Goal: Transaction & Acquisition: Purchase product/service

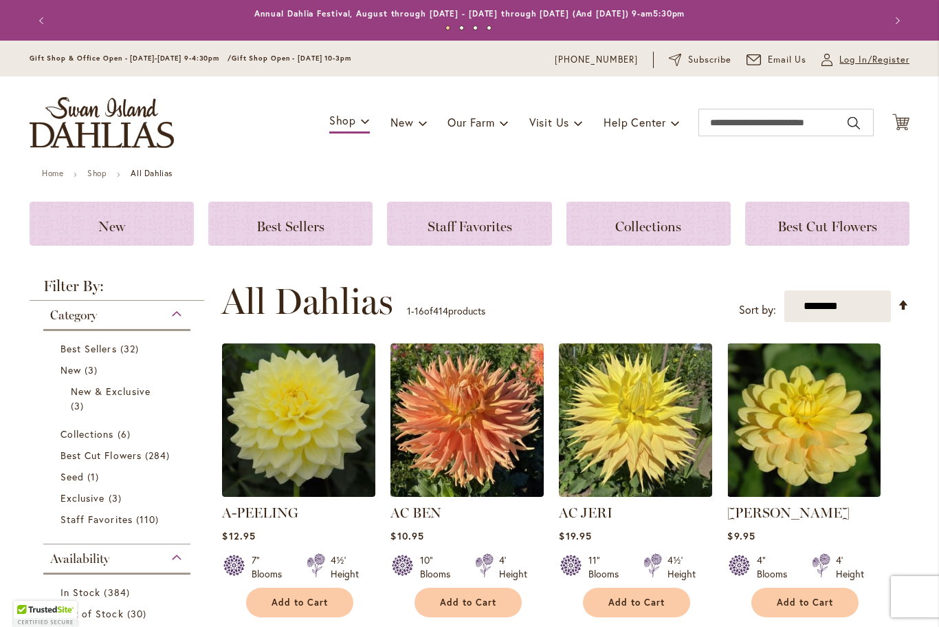
click at [861, 54] on span "Log In/Register" at bounding box center [875, 60] width 70 height 14
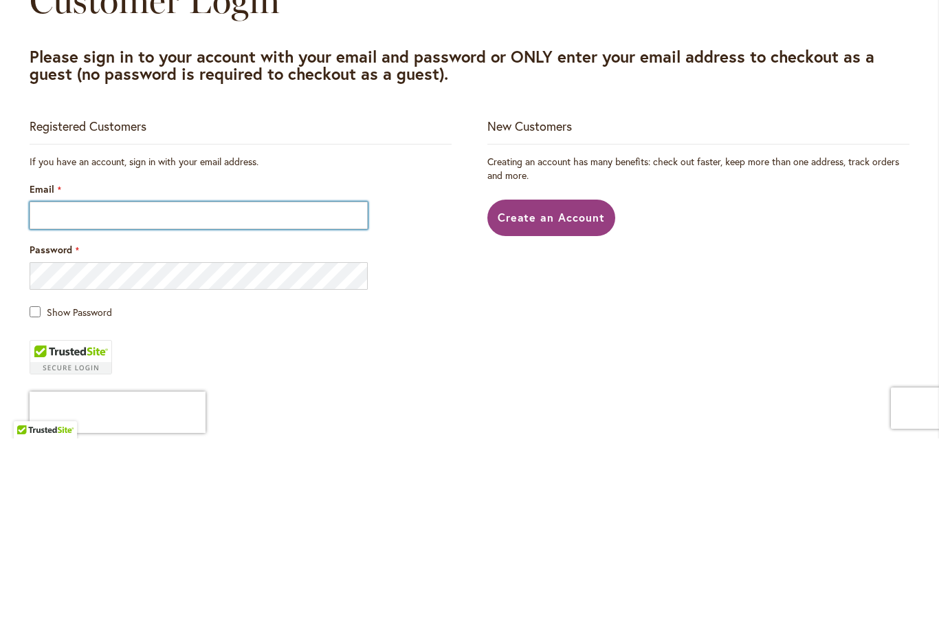
type input "**********"
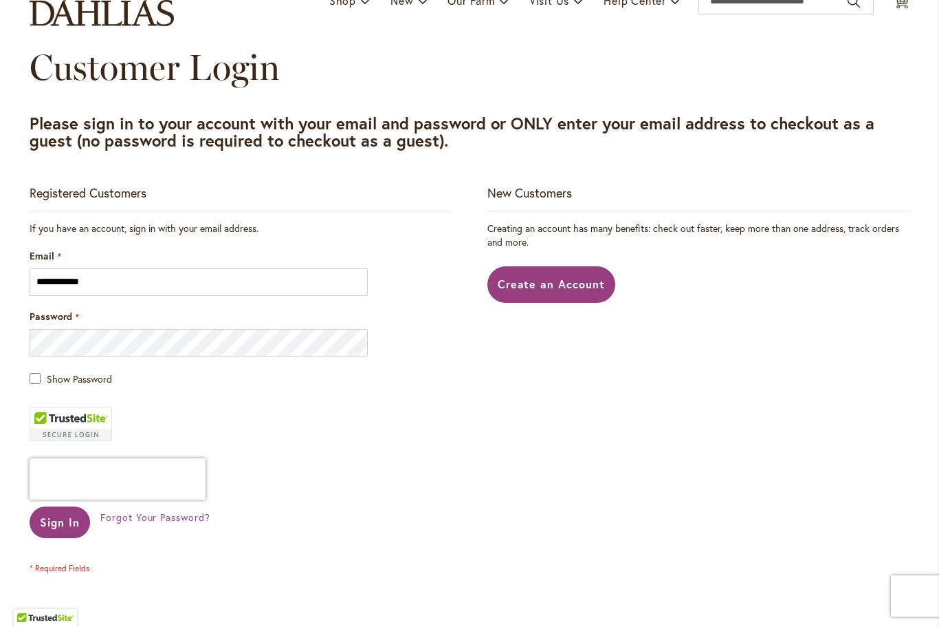
scroll to position [133, 0]
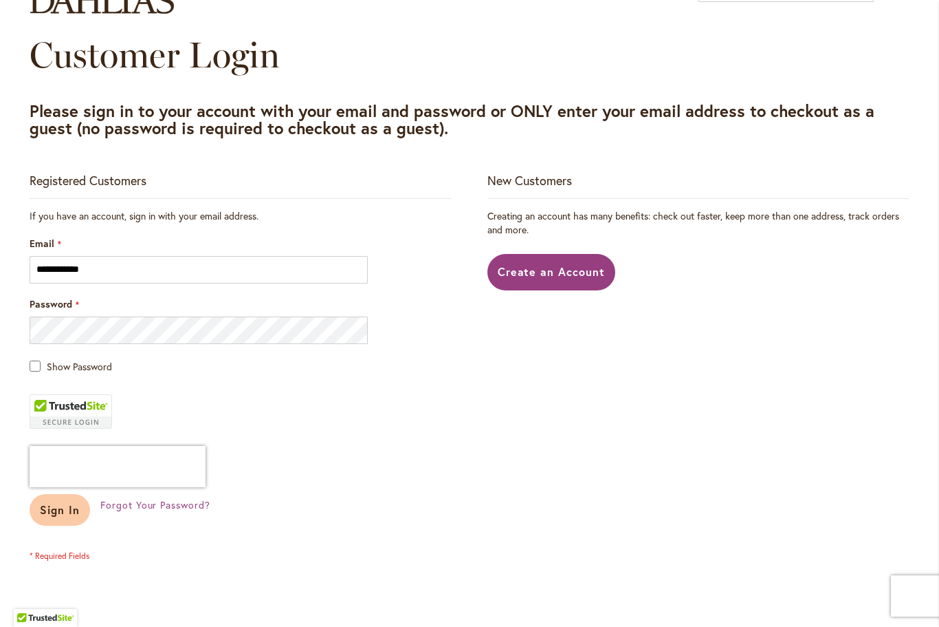
click at [62, 504] on span "Sign In" at bounding box center [60, 510] width 40 height 14
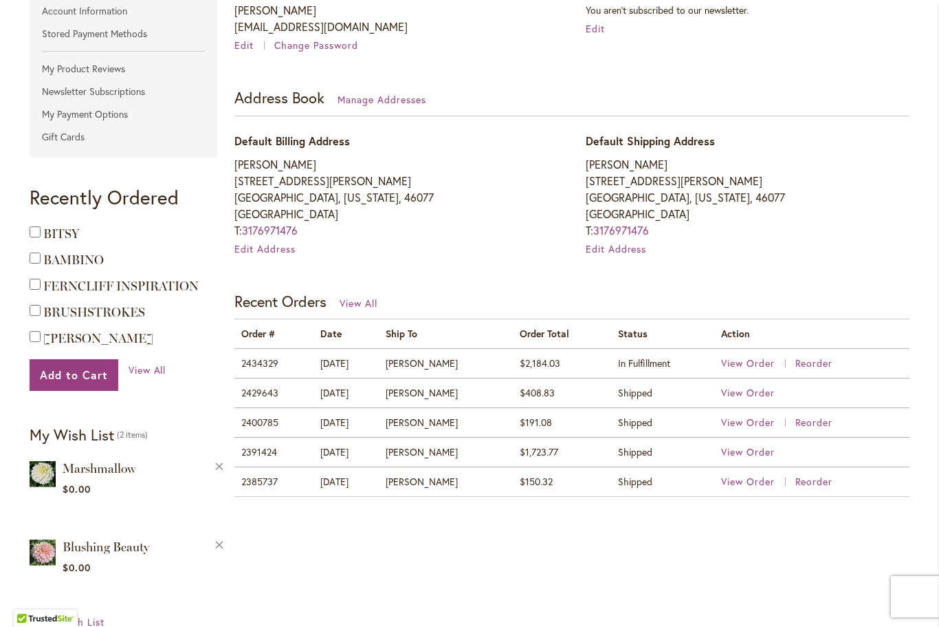
scroll to position [318, 0]
click at [749, 357] on span "View Order" at bounding box center [748, 362] width 54 height 13
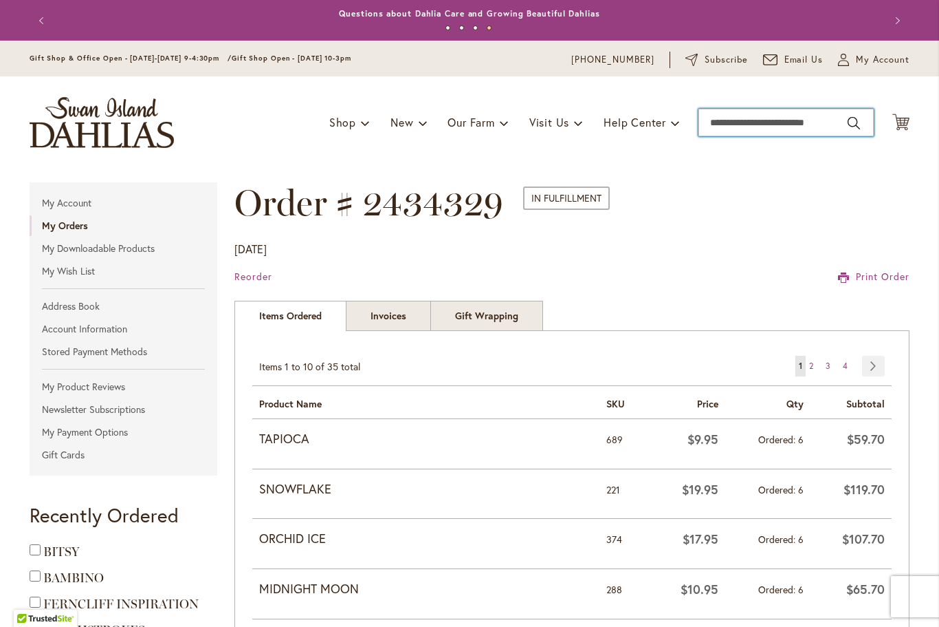
click at [793, 120] on input "Search" at bounding box center [786, 123] width 175 height 28
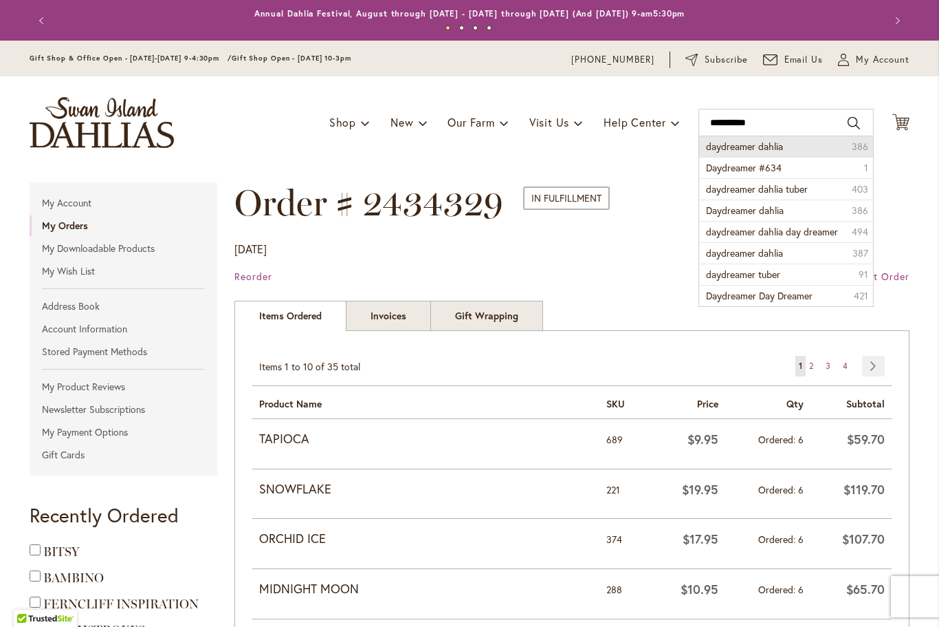
click at [782, 146] on span "daydreamer dahlia" at bounding box center [744, 146] width 77 height 13
type input "**********"
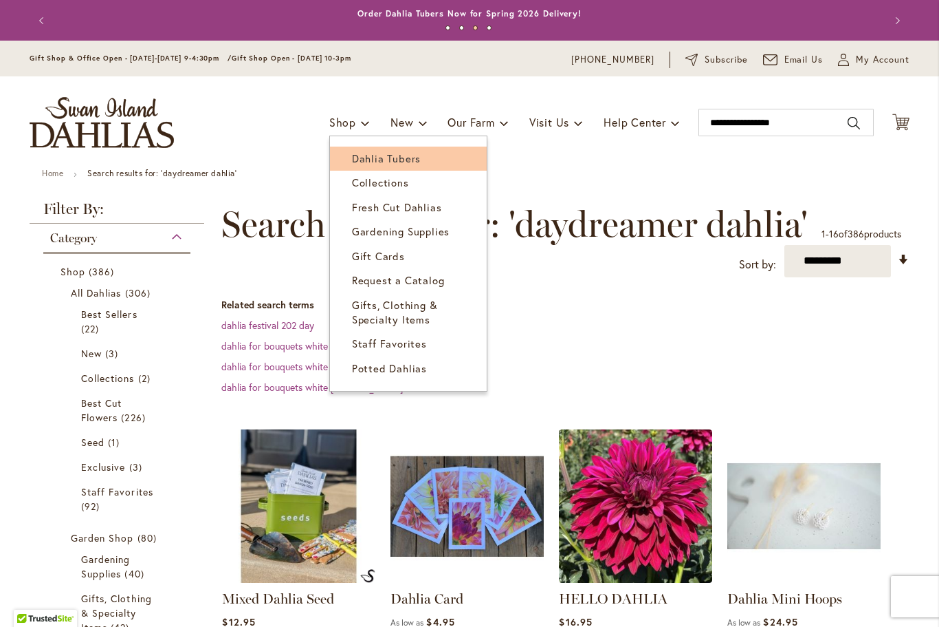
click at [406, 151] on link "Dahlia Tubers" at bounding box center [408, 158] width 157 height 24
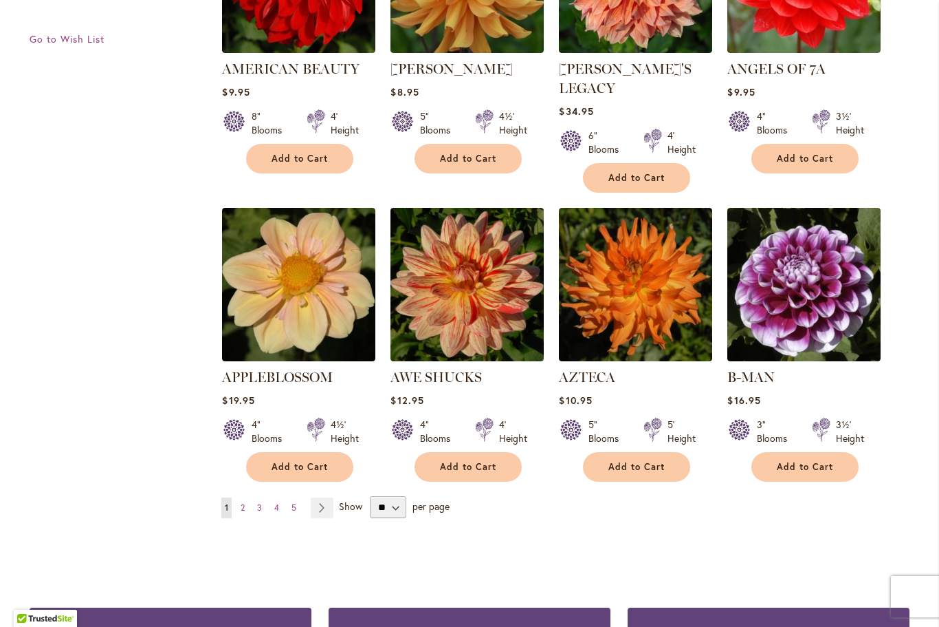
scroll to position [1022, 0]
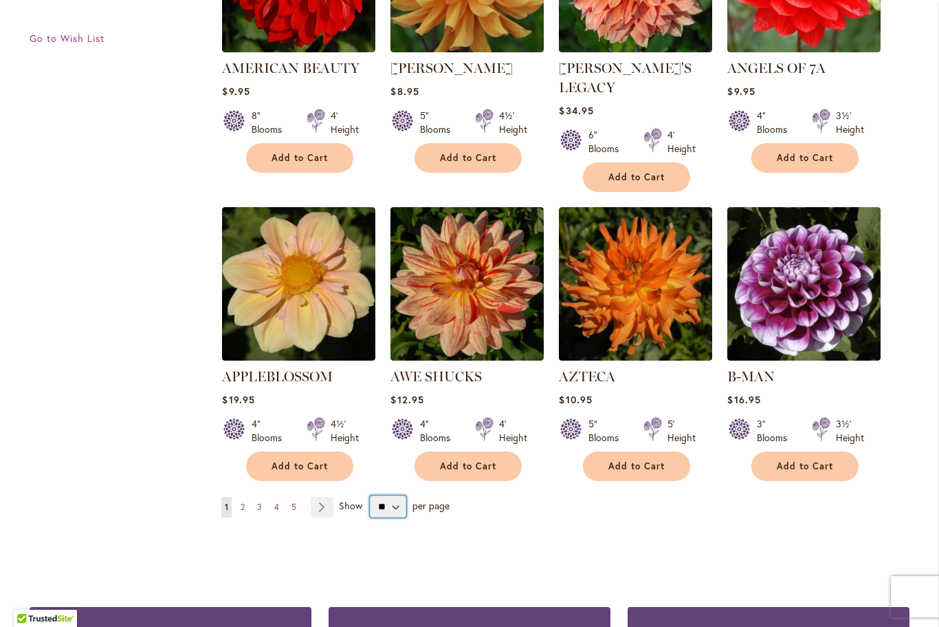
click at [394, 495] on select "** ** ** **" at bounding box center [388, 506] width 36 height 22
select select "**"
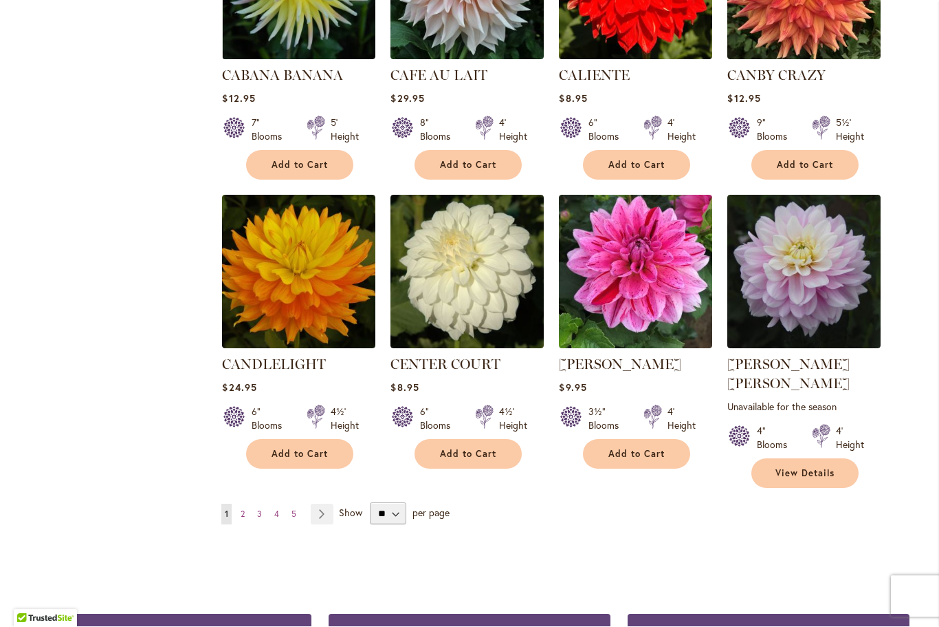
scroll to position [4563, 0]
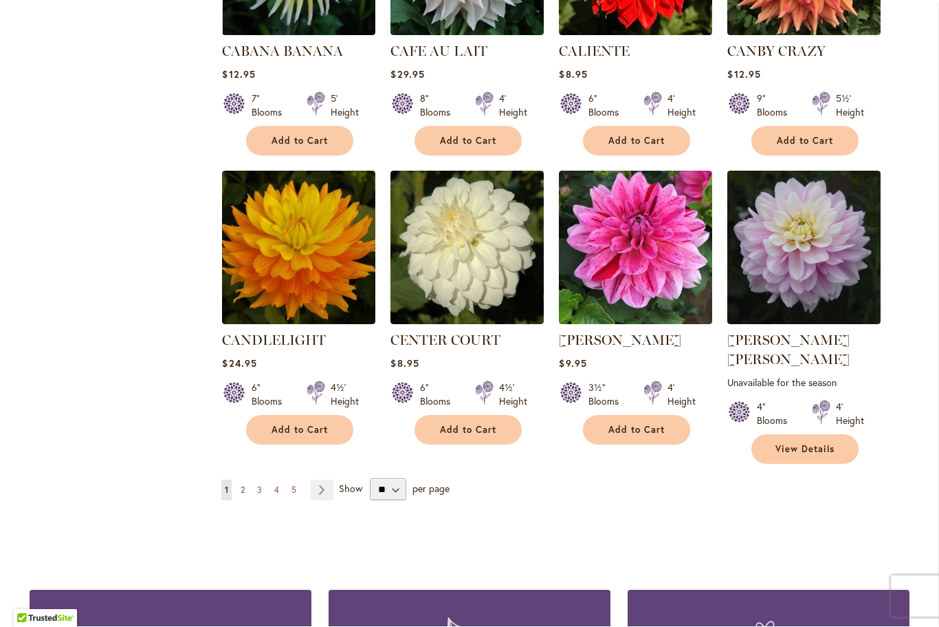
click at [239, 480] on link "Page 2" at bounding box center [242, 490] width 11 height 21
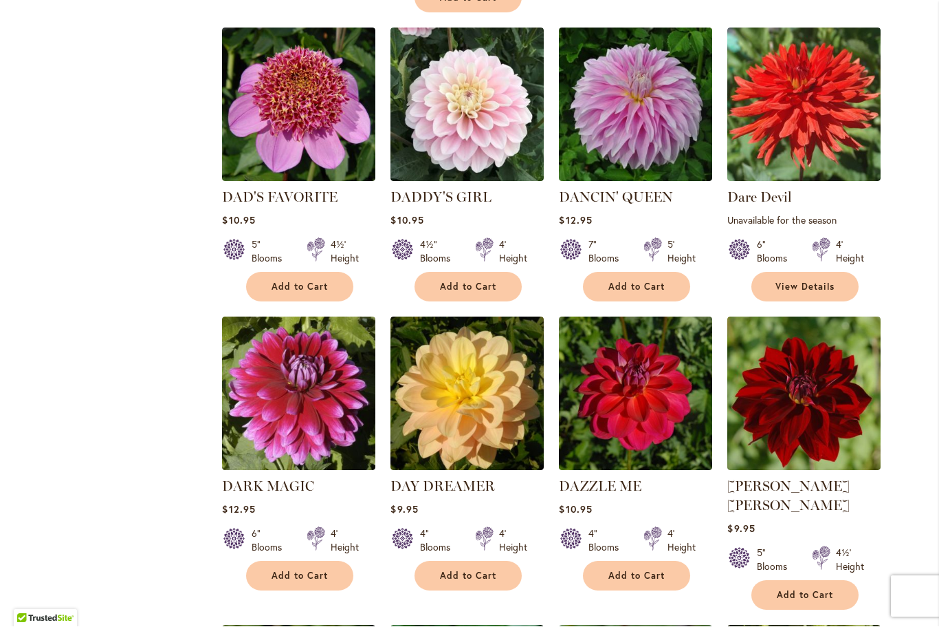
scroll to position [2441, 0]
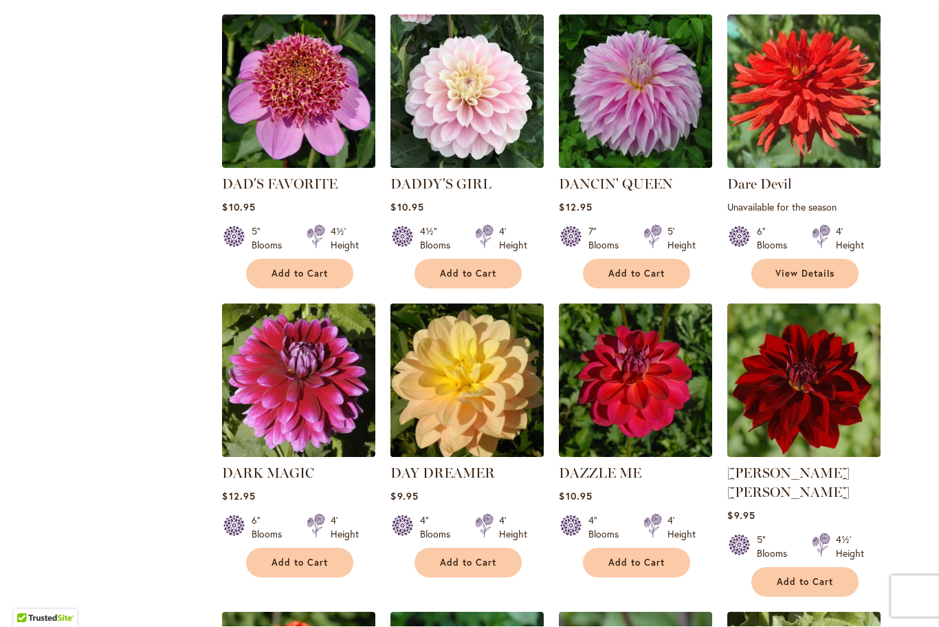
click at [503, 360] on img at bounding box center [467, 381] width 161 height 161
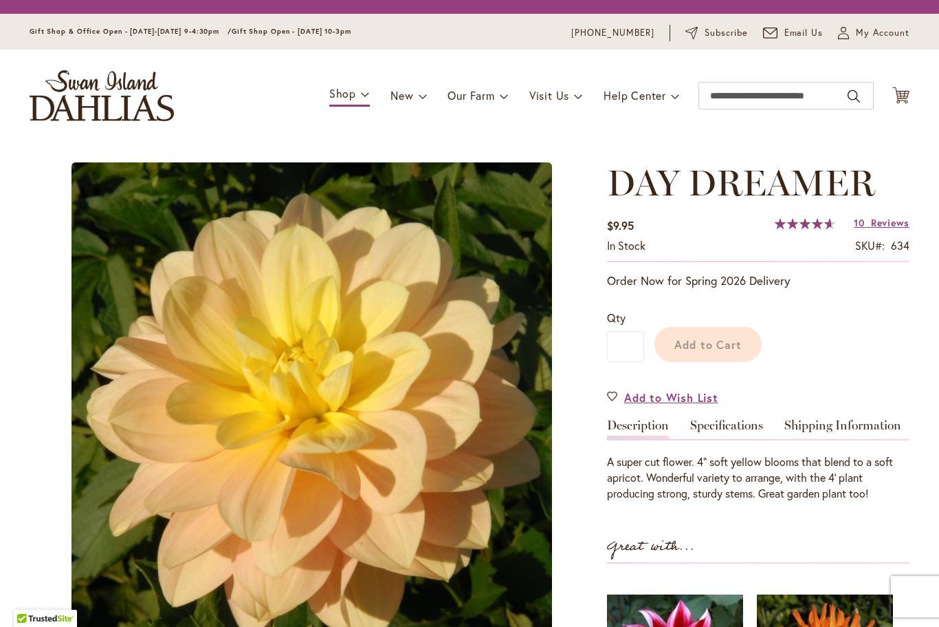
type input "*****"
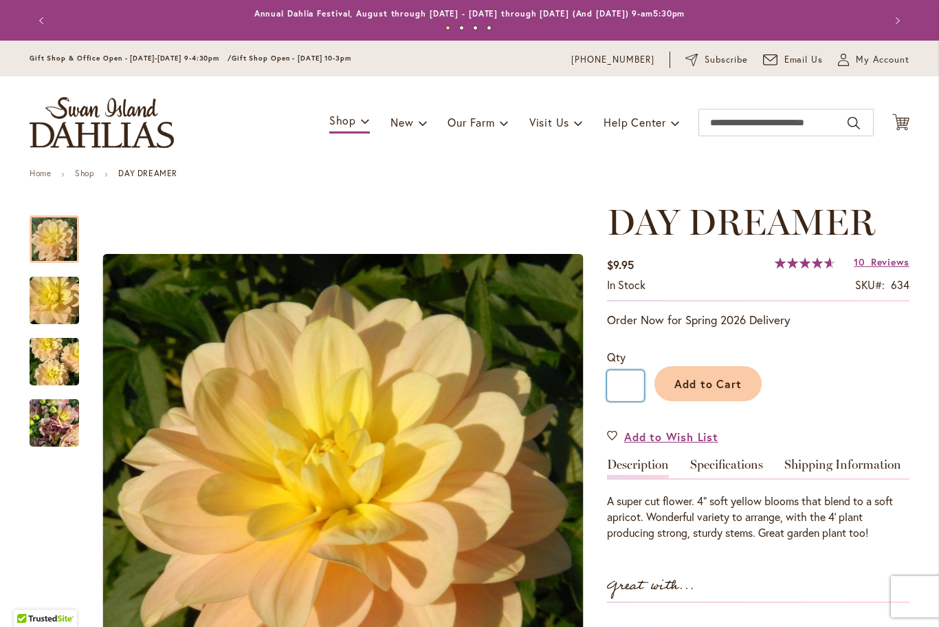
click at [640, 384] on input "*" at bounding box center [625, 385] width 37 height 31
type input "*"
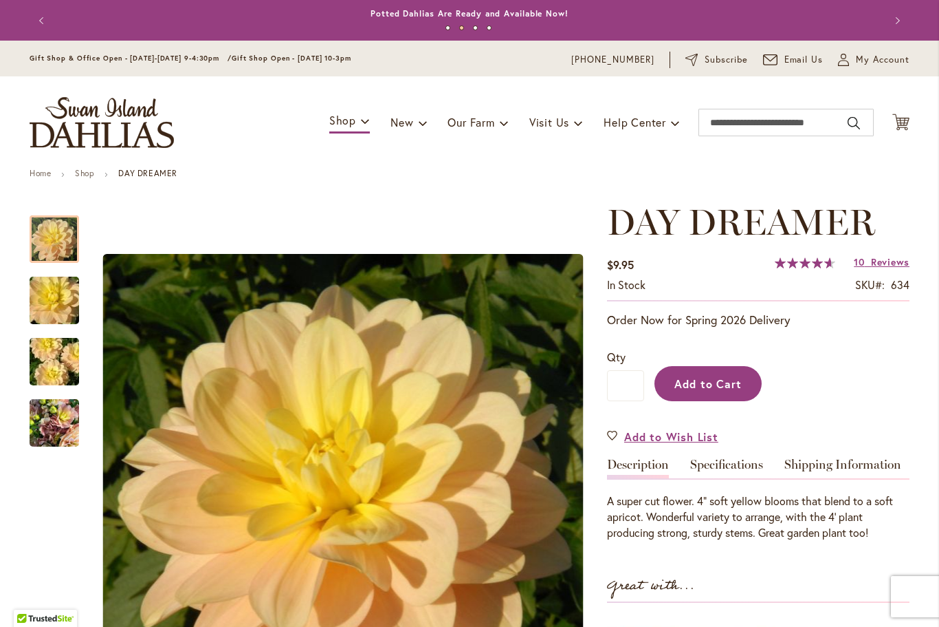
click at [727, 379] on span "Add to Cart" at bounding box center [709, 383] width 68 height 14
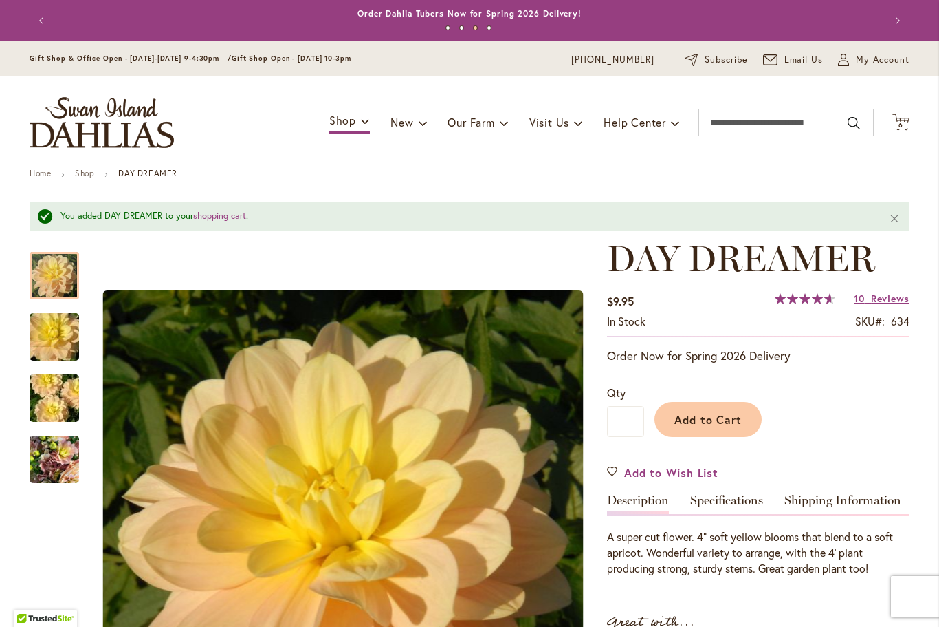
click at [897, 34] on button "Next" at bounding box center [896, 21] width 28 height 28
click at [875, 59] on span "My Account" at bounding box center [883, 60] width 54 height 14
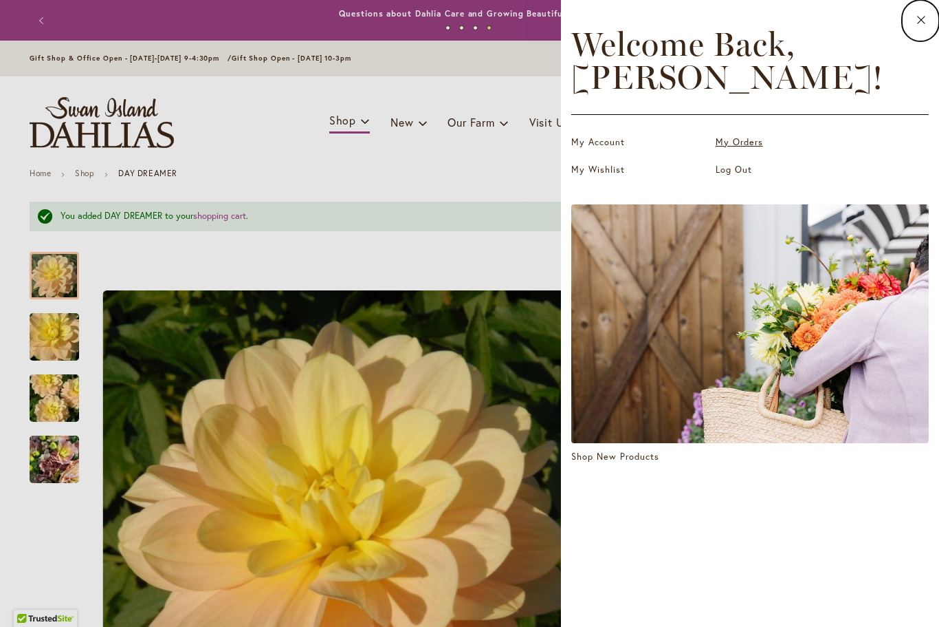
click at [754, 145] on link "My Orders" at bounding box center [785, 142] width 138 height 14
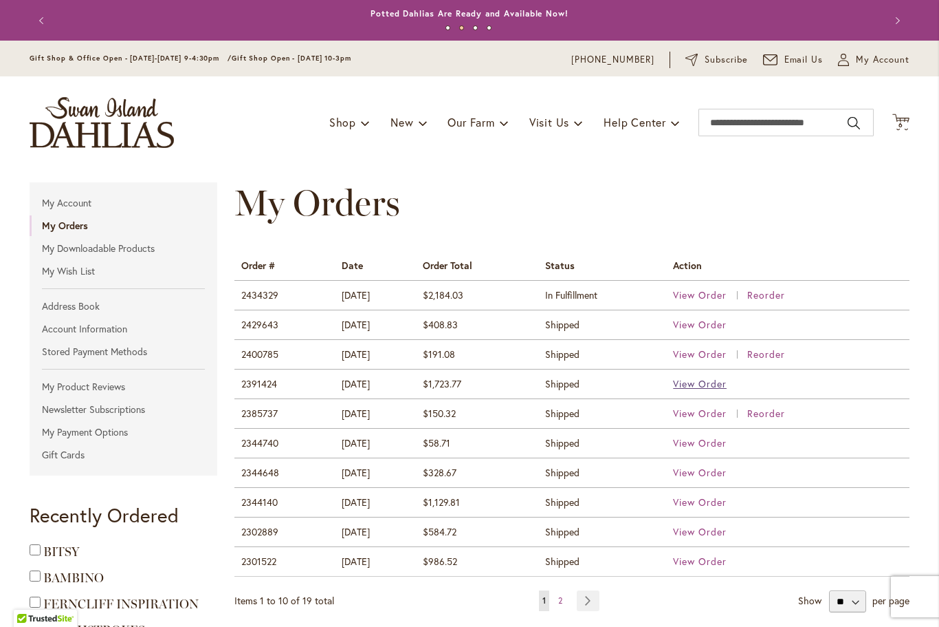
click at [710, 384] on span "View Order" at bounding box center [700, 383] width 54 height 13
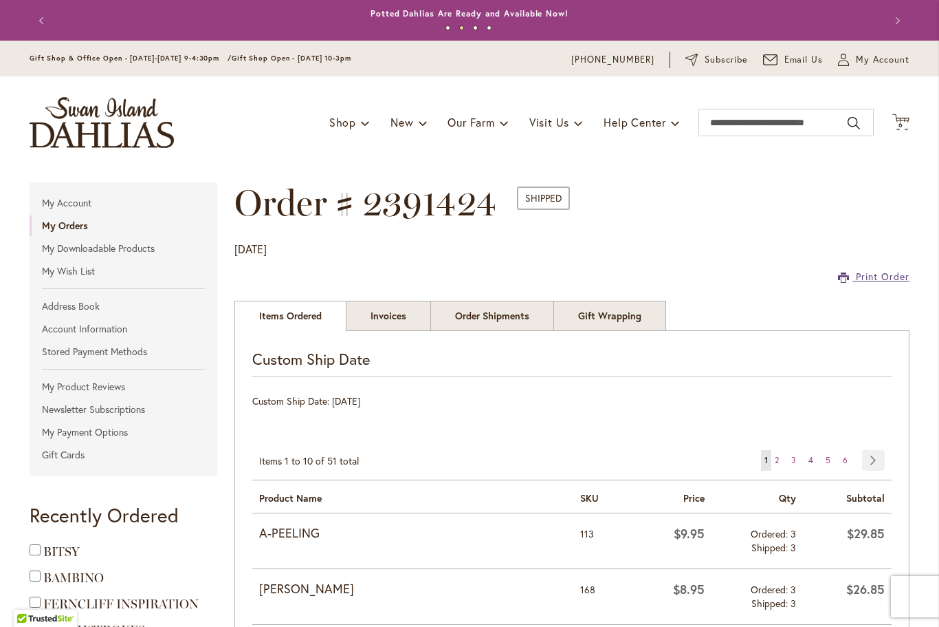
click at [871, 278] on span "Print Order" at bounding box center [883, 276] width 54 height 13
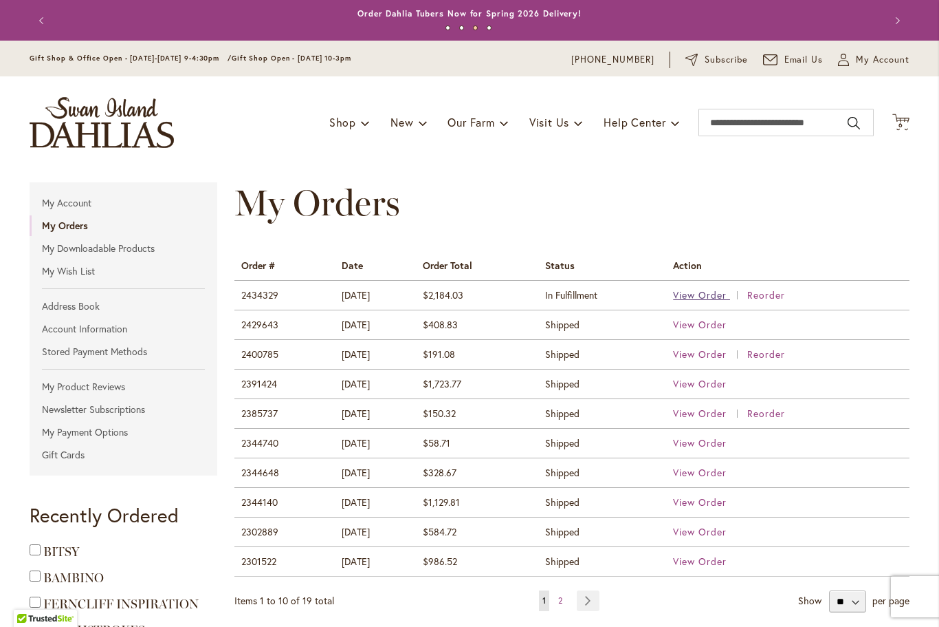
click at [701, 297] on span "View Order" at bounding box center [700, 294] width 54 height 13
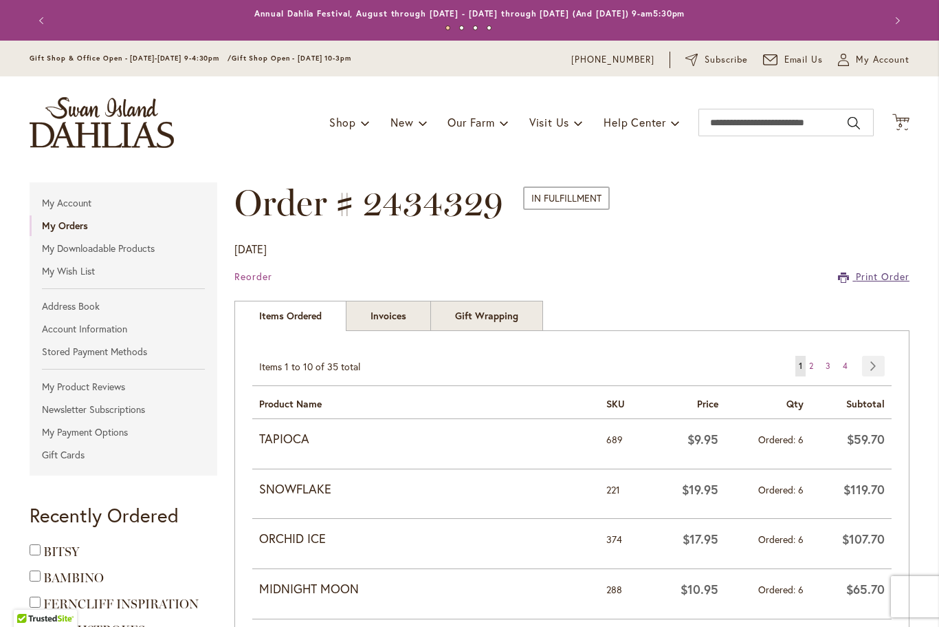
click at [869, 278] on span "Print Order" at bounding box center [883, 276] width 54 height 13
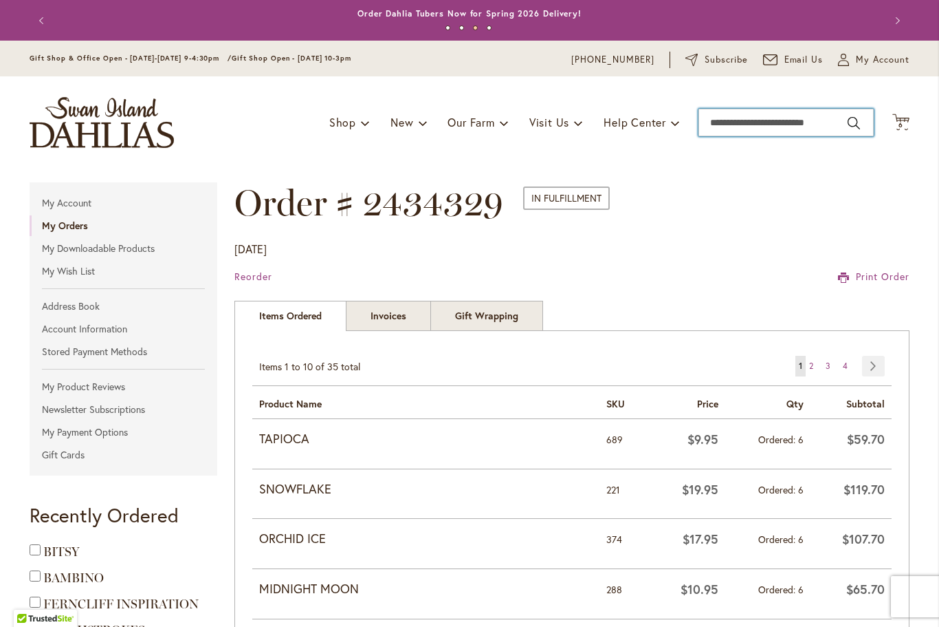
click at [768, 130] on input "Search" at bounding box center [786, 123] width 175 height 28
type input "****"
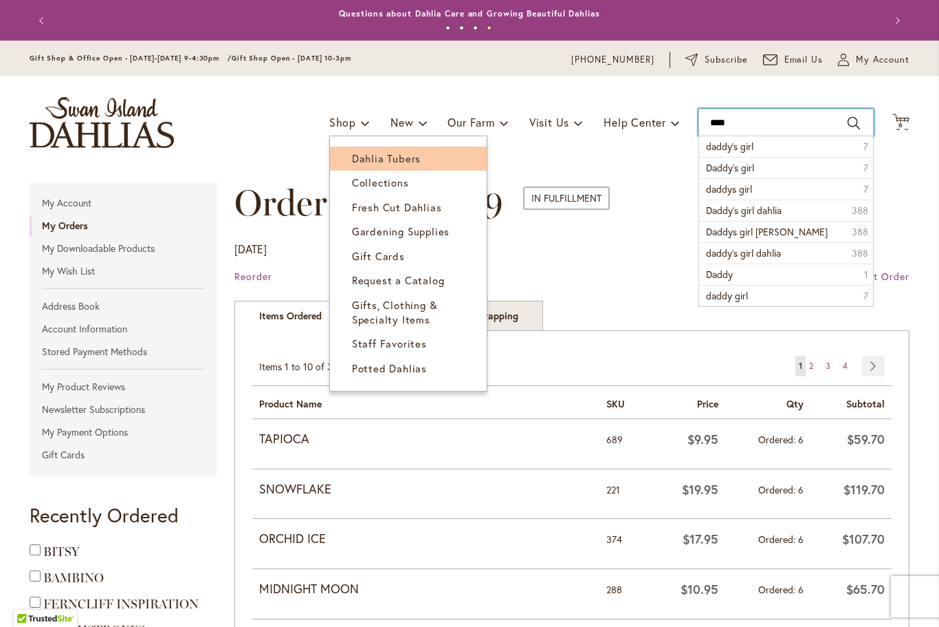
click at [393, 160] on span "Dahlia Tubers" at bounding box center [386, 158] width 69 height 14
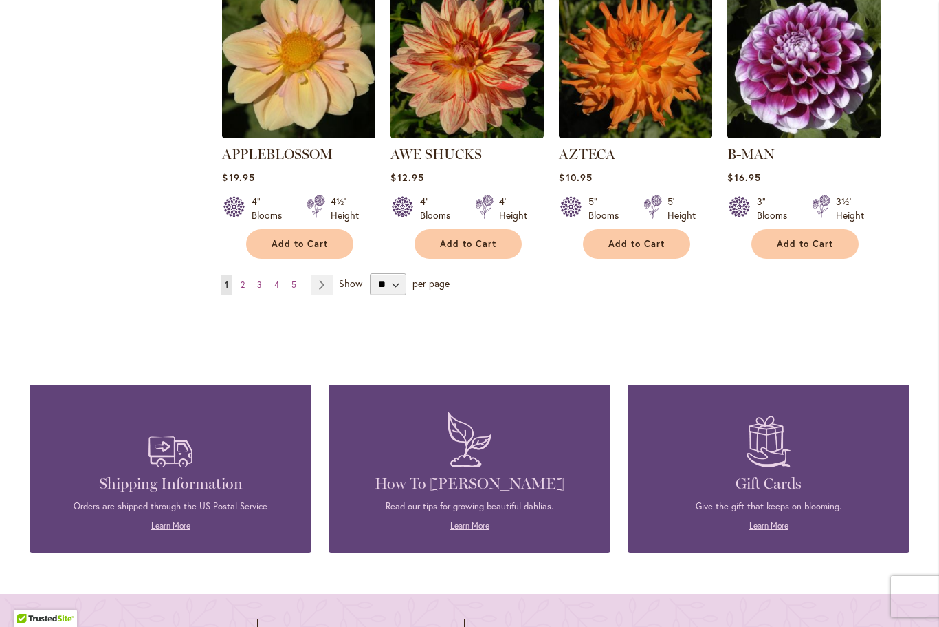
scroll to position [1310, 0]
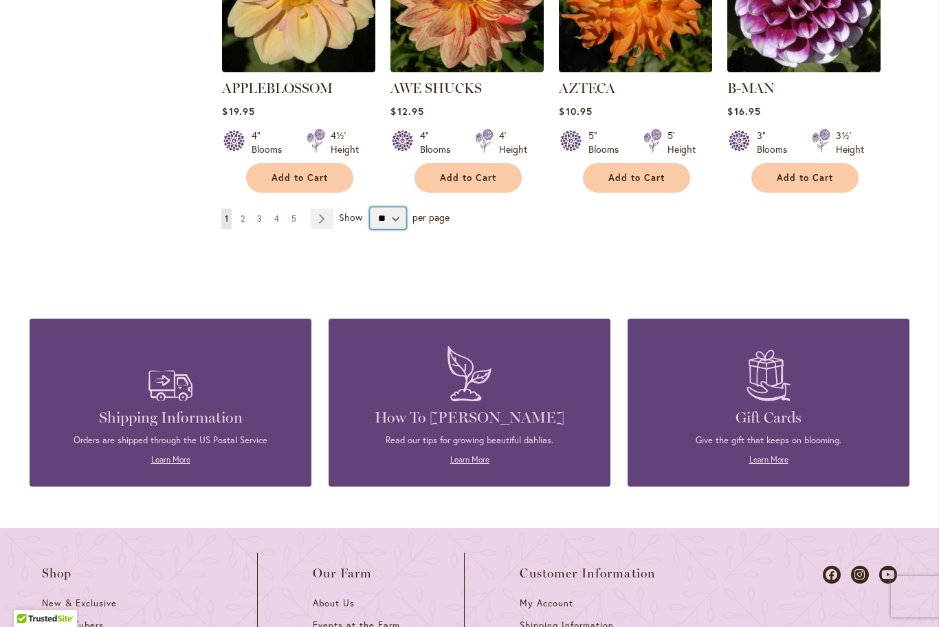
click at [405, 207] on select "** ** ** **" at bounding box center [388, 218] width 36 height 22
select select "**"
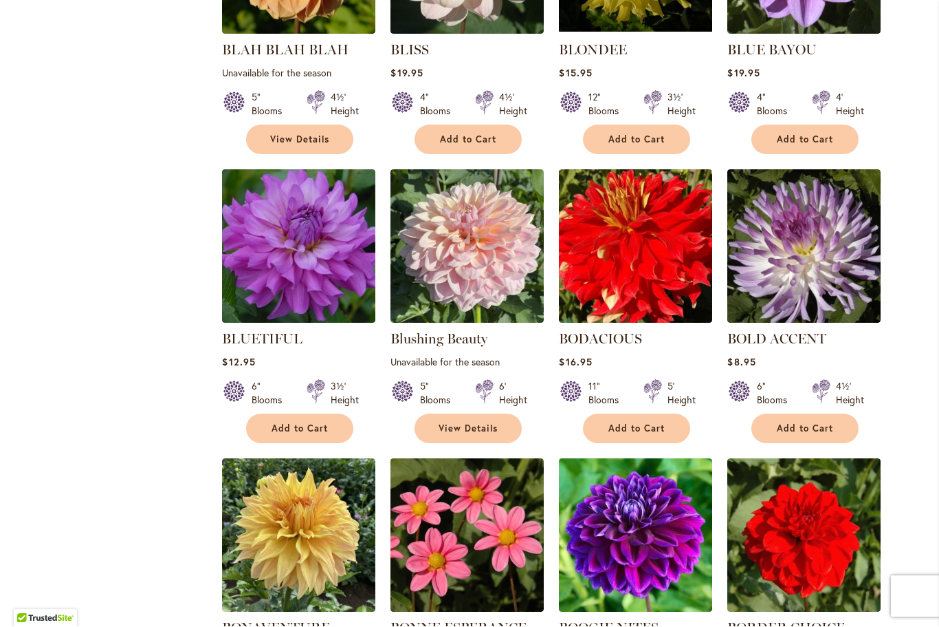
scroll to position [3100, 0]
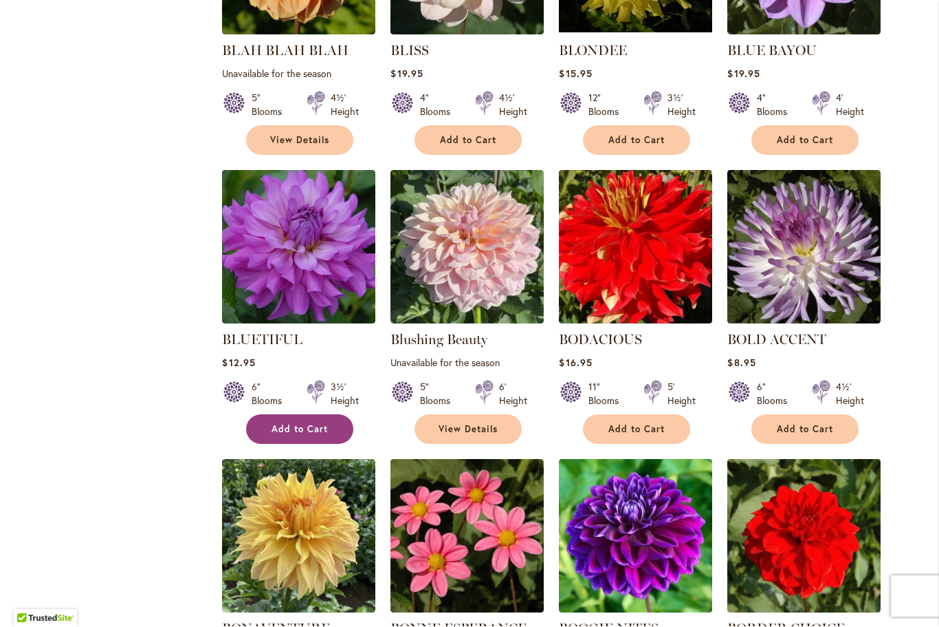
click at [315, 424] on span "Add to Cart" at bounding box center [300, 430] width 56 height 12
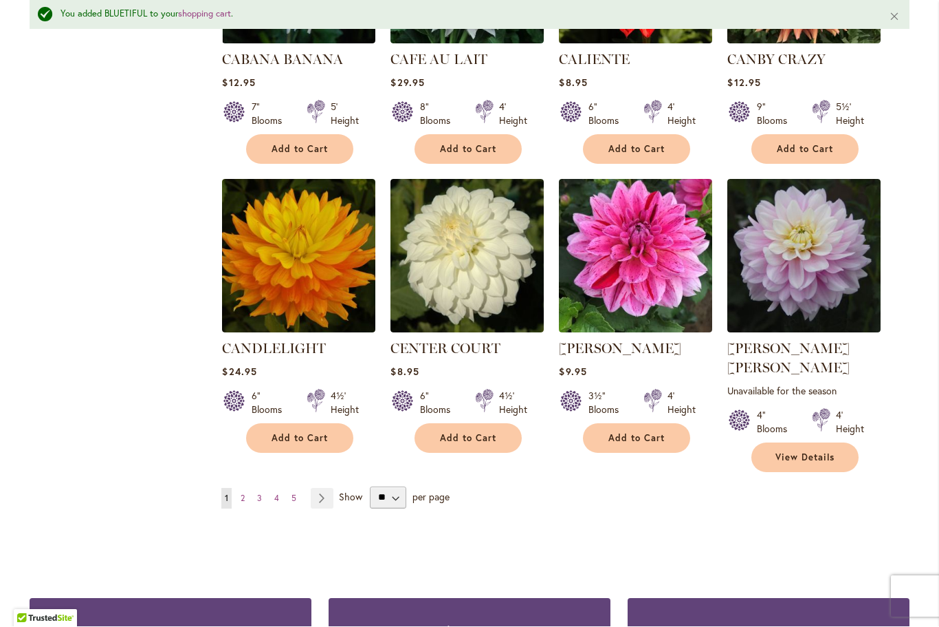
scroll to position [4596, 0]
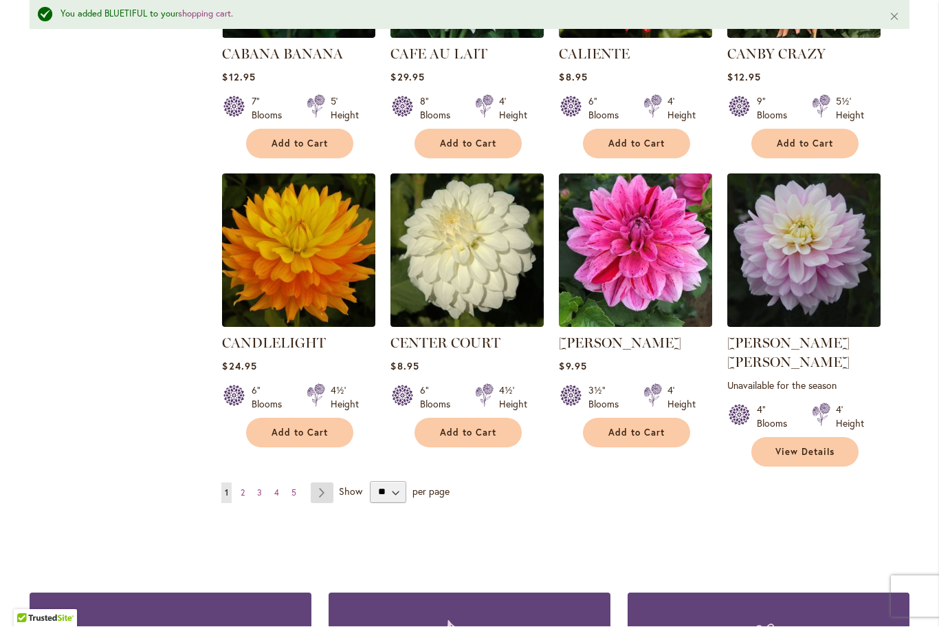
click at [327, 483] on link "Page Next" at bounding box center [322, 493] width 23 height 21
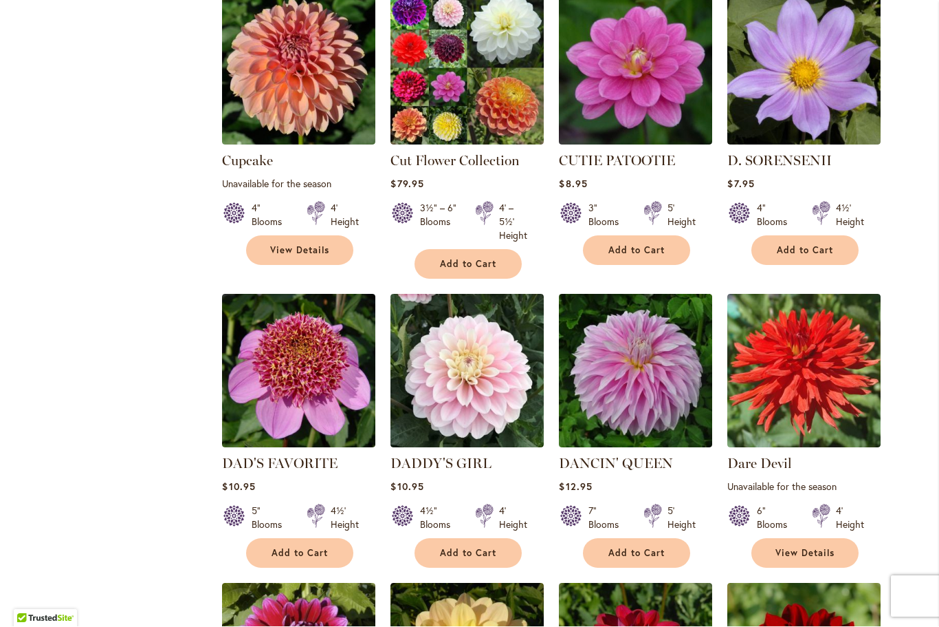
scroll to position [2179, 0]
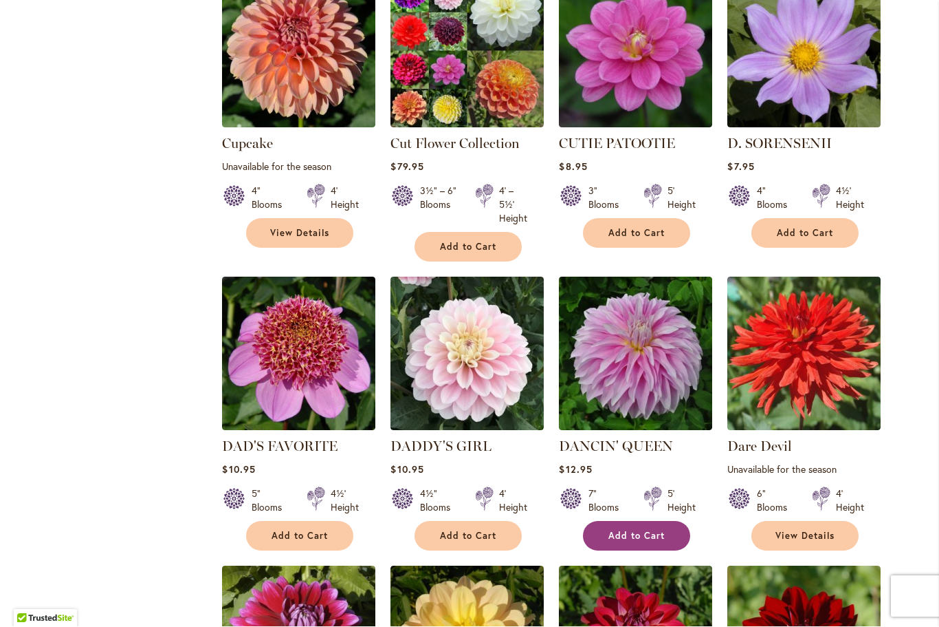
click at [635, 521] on button "Add to Cart" at bounding box center [636, 536] width 107 height 30
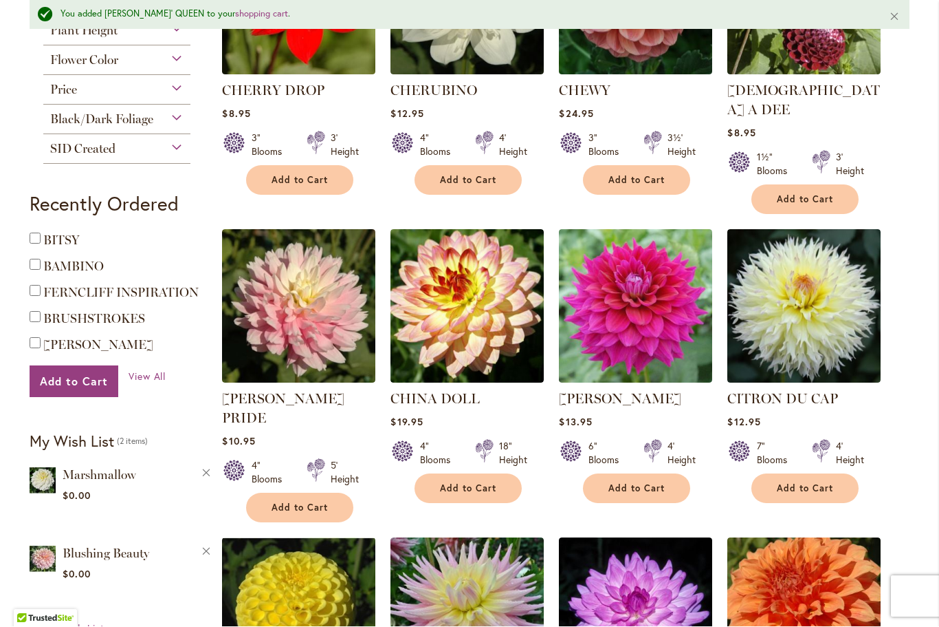
scroll to position [747, 0]
click at [829, 483] on span "Add to Cart" at bounding box center [805, 489] width 56 height 12
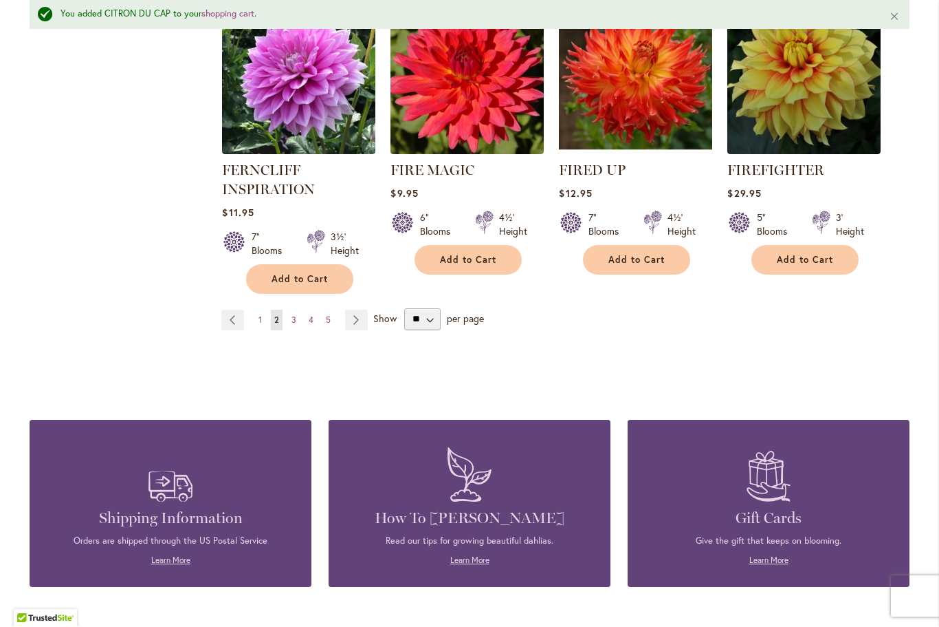
scroll to position [4873, 0]
click at [362, 310] on link "Page Next" at bounding box center [356, 320] width 23 height 21
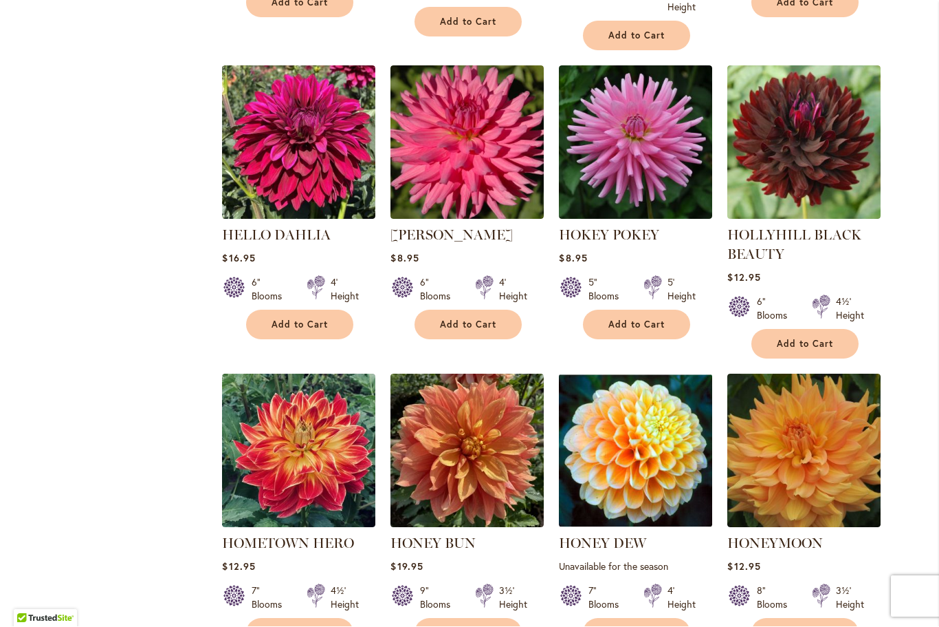
scroll to position [3626, 0]
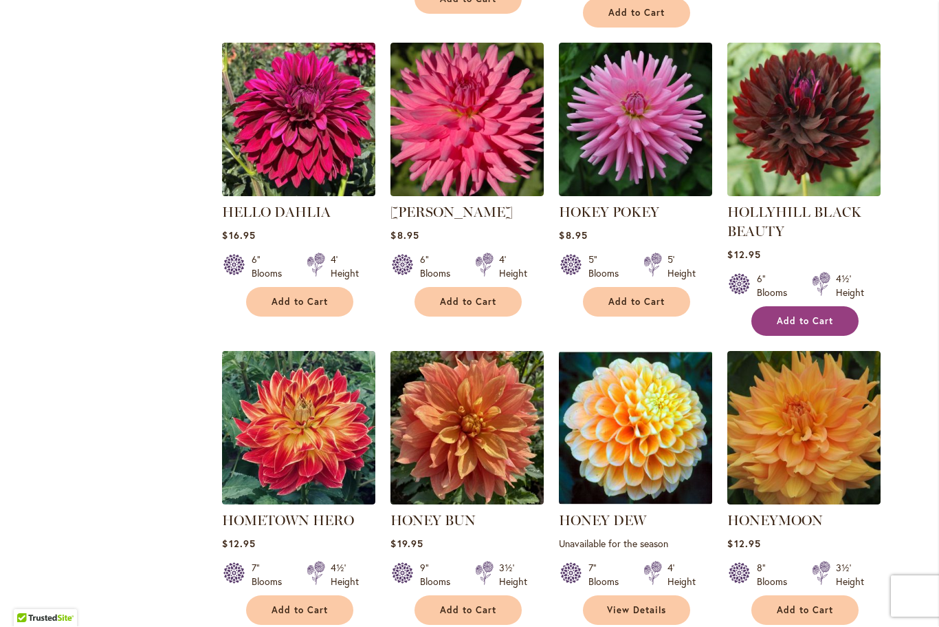
click at [817, 307] on button "Add to Cart" at bounding box center [805, 322] width 107 height 30
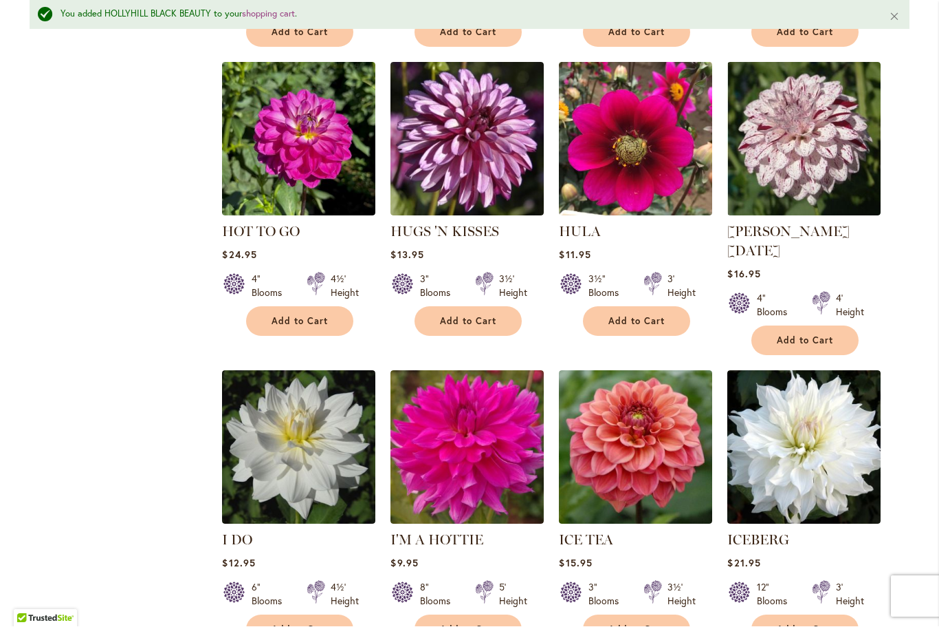
scroll to position [4530, 0]
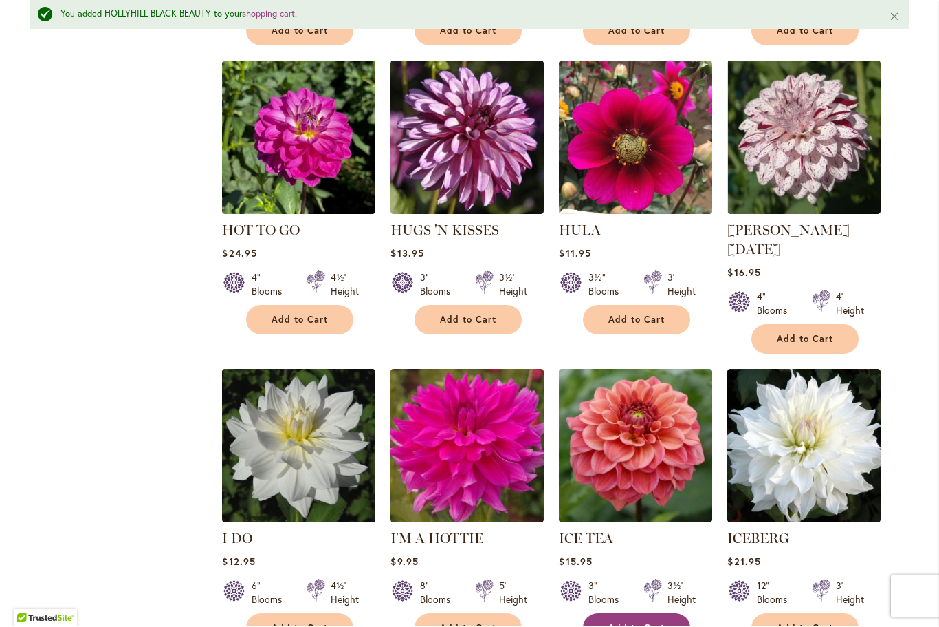
click at [627, 613] on button "Add to Cart" at bounding box center [636, 628] width 107 height 30
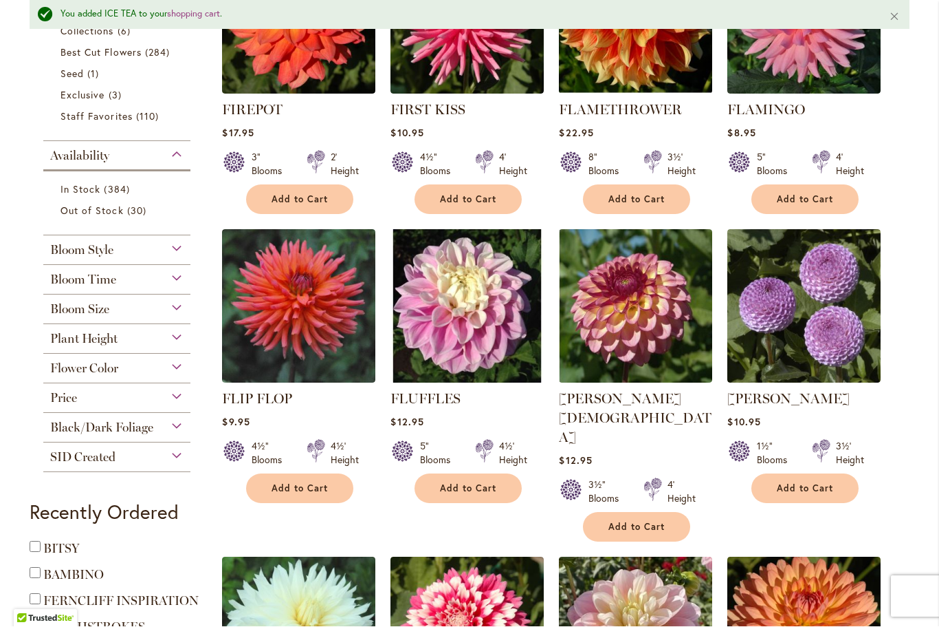
scroll to position [448, 0]
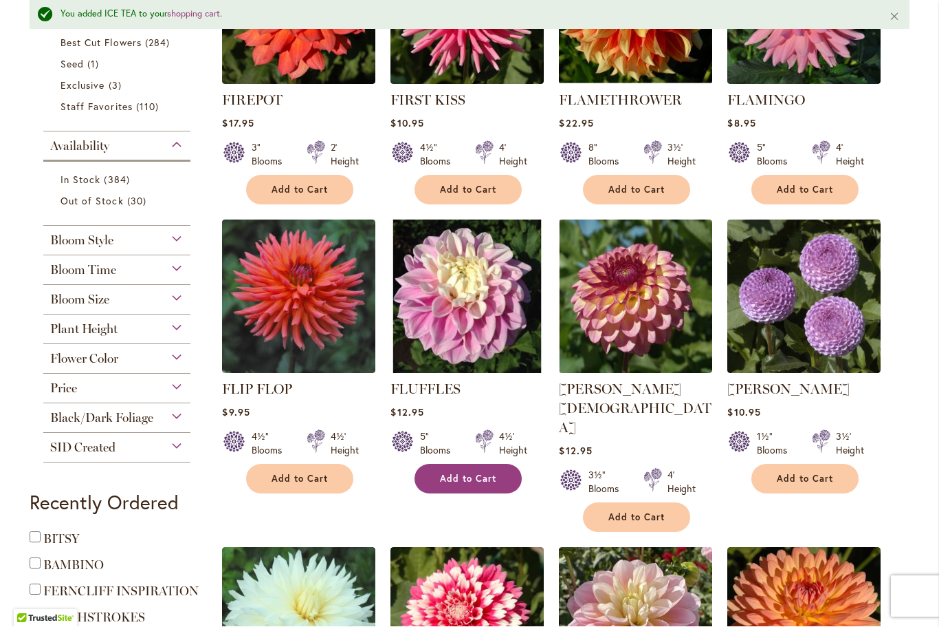
click at [486, 477] on span "Add to Cart" at bounding box center [468, 479] width 56 height 12
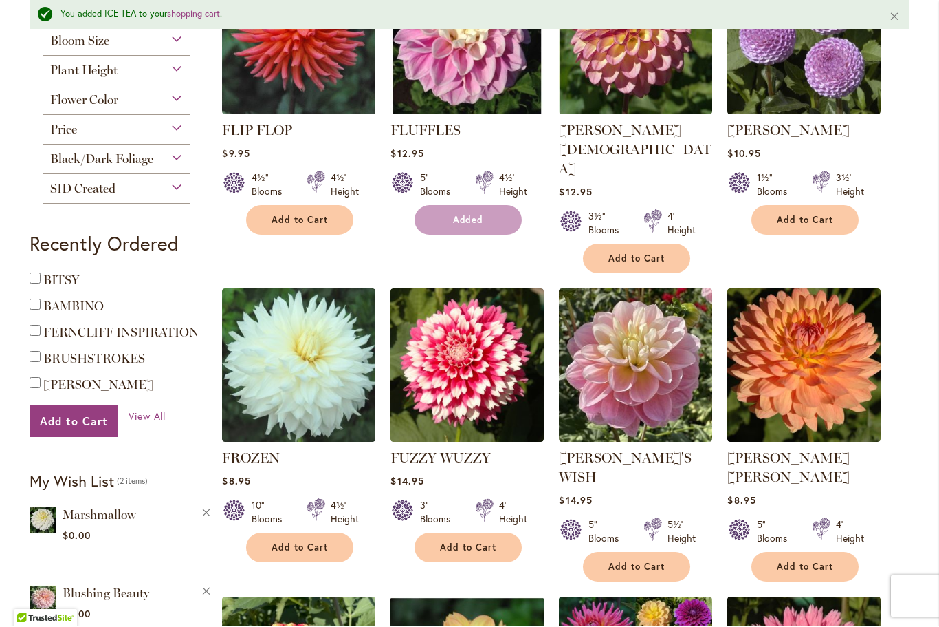
scroll to position [709, 0]
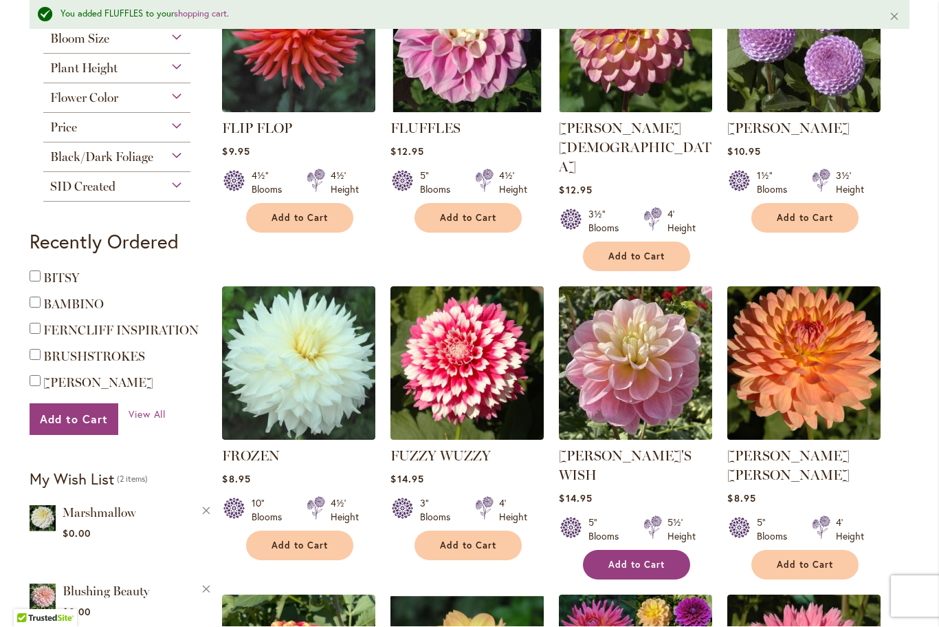
click at [626, 550] on button "Add to Cart" at bounding box center [636, 565] width 107 height 30
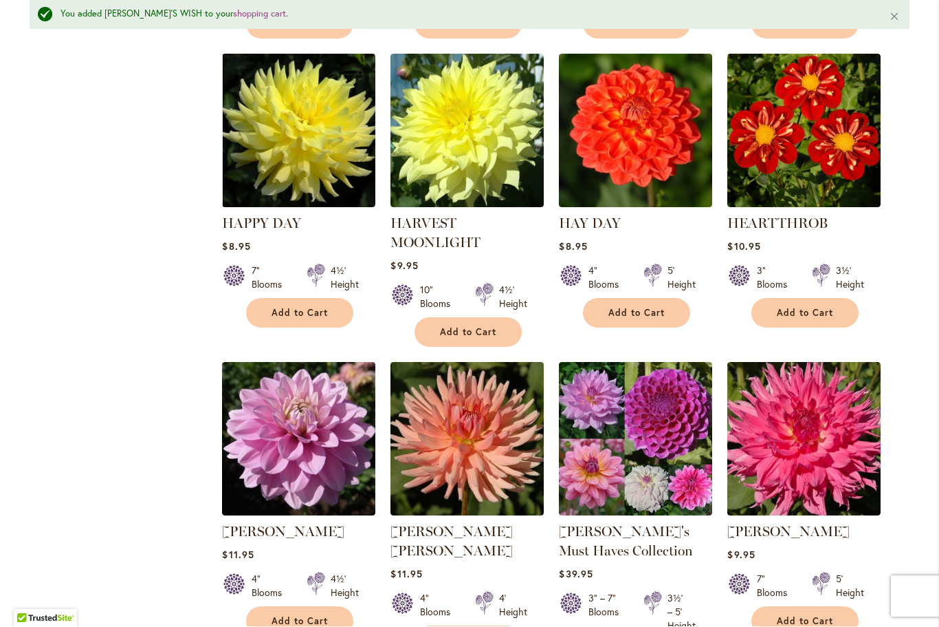
scroll to position [3022, 0]
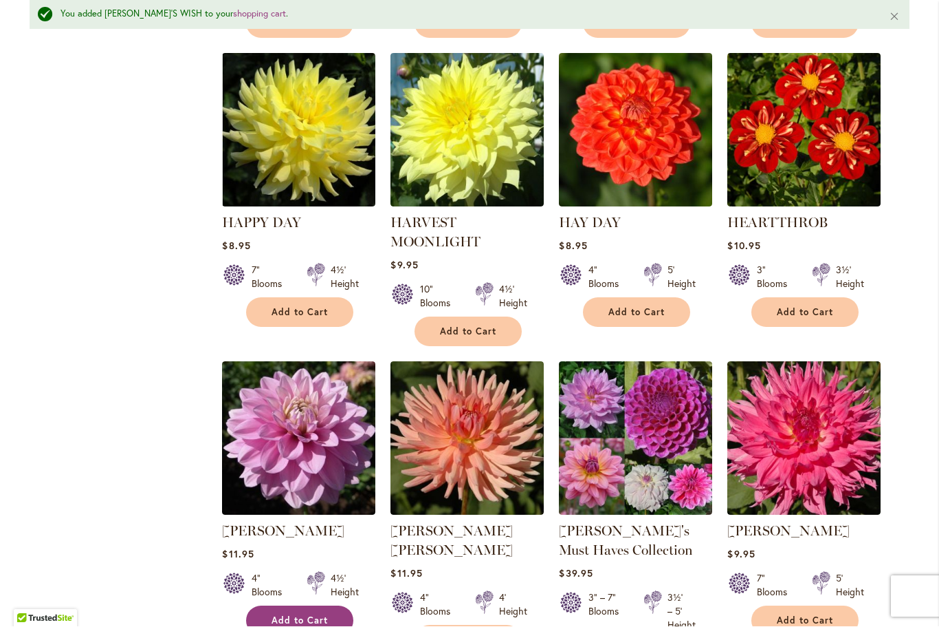
click at [303, 615] on span "Add to Cart" at bounding box center [300, 621] width 56 height 12
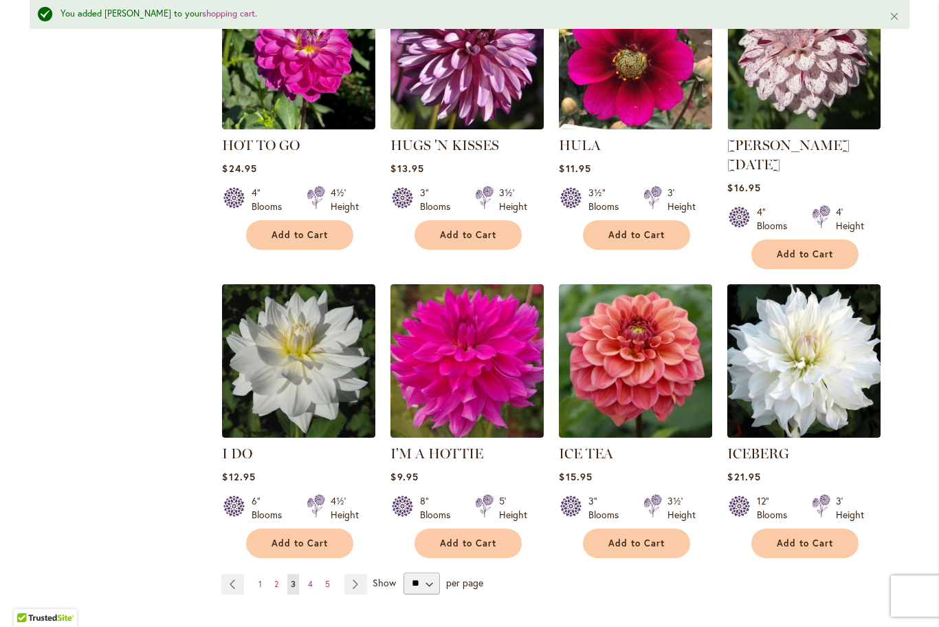
scroll to position [4682, 0]
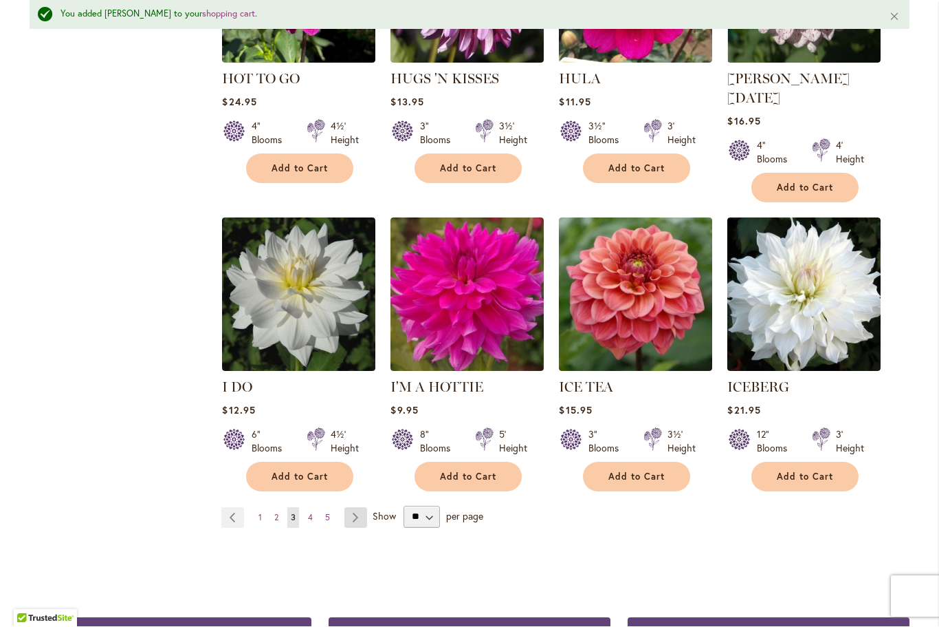
click at [360, 508] on link "Page Next" at bounding box center [356, 518] width 23 height 21
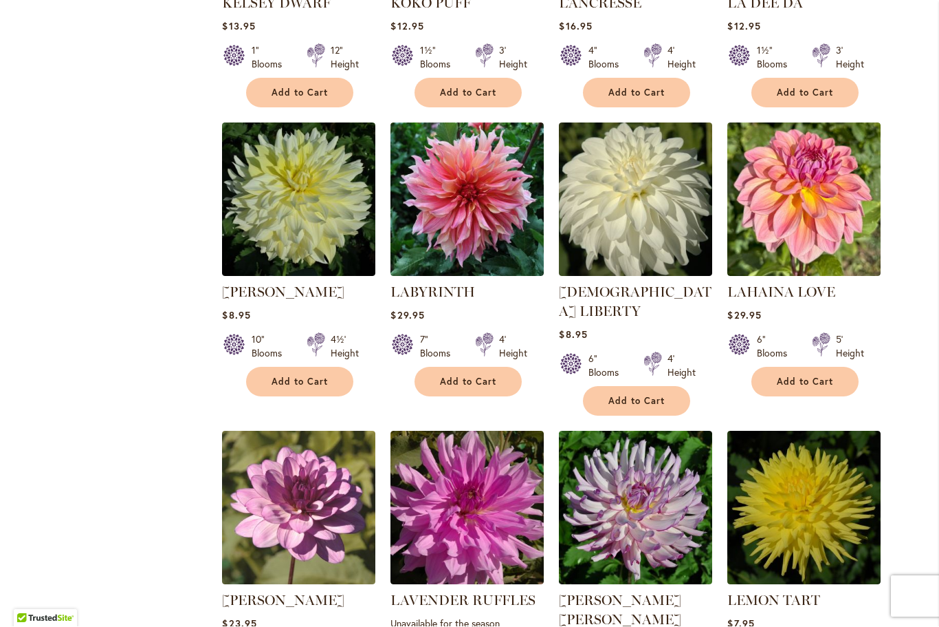
scroll to position [2290, 0]
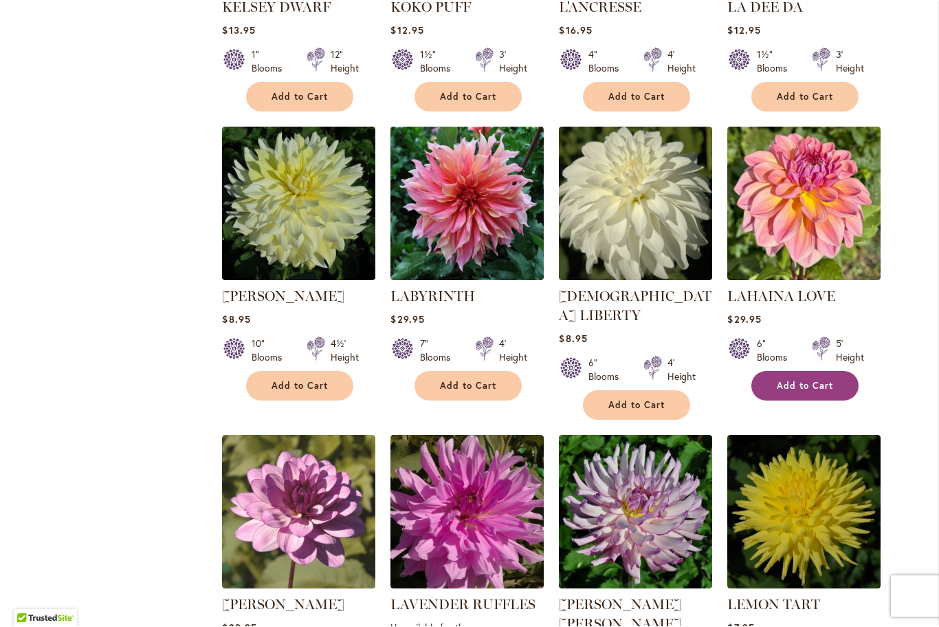
click at [825, 380] on span "Add to Cart" at bounding box center [805, 386] width 56 height 12
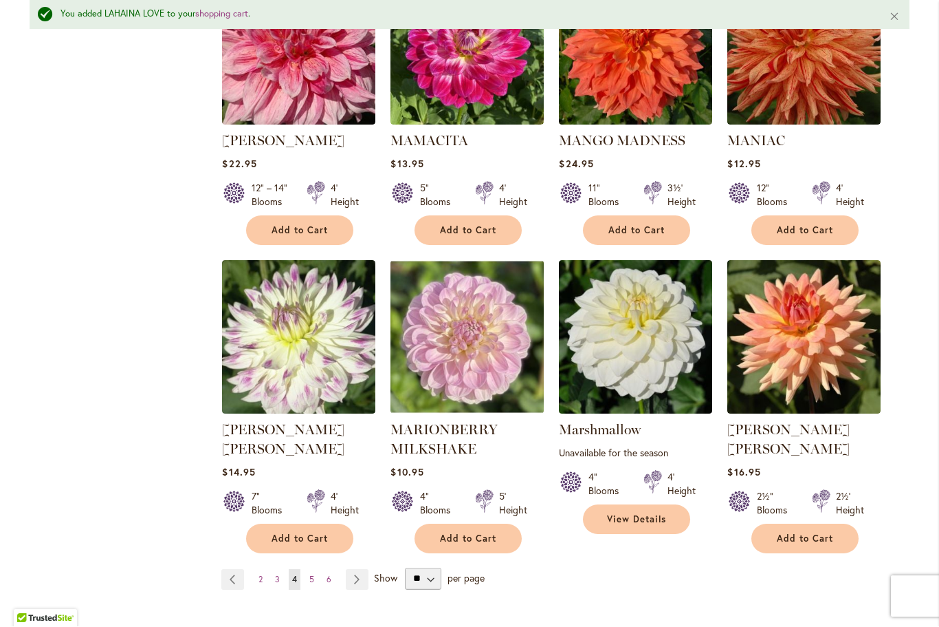
scroll to position [4581, 0]
click at [361, 569] on link "Page Next" at bounding box center [357, 579] width 23 height 21
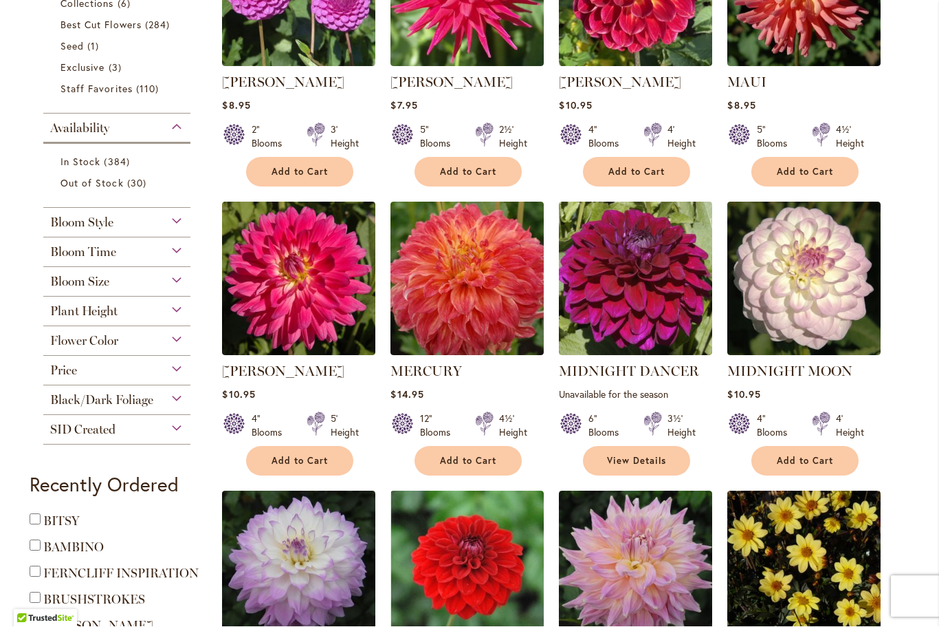
scroll to position [436, 0]
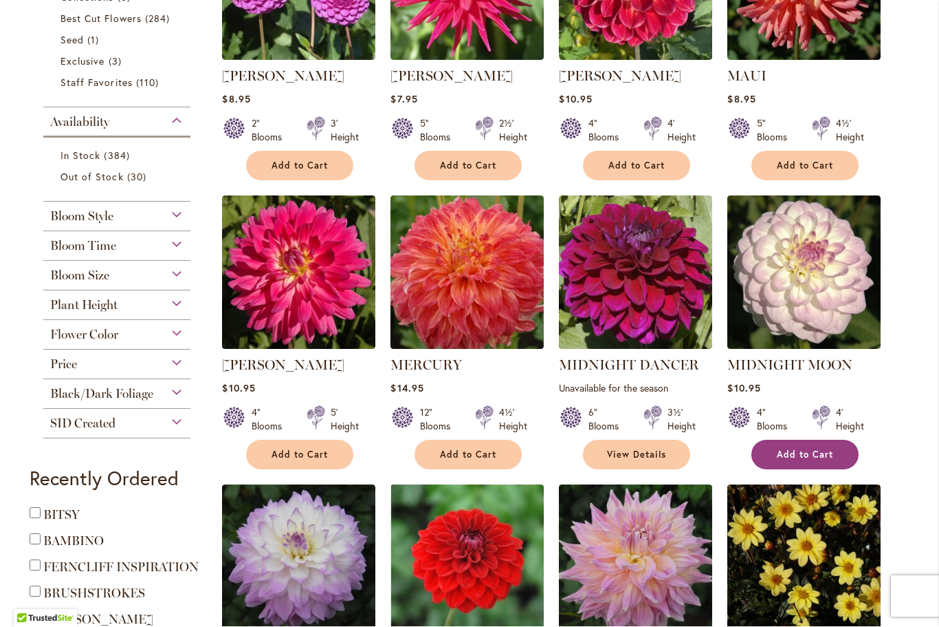
click at [821, 454] on span "Add to Cart" at bounding box center [805, 455] width 56 height 12
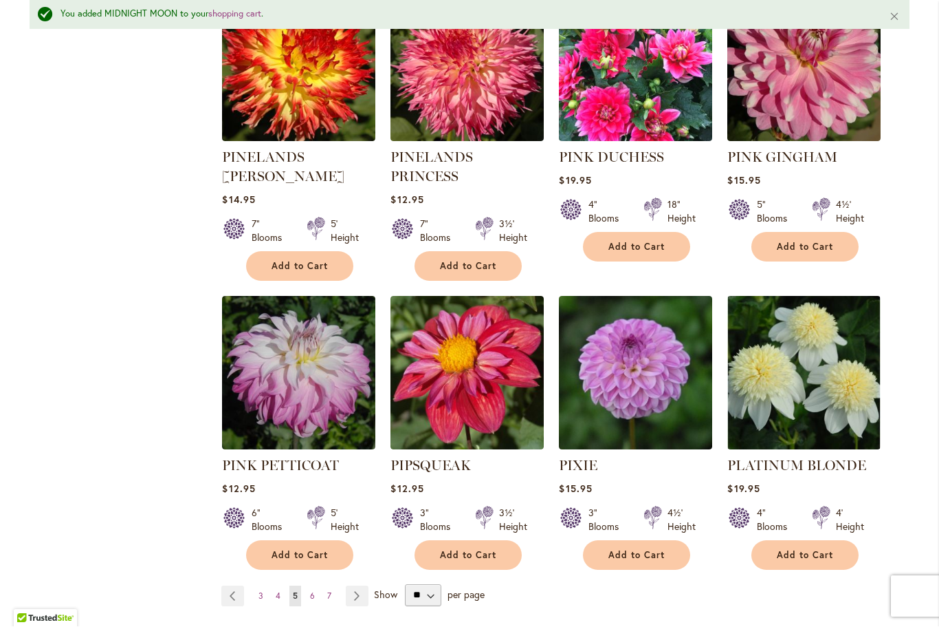
scroll to position [4556, 0]
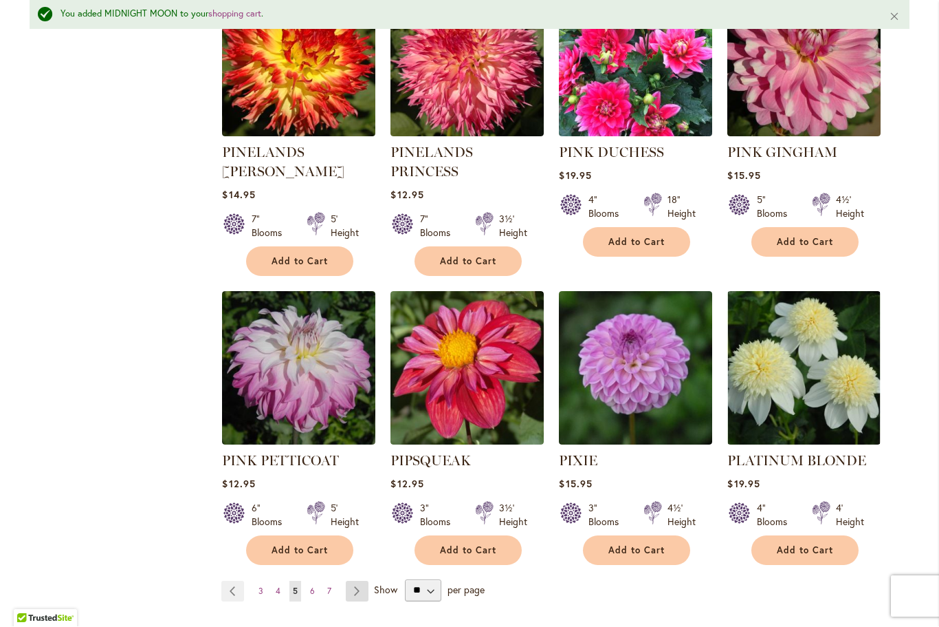
click at [365, 581] on link "Page Next" at bounding box center [357, 591] width 23 height 21
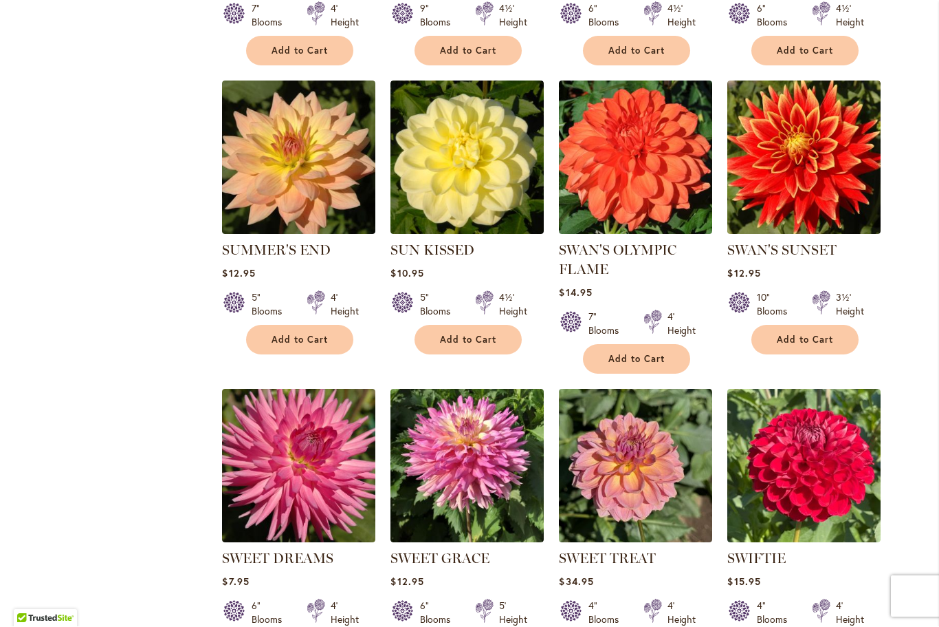
scroll to position [3188, 0]
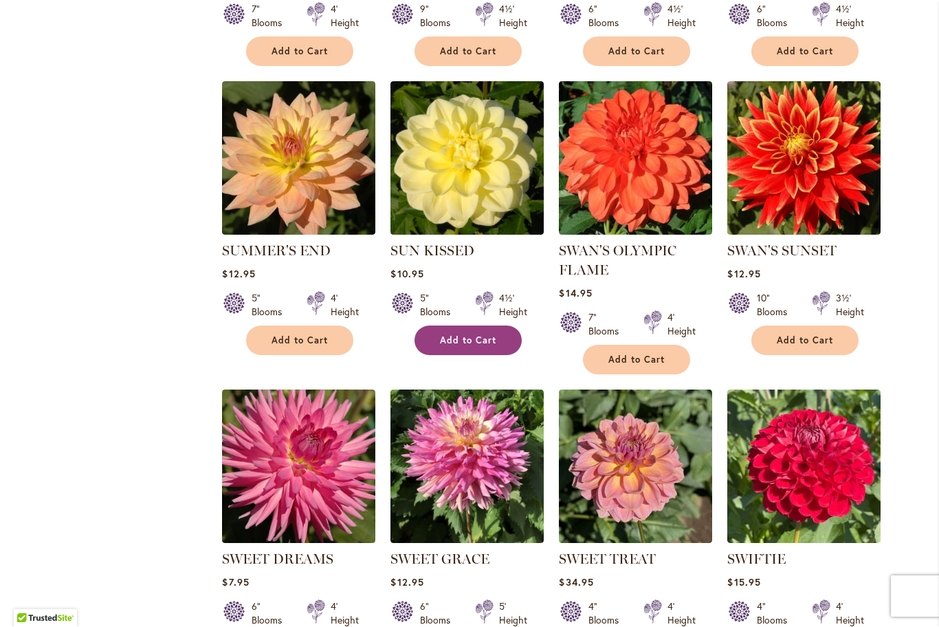
click at [489, 335] on span "Add to Cart" at bounding box center [468, 341] width 56 height 12
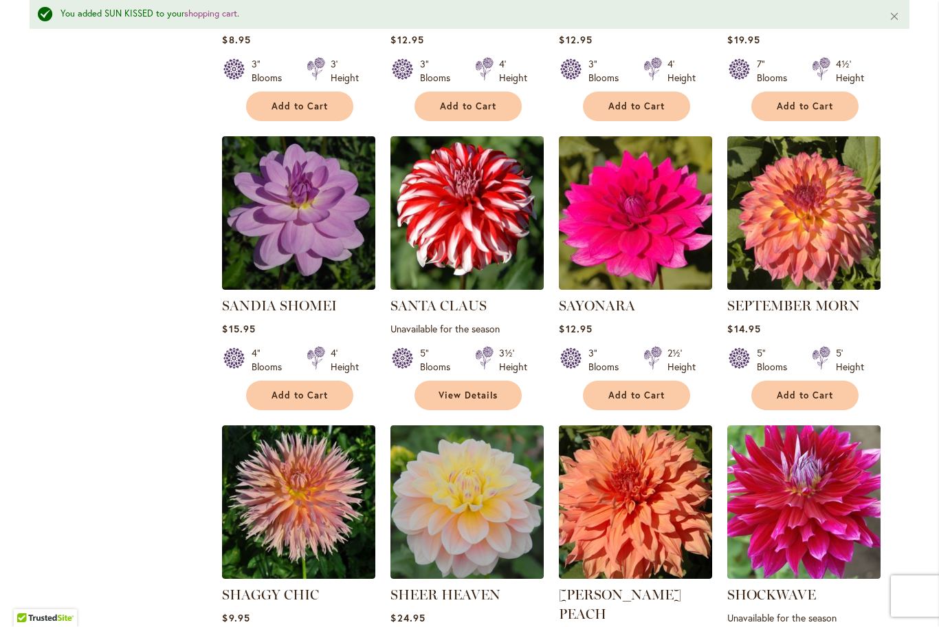
scroll to position [1393, 0]
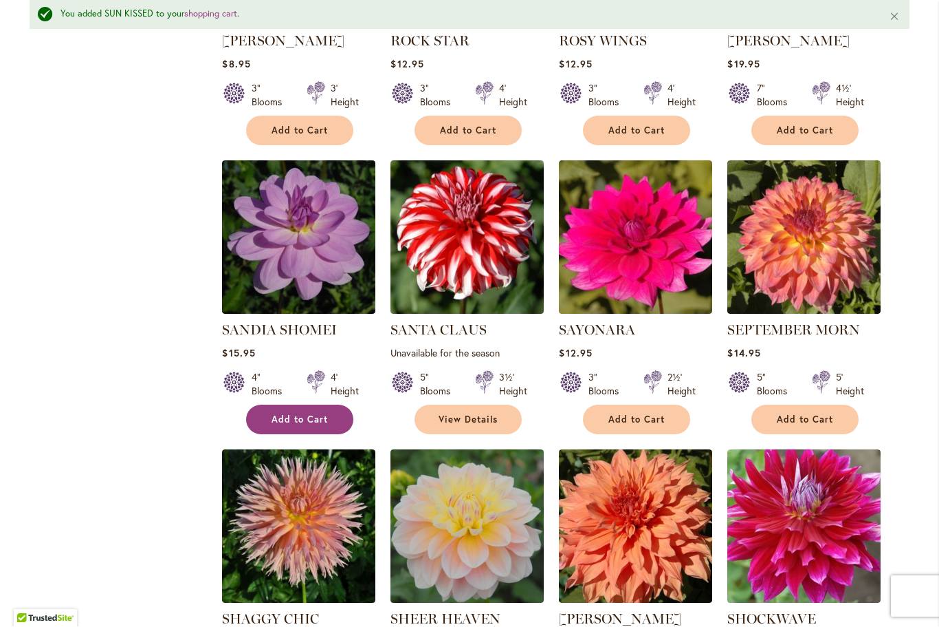
click at [331, 424] on button "Add to Cart" at bounding box center [299, 420] width 107 height 30
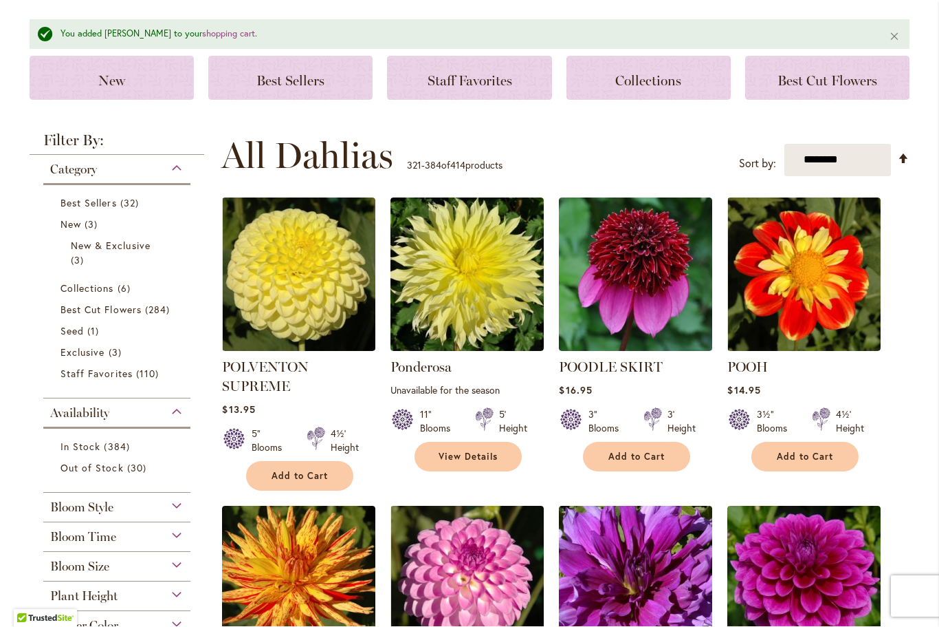
scroll to position [144, 0]
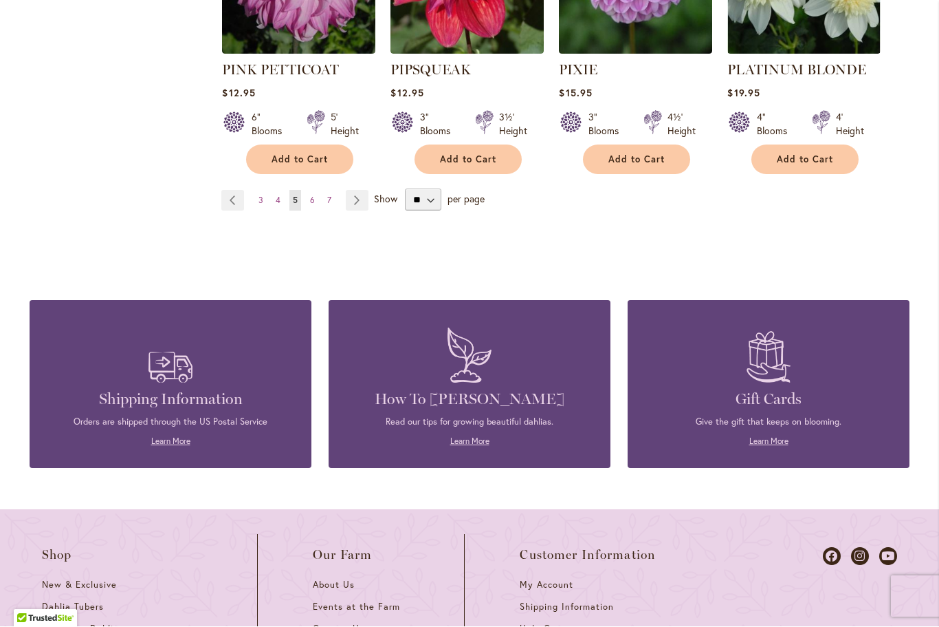
scroll to position [4912, 0]
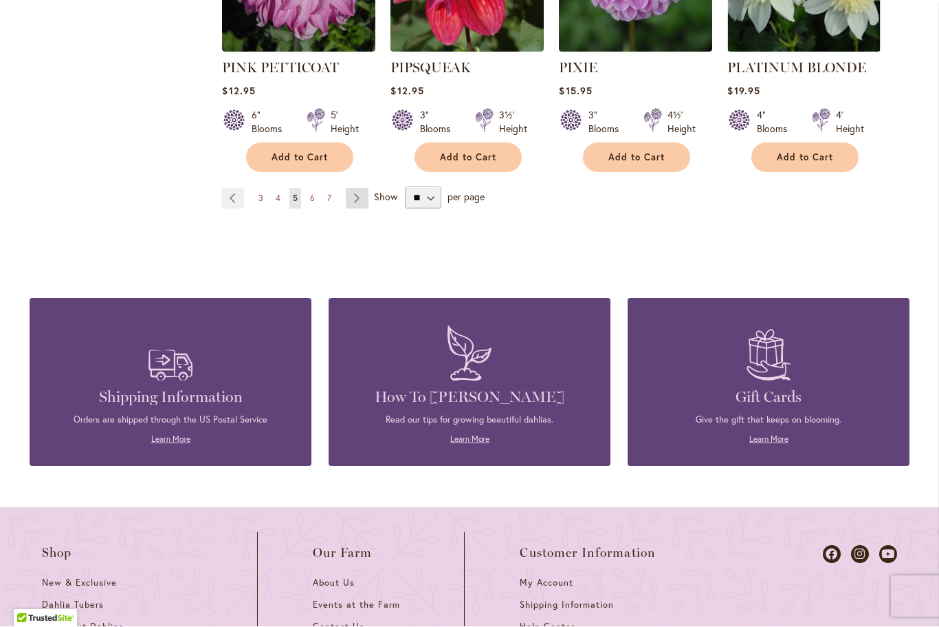
click at [356, 188] on link "Page Next" at bounding box center [357, 198] width 23 height 21
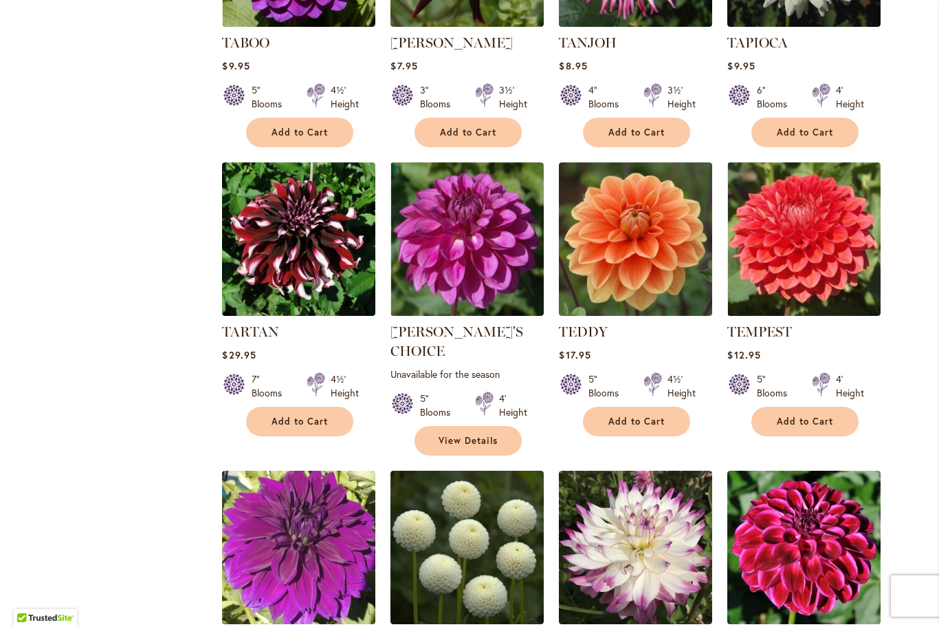
scroll to position [4001, 0]
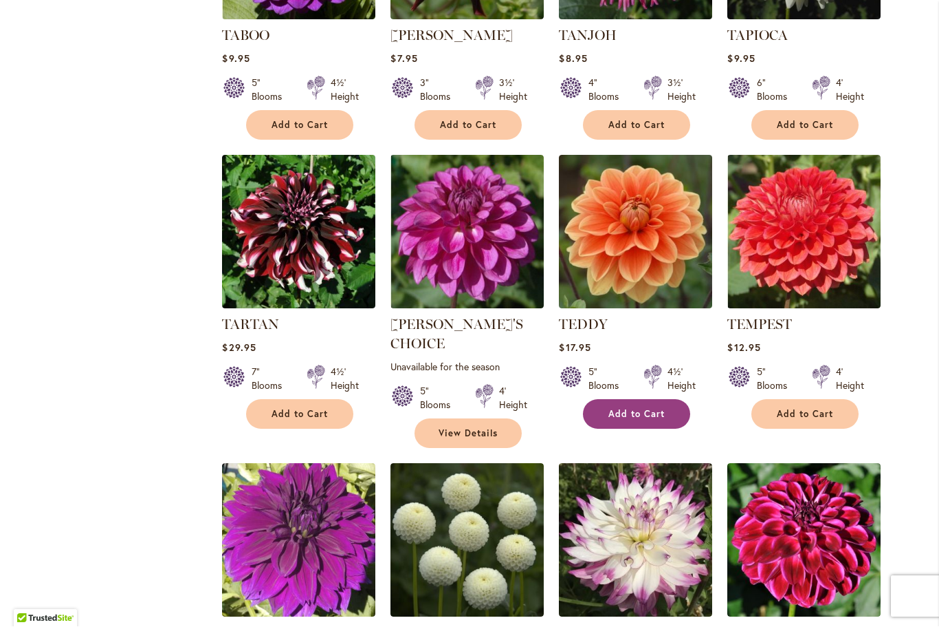
click at [645, 409] on span "Add to Cart" at bounding box center [637, 415] width 56 height 12
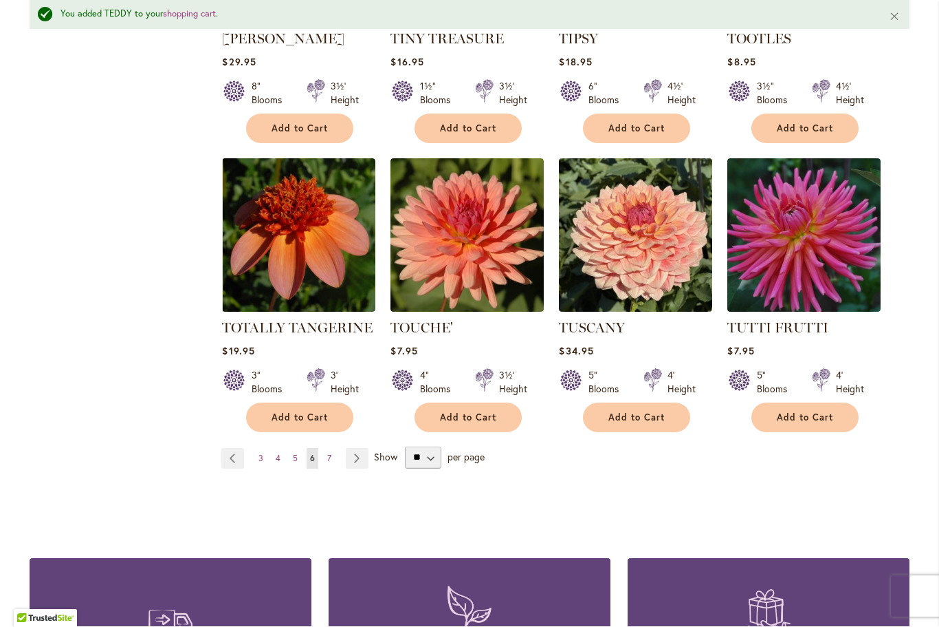
scroll to position [4645, 0]
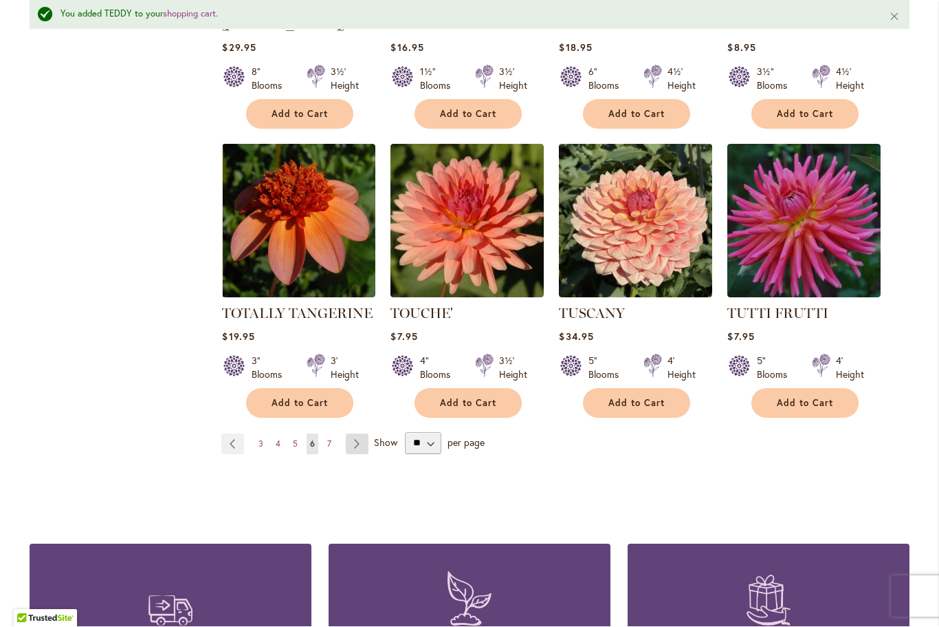
click at [367, 434] on link "Page Next" at bounding box center [357, 444] width 23 height 21
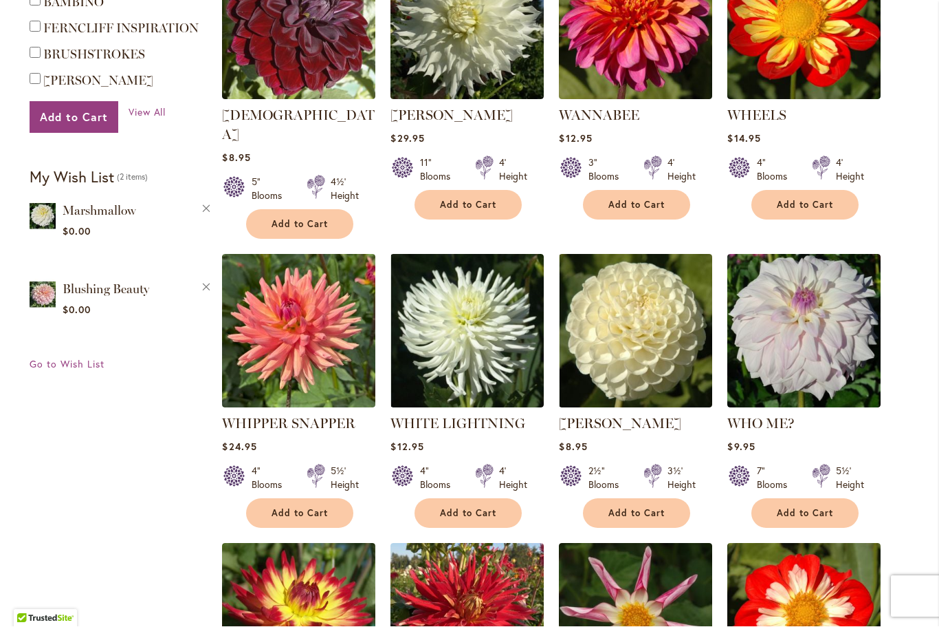
scroll to position [998, 0]
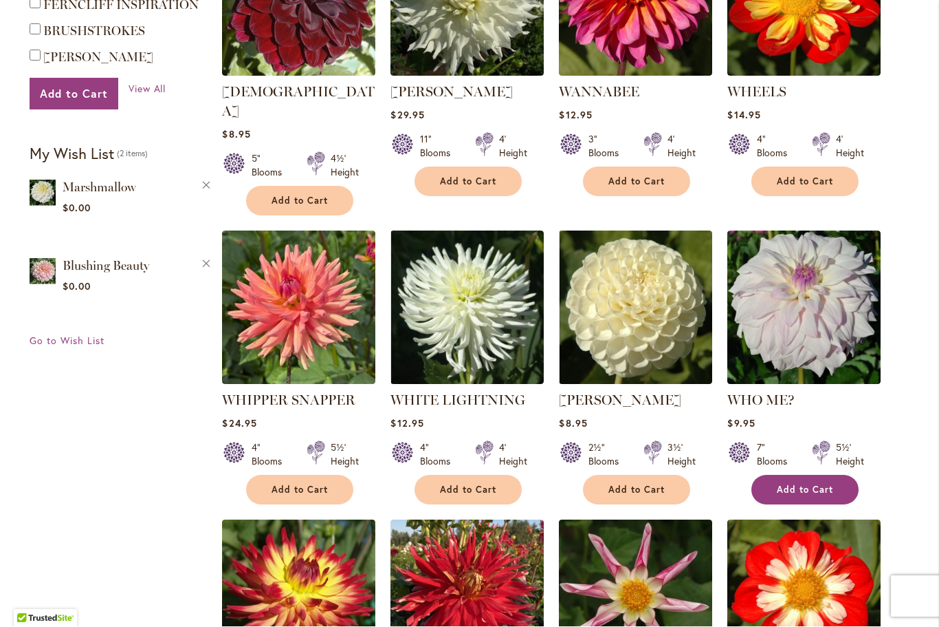
click at [827, 484] on span "Add to Cart" at bounding box center [805, 490] width 56 height 12
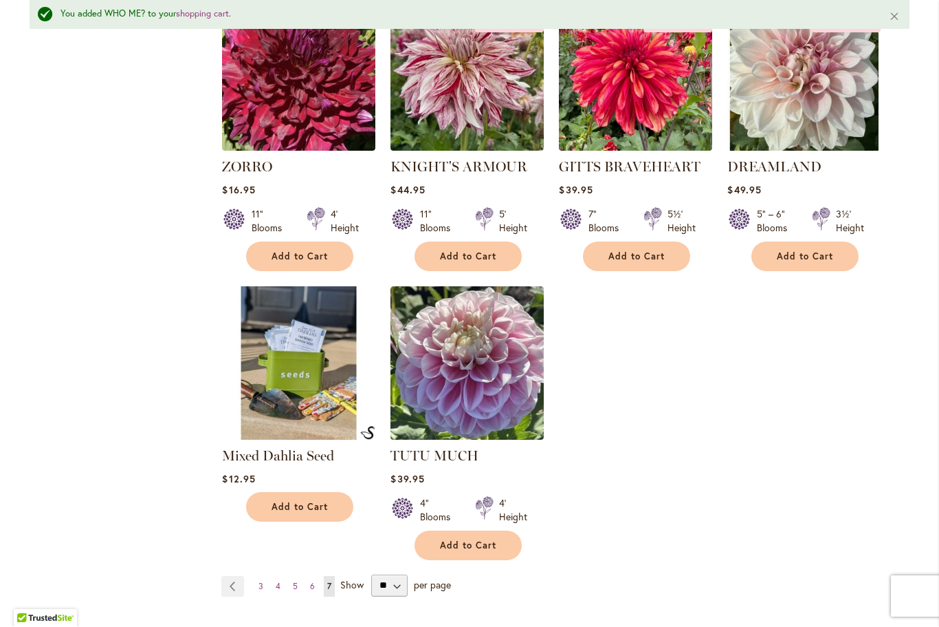
scroll to position [2162, 0]
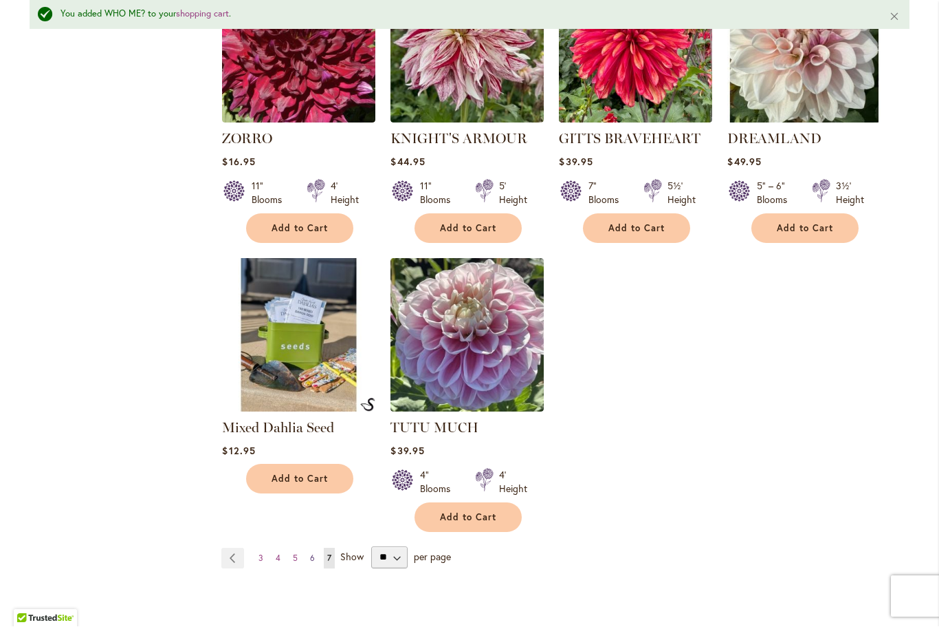
click at [307, 548] on link "Page 6" at bounding box center [313, 558] width 12 height 21
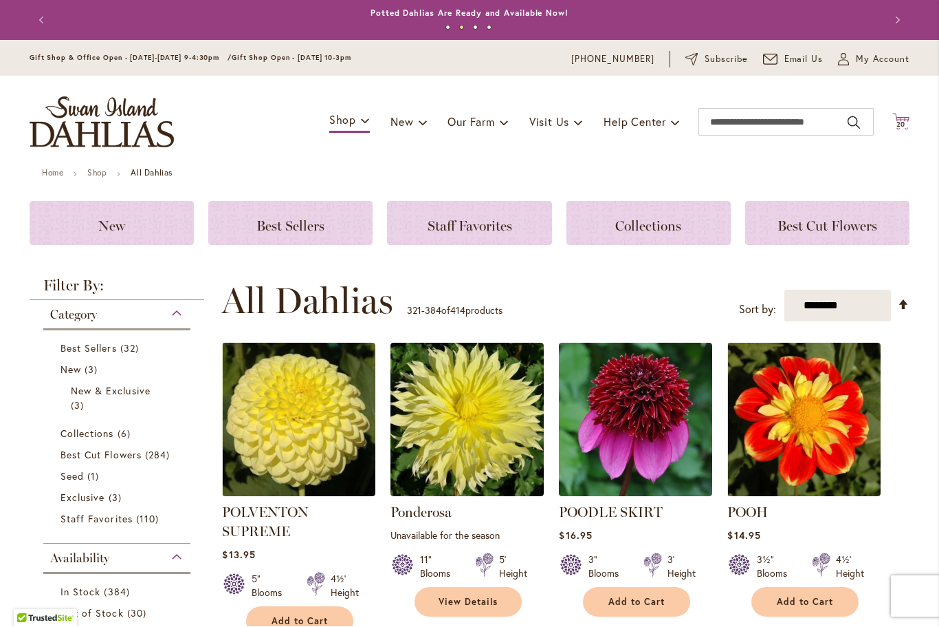
click at [909, 121] on icon at bounding box center [901, 121] width 17 height 17
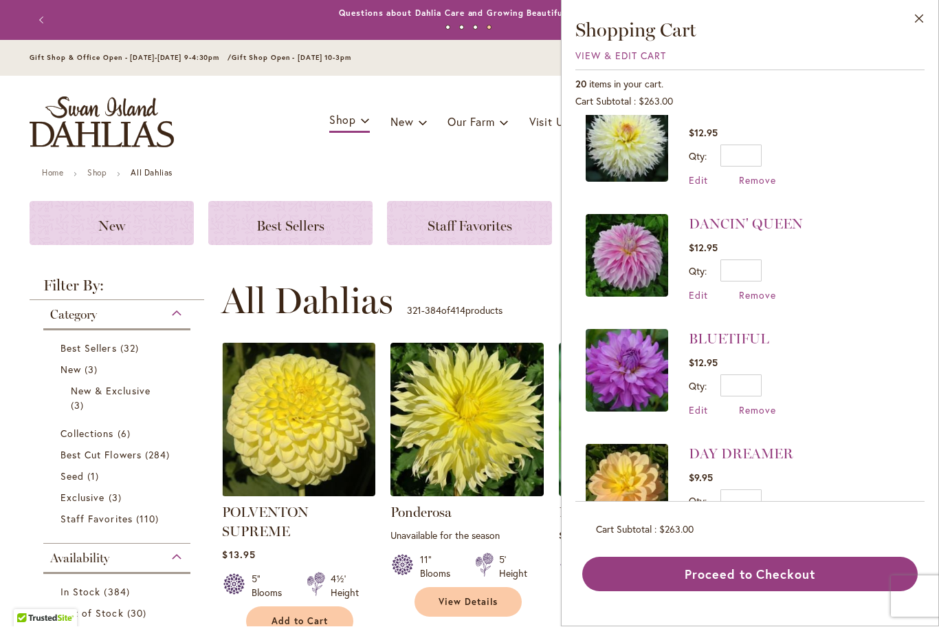
scroll to position [1288, 0]
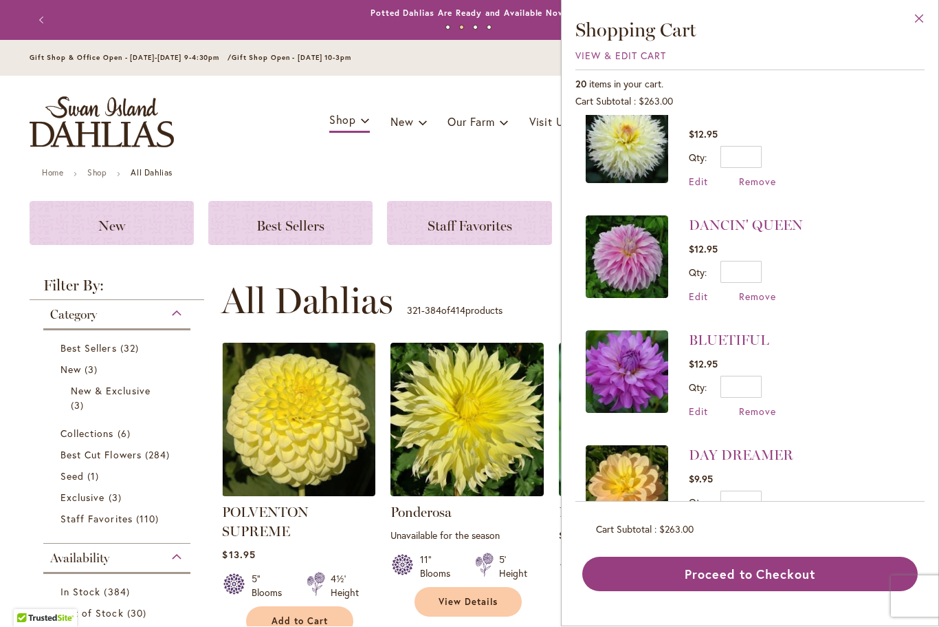
click at [925, 14] on button "Close" at bounding box center [920, 22] width 38 height 43
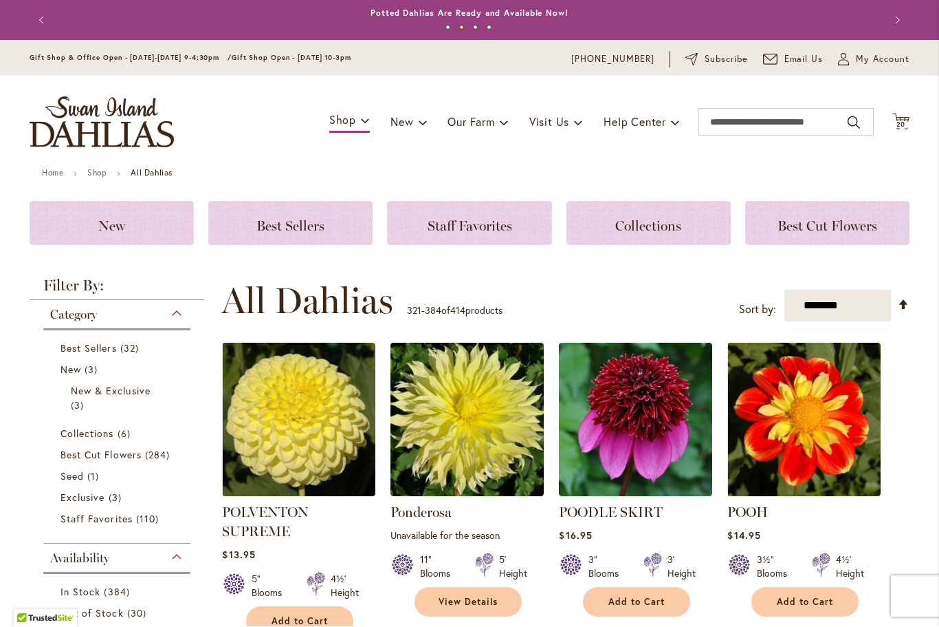
click at [889, 34] on button "Next" at bounding box center [896, 21] width 28 height 28
click at [883, 61] on span "My Account" at bounding box center [883, 60] width 54 height 14
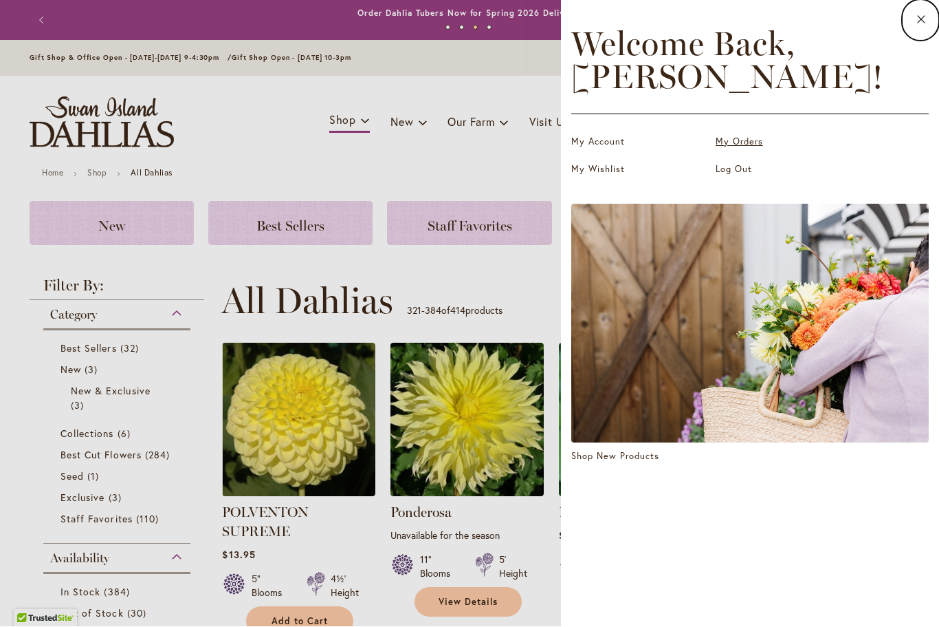
click at [757, 140] on link "My Orders" at bounding box center [785, 142] width 138 height 14
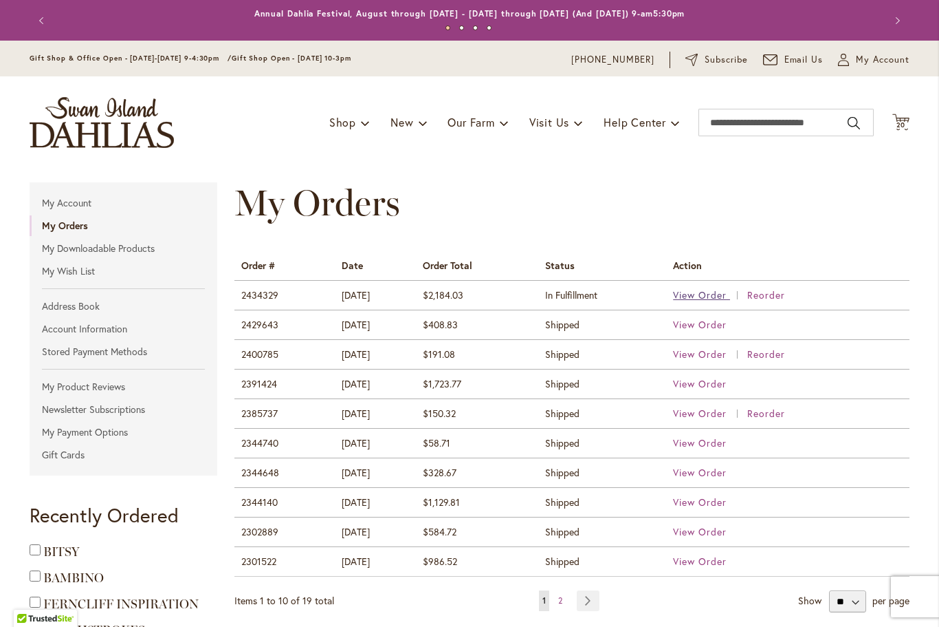
click at [715, 296] on span "View Order" at bounding box center [700, 294] width 54 height 13
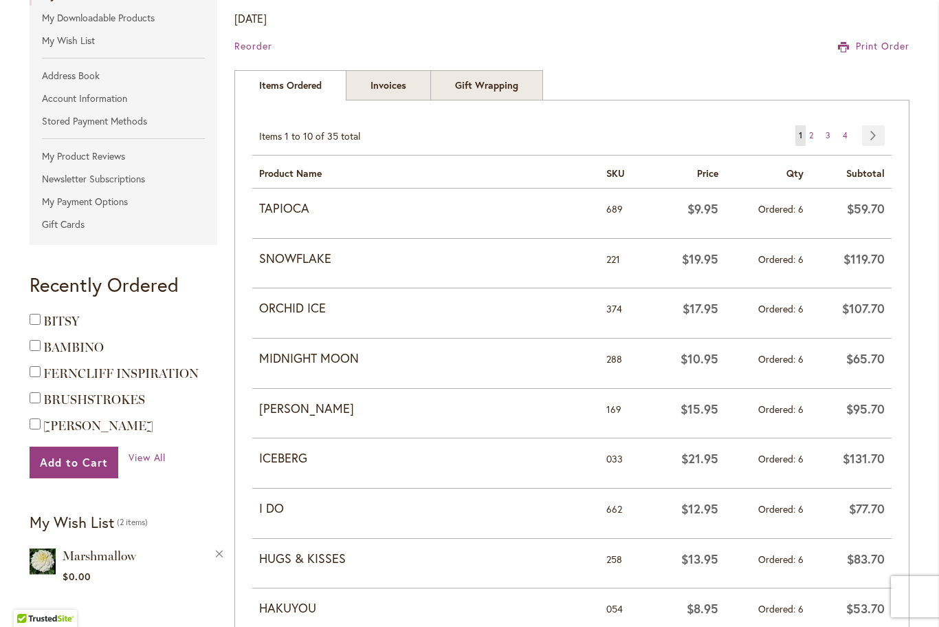
scroll to position [238, 0]
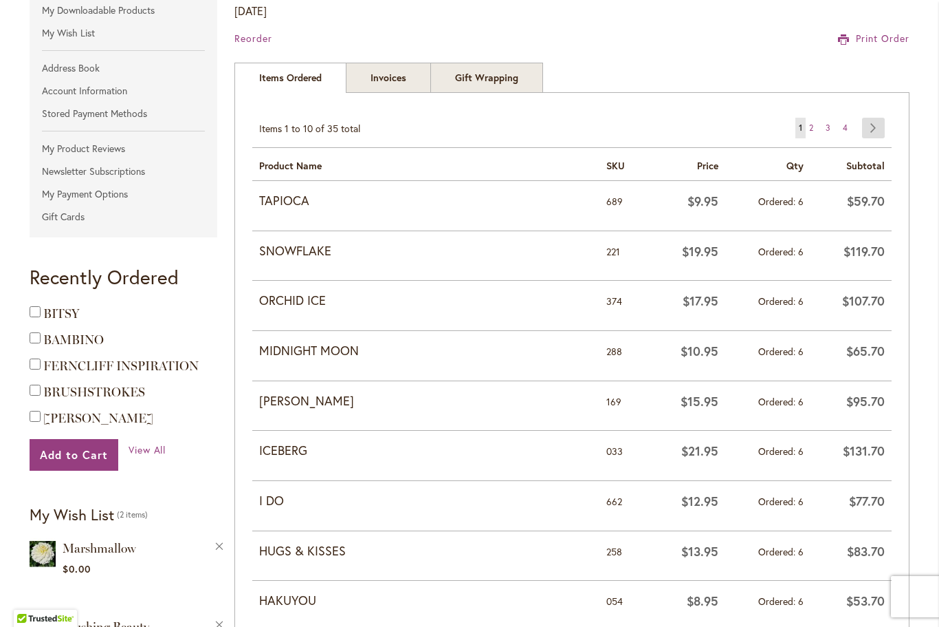
click at [880, 127] on link "Page Next" at bounding box center [873, 128] width 23 height 21
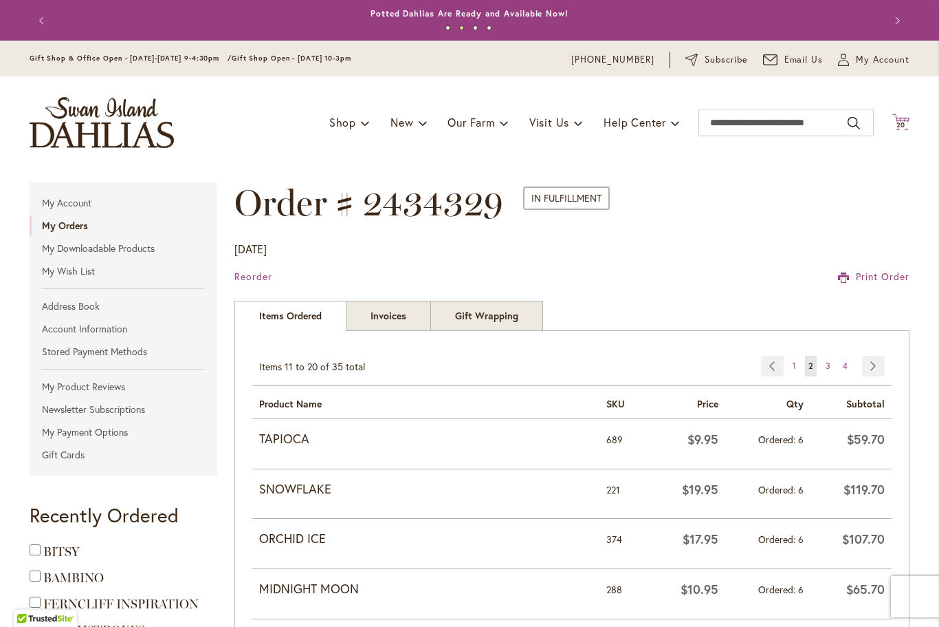
click at [909, 113] on icon "Cart .cls-1 { fill: #231f20; }" at bounding box center [901, 121] width 17 height 17
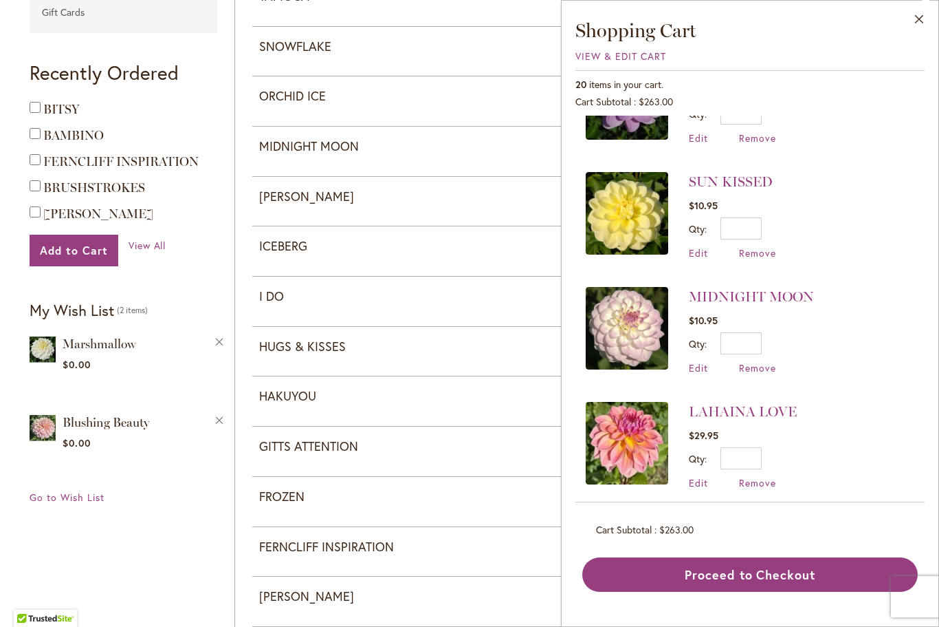
scroll to position [464, 0]
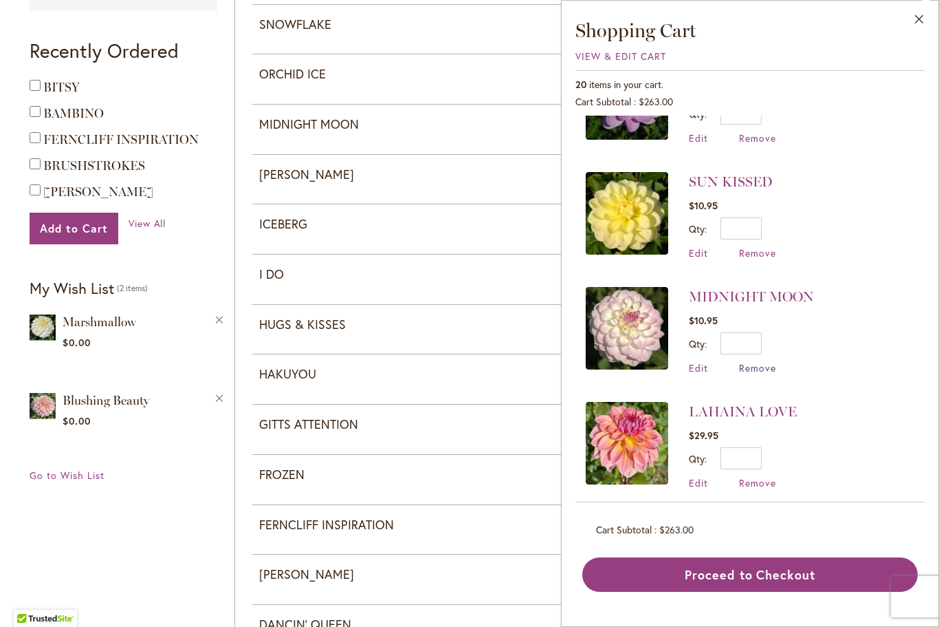
click at [767, 367] on span "Remove" at bounding box center [757, 367] width 37 height 13
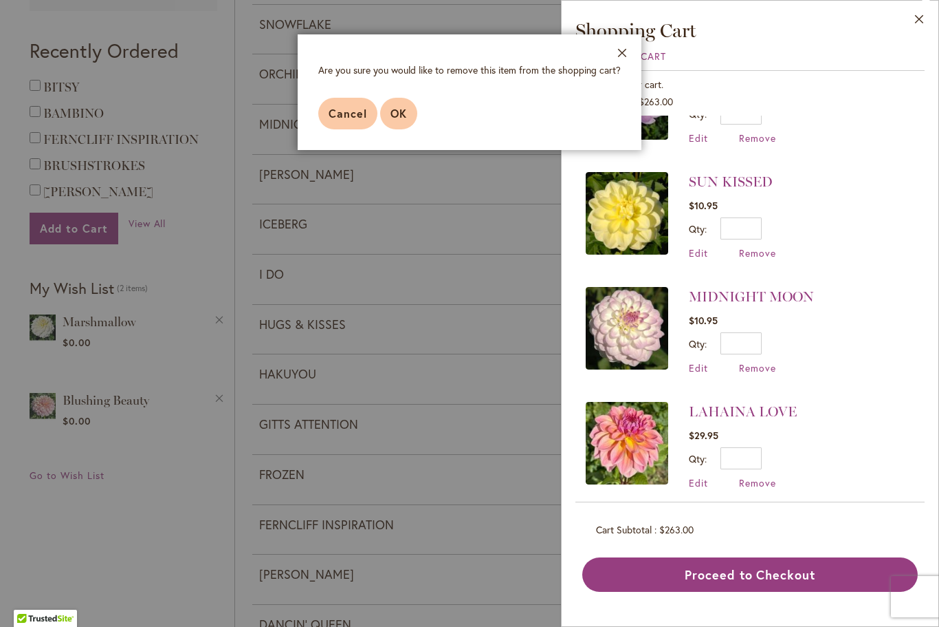
click at [400, 118] on span "OK" at bounding box center [399, 113] width 17 height 14
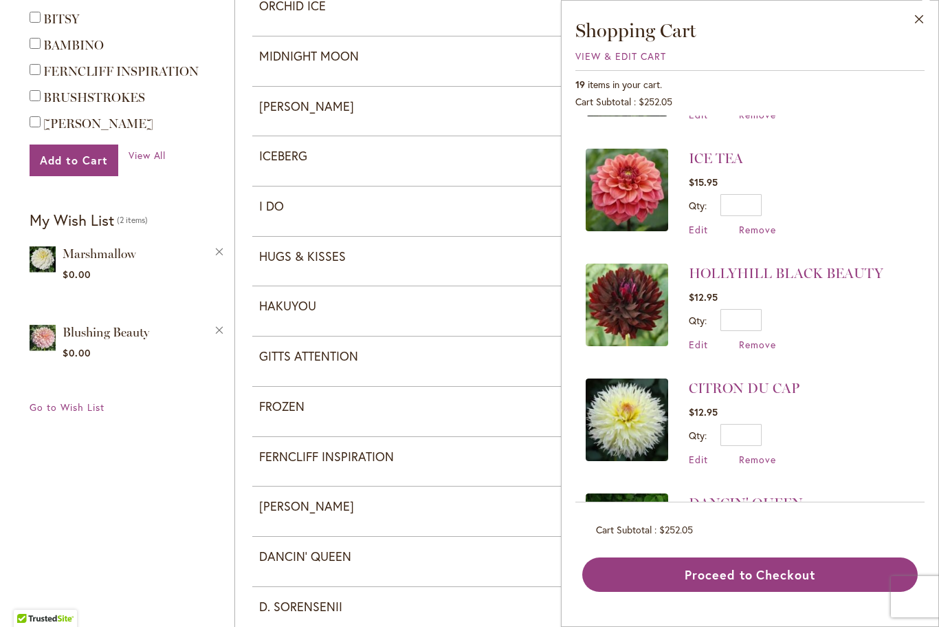
scroll to position [897, 0]
click at [769, 453] on span "Remove" at bounding box center [757, 458] width 37 height 13
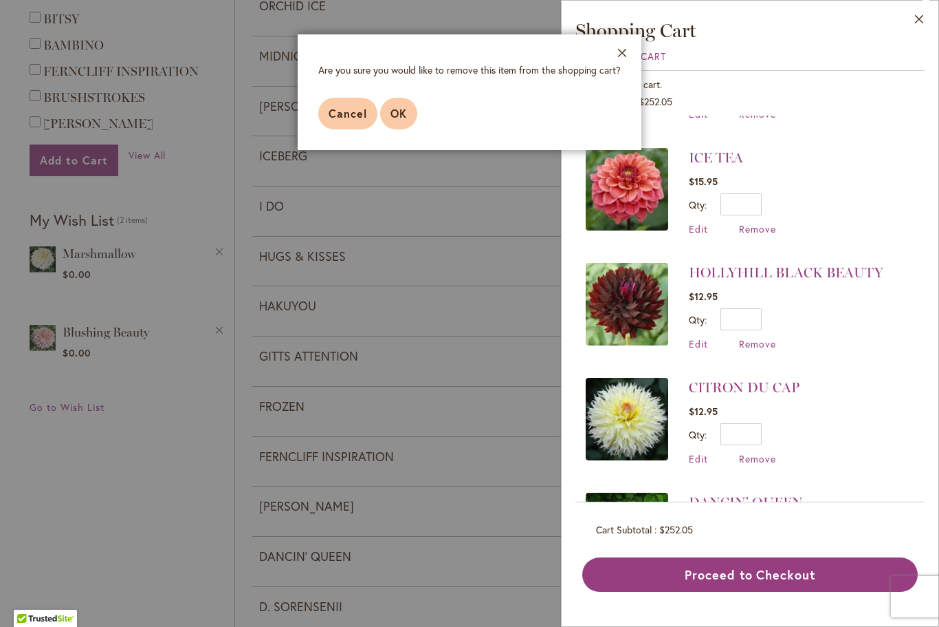
click at [405, 115] on span "OK" at bounding box center [399, 113] width 17 height 14
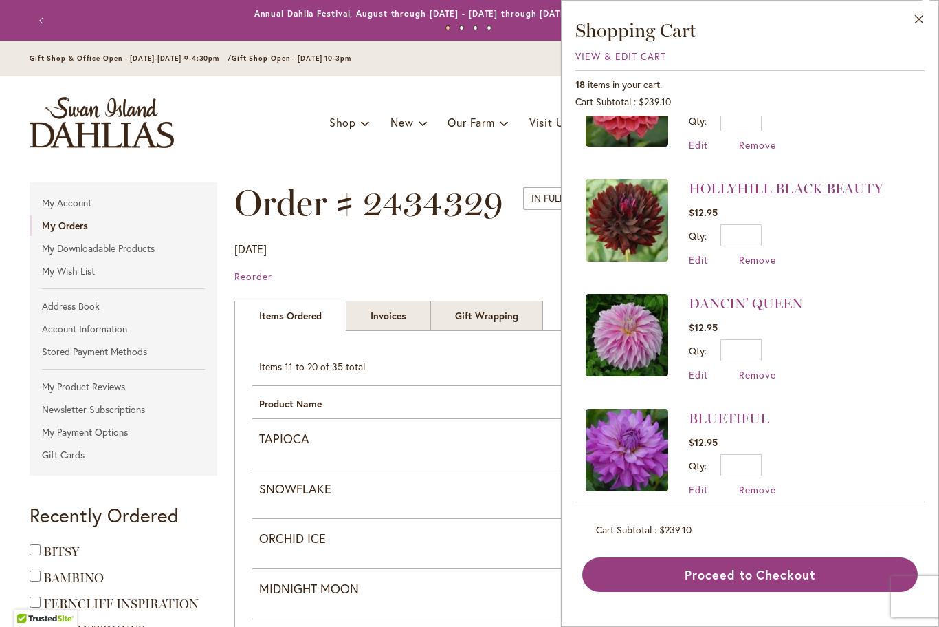
scroll to position [983, 0]
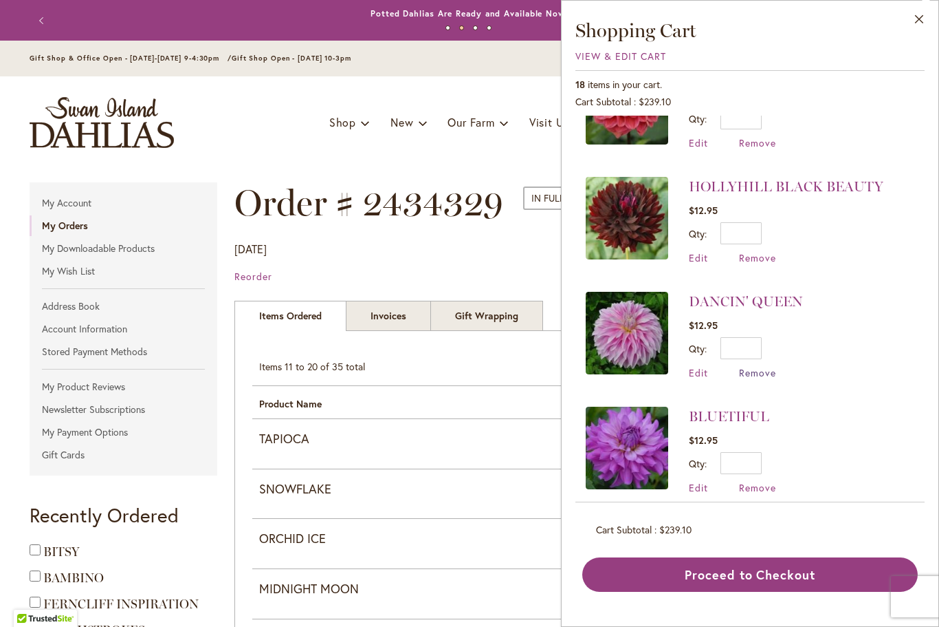
click at [759, 367] on span "Remove" at bounding box center [757, 372] width 37 height 13
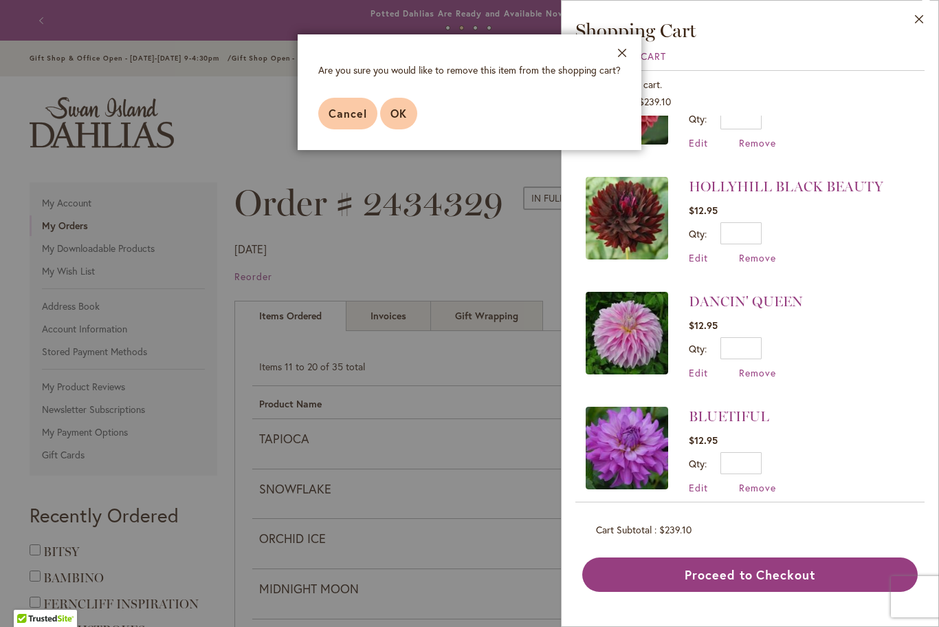
click at [409, 116] on button "OK" at bounding box center [398, 114] width 37 height 32
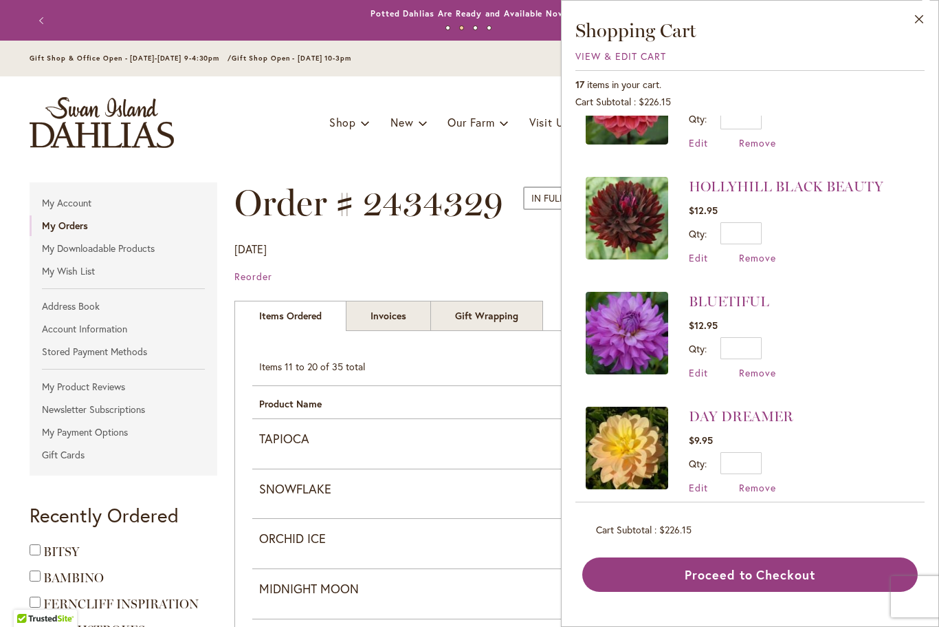
scroll to position [0, 0]
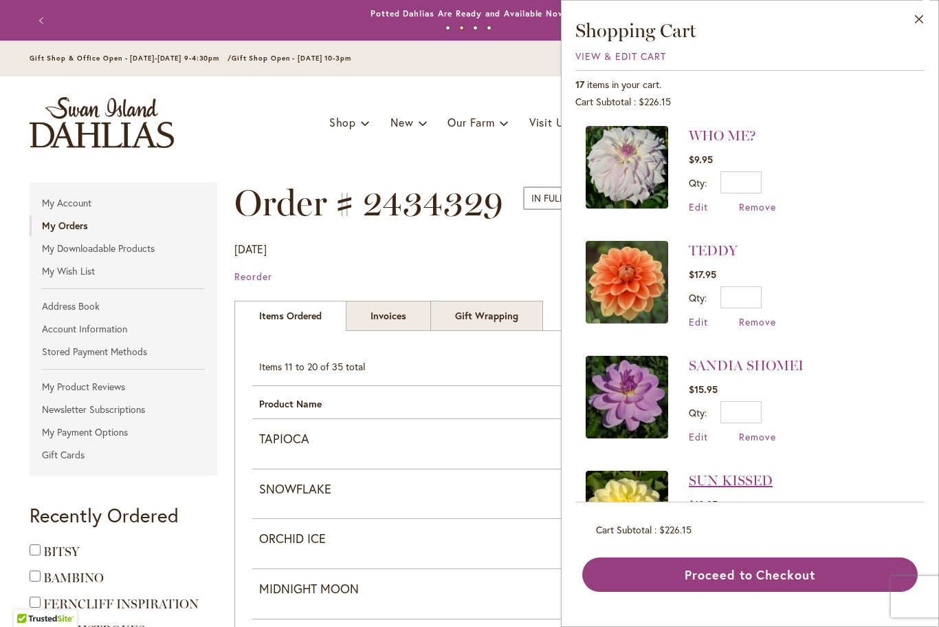
click at [763, 479] on link "SUN KISSED" at bounding box center [731, 480] width 84 height 17
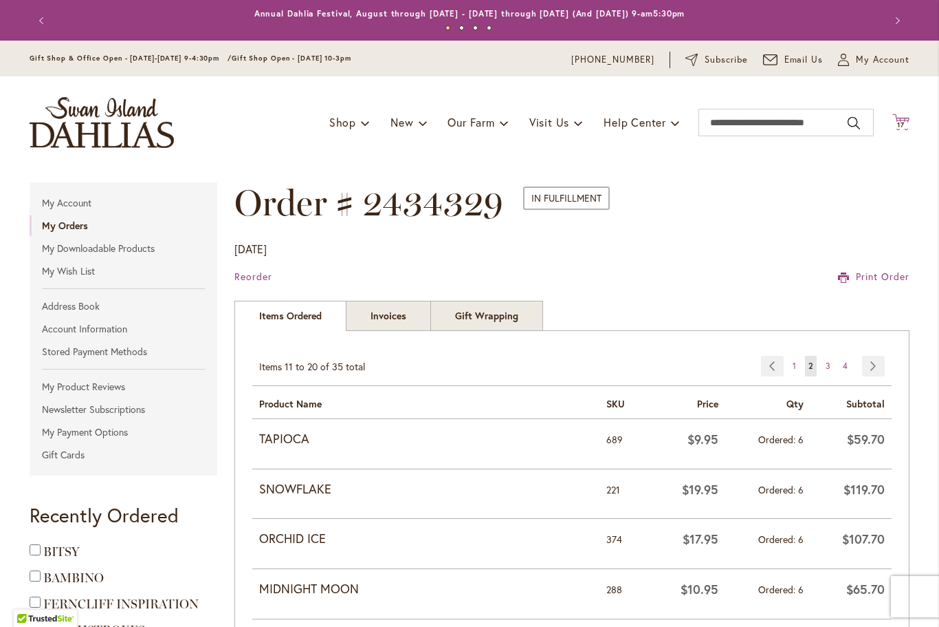
click at [907, 118] on icon "Cart .cls-1 { fill: #231f20; }" at bounding box center [901, 121] width 17 height 17
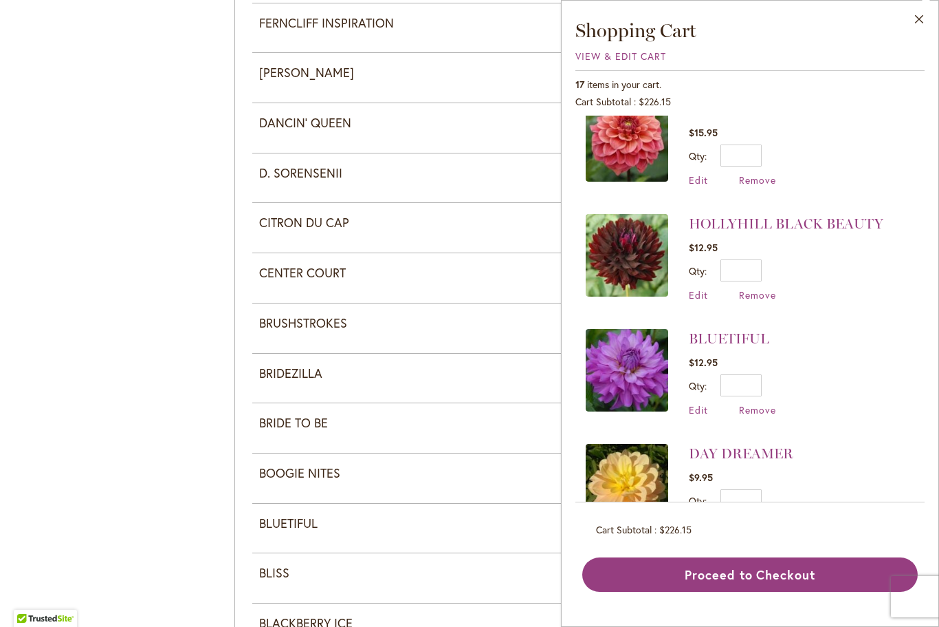
scroll to position [968, 0]
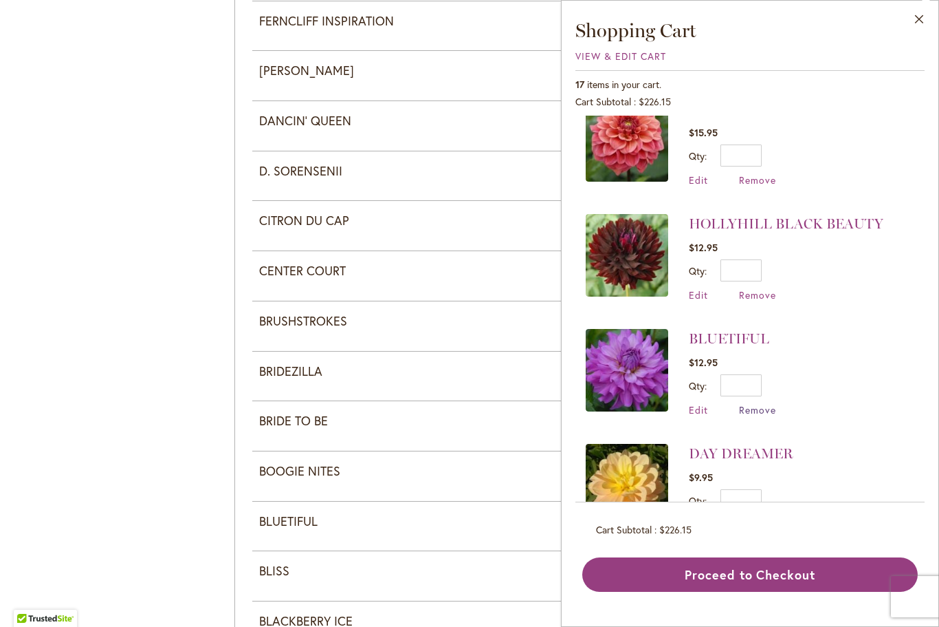
click at [765, 407] on span "Remove" at bounding box center [757, 409] width 37 height 13
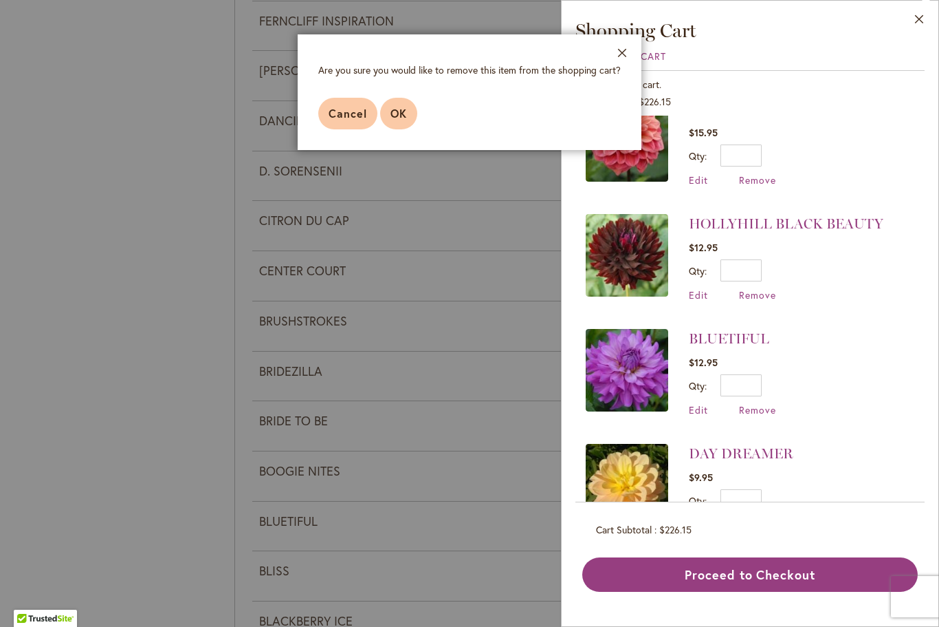
click at [411, 118] on button "OK" at bounding box center [398, 114] width 37 height 32
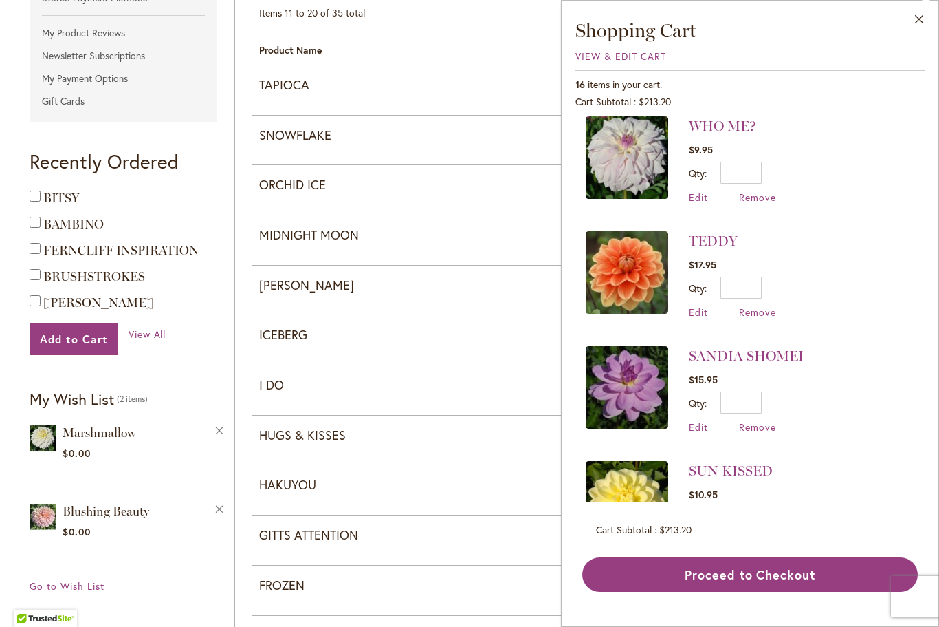
scroll to position [9, 0]
click at [756, 178] on input "*" at bounding box center [741, 173] width 41 height 22
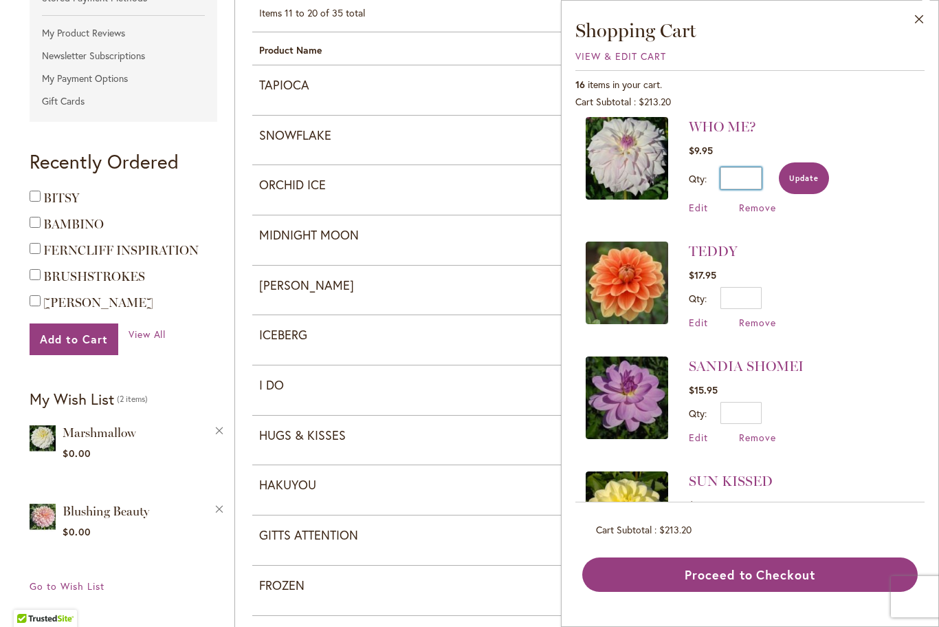
type input "*"
click at [798, 180] on span "Update" at bounding box center [805, 178] width 30 height 10
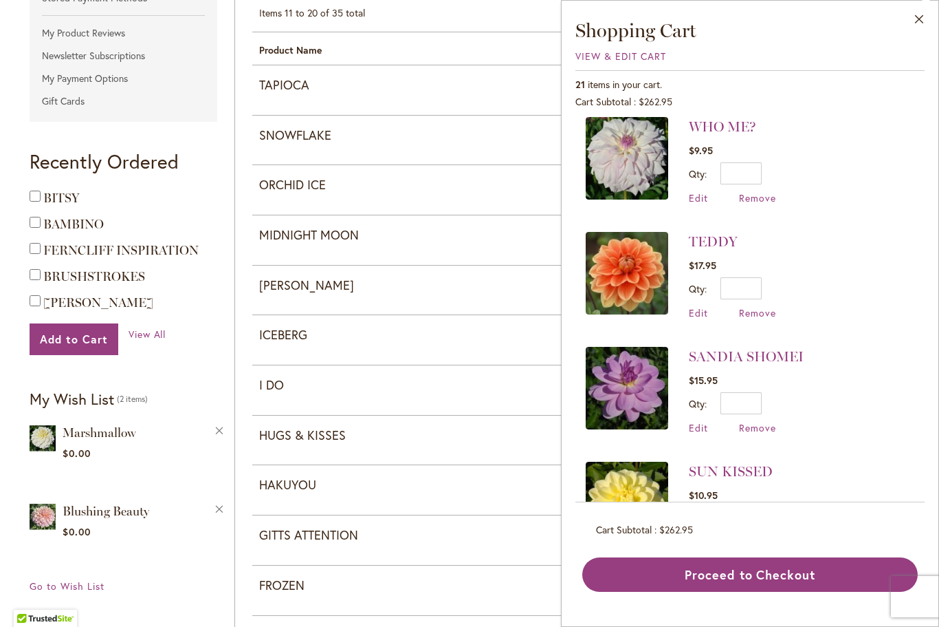
scroll to position [0, 0]
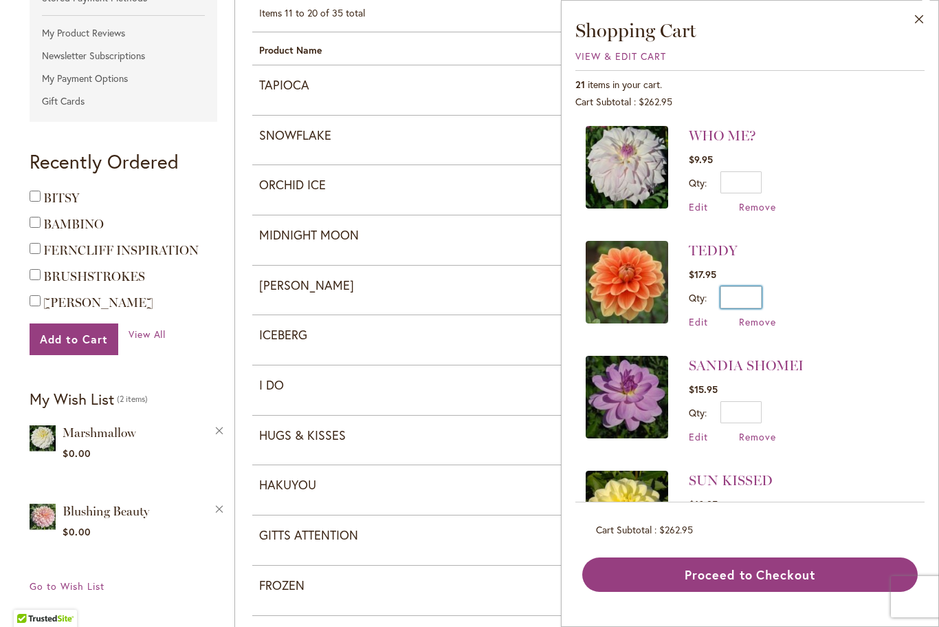
click at [757, 298] on input "*" at bounding box center [741, 297] width 41 height 22
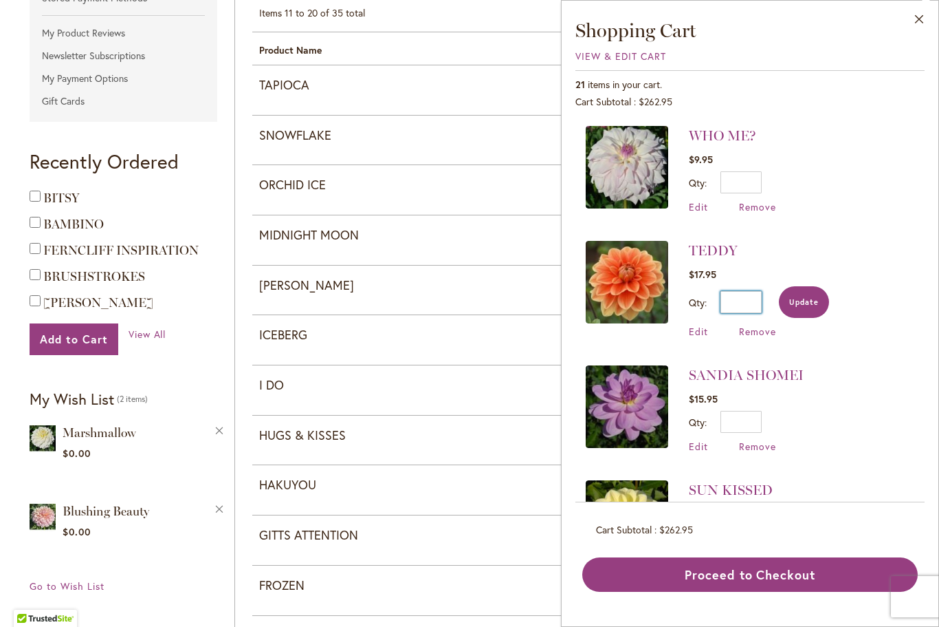
type input "*"
click at [811, 307] on button "Update" at bounding box center [804, 302] width 50 height 32
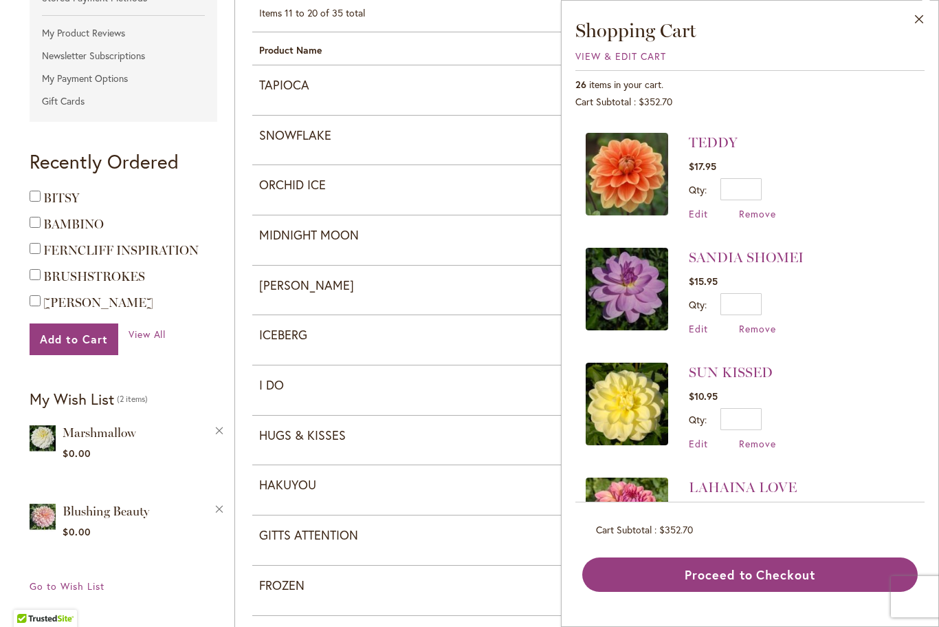
scroll to position [164, 0]
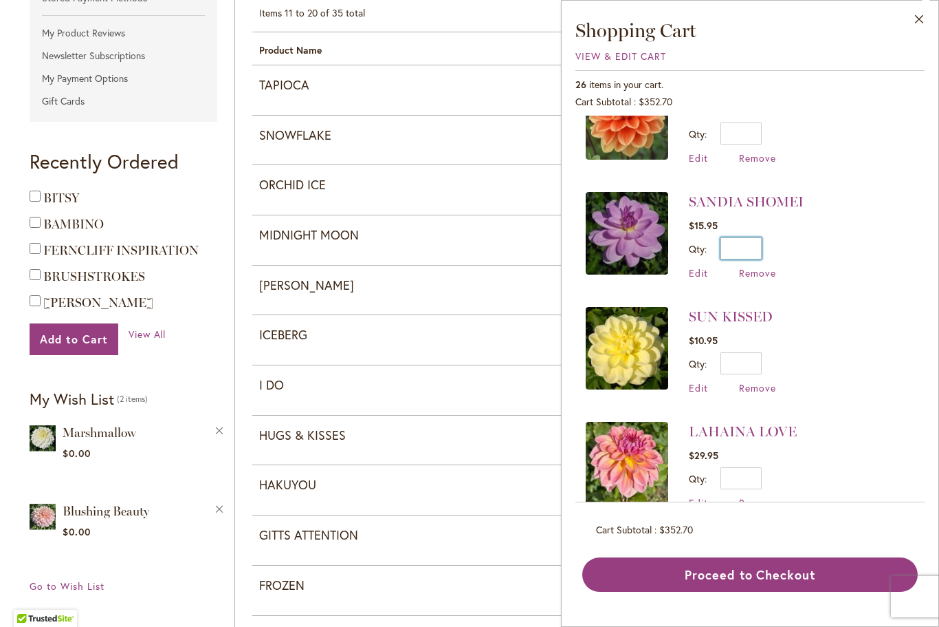
click at [759, 250] on input "*" at bounding box center [741, 248] width 41 height 22
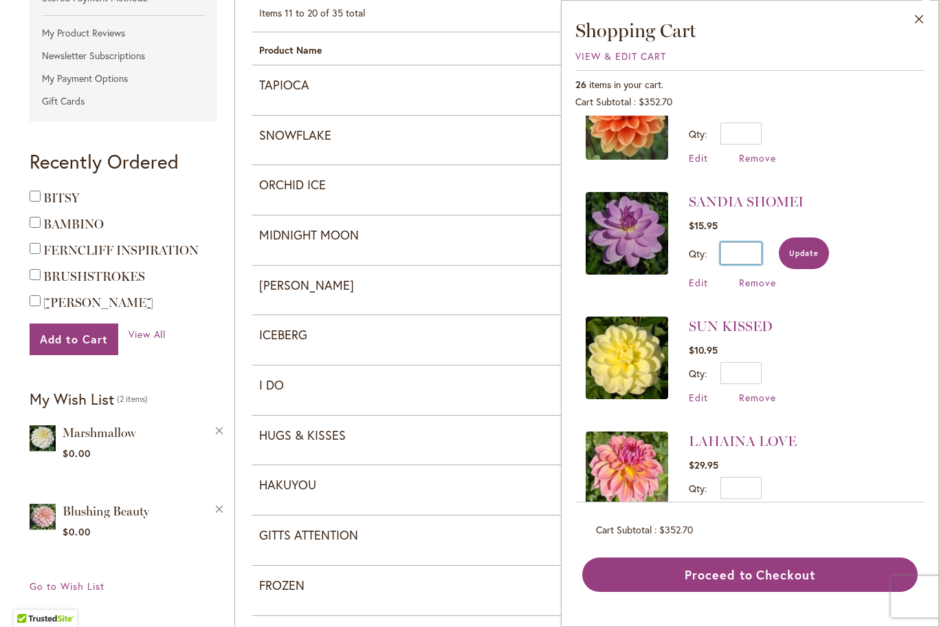
type input "*"
click at [810, 258] on button "Update" at bounding box center [804, 253] width 50 height 32
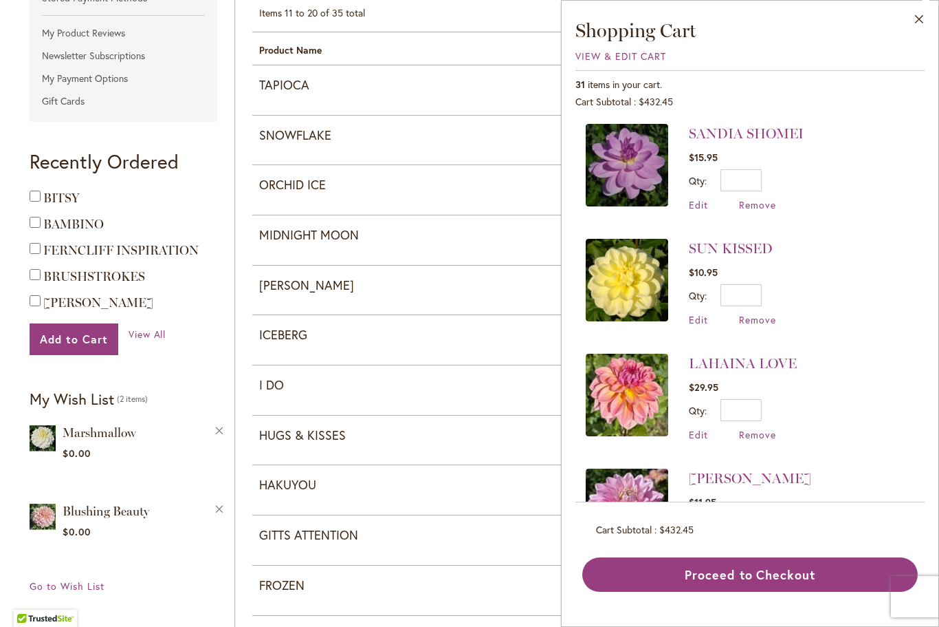
scroll to position [254, 0]
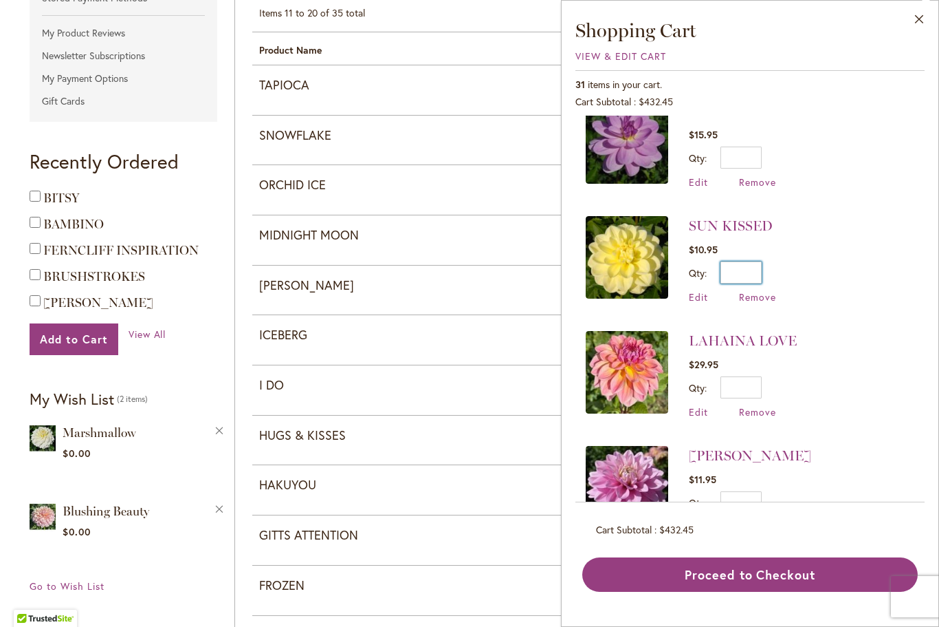
click at [757, 274] on input "*" at bounding box center [741, 272] width 41 height 22
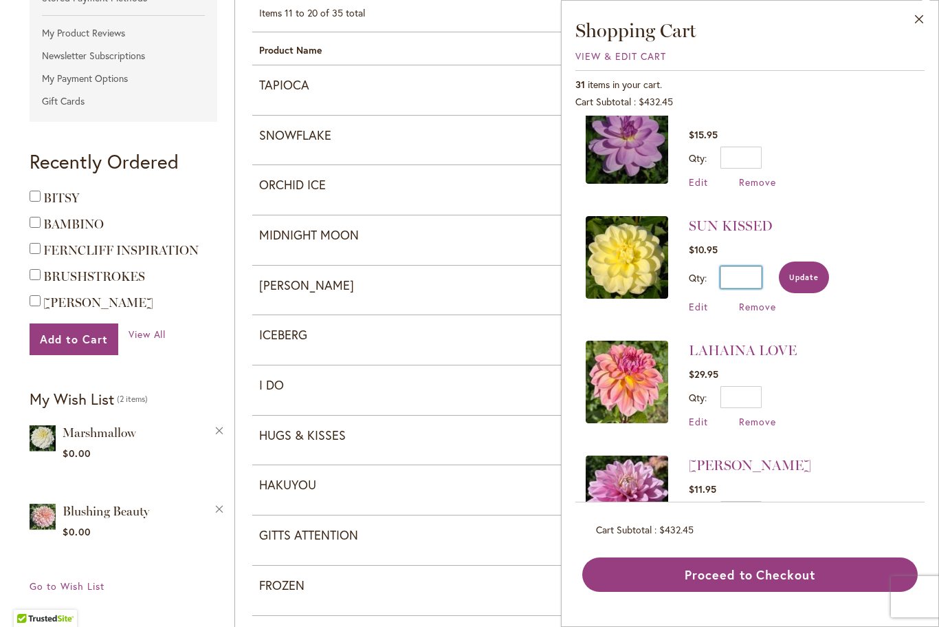
type input "*"
click at [807, 278] on span "Update" at bounding box center [805, 277] width 30 height 10
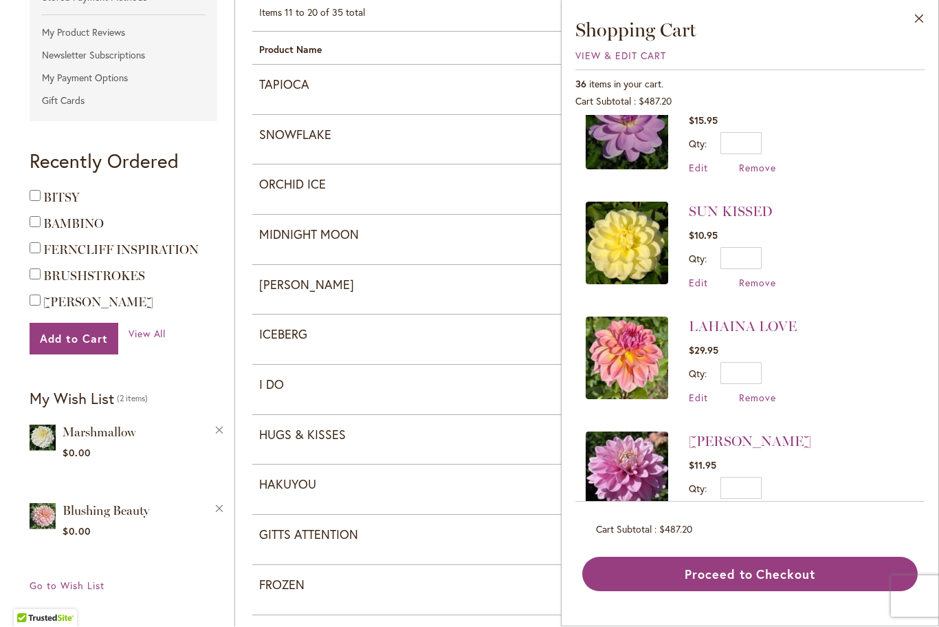
scroll to position [328, 0]
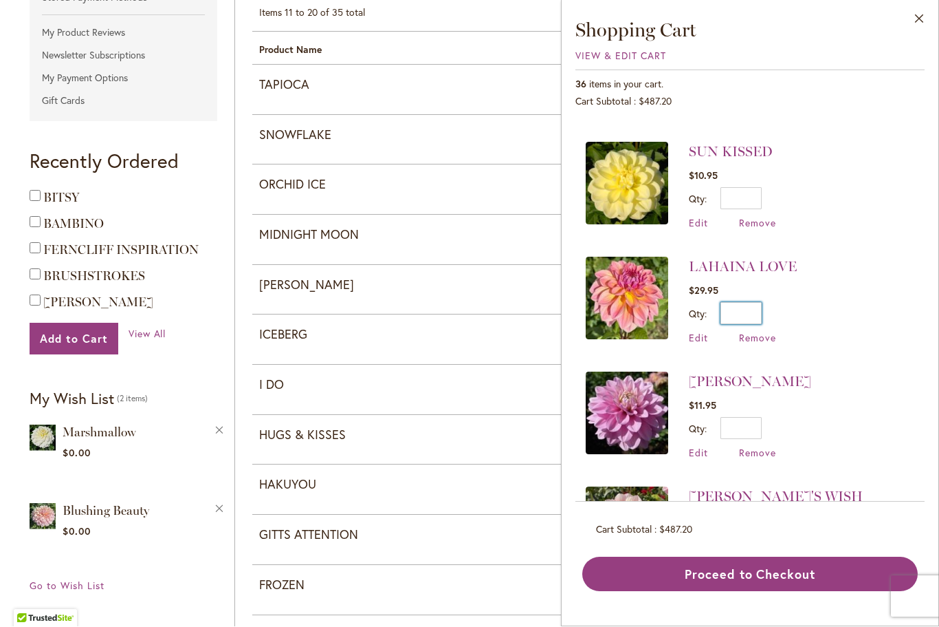
click at [761, 309] on input "*" at bounding box center [741, 314] width 41 height 22
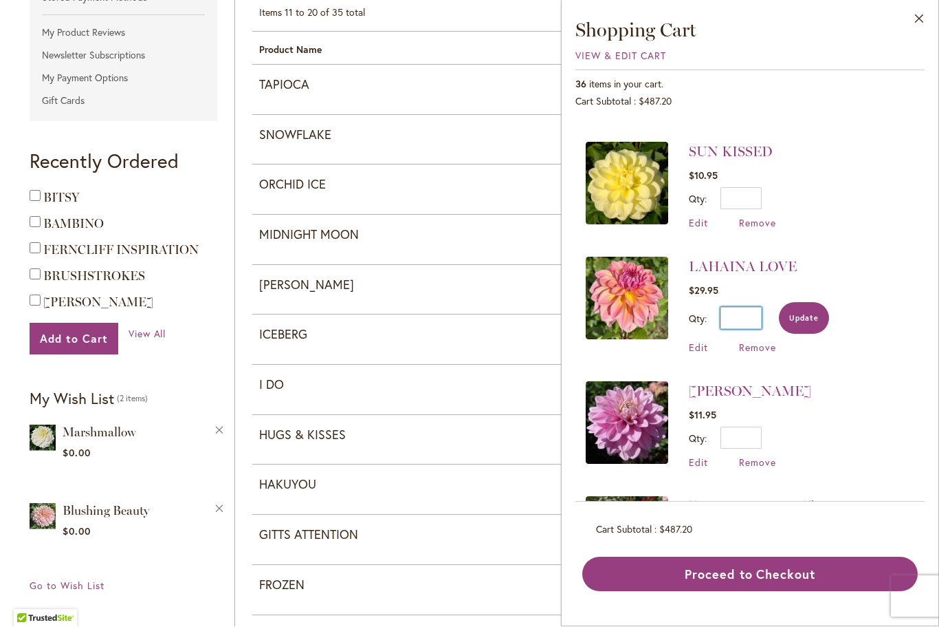
type input "*"
click at [805, 318] on span "Update" at bounding box center [805, 319] width 30 height 10
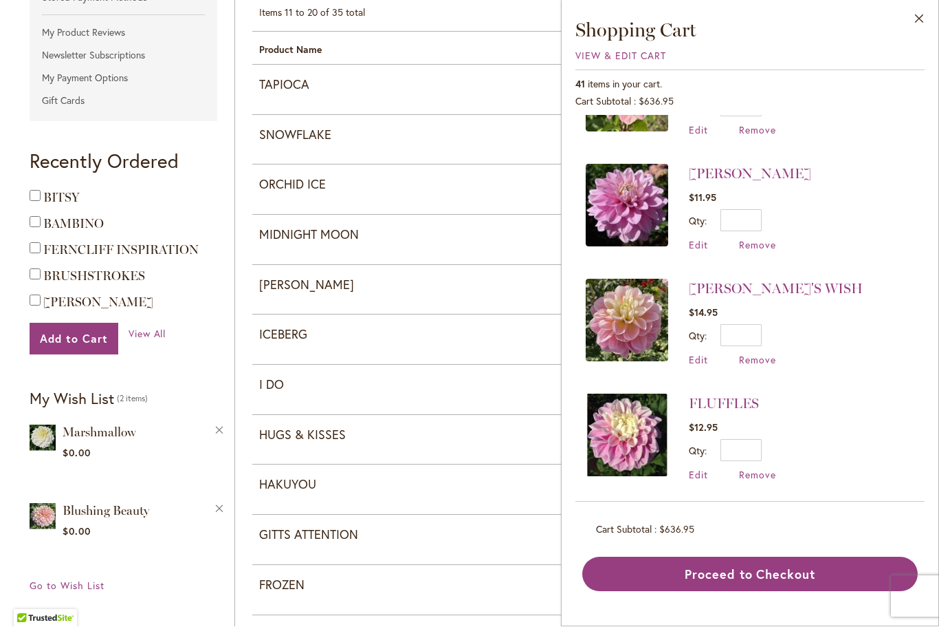
scroll to position [576, 0]
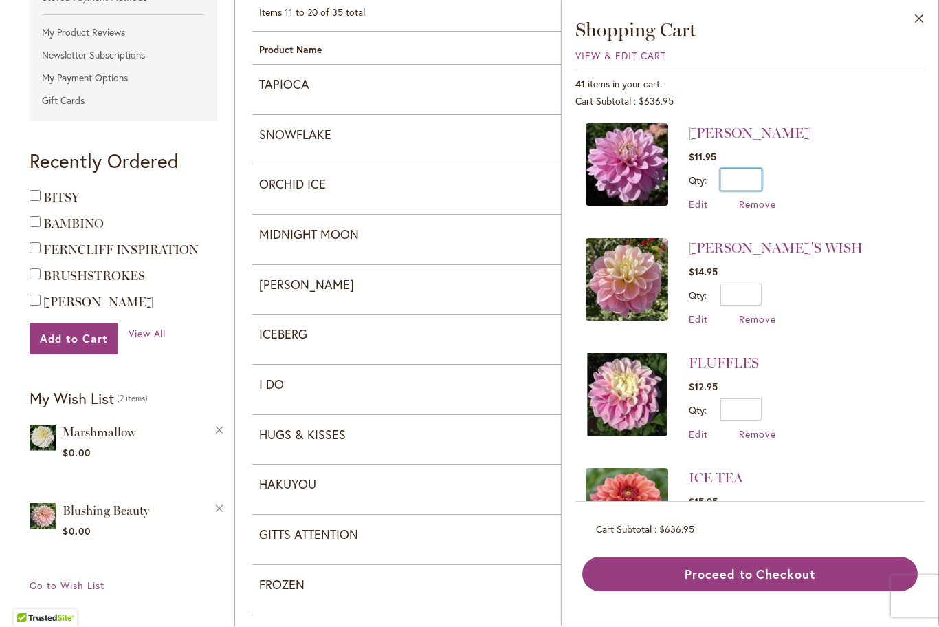
click at [758, 178] on input "*" at bounding box center [741, 180] width 41 height 22
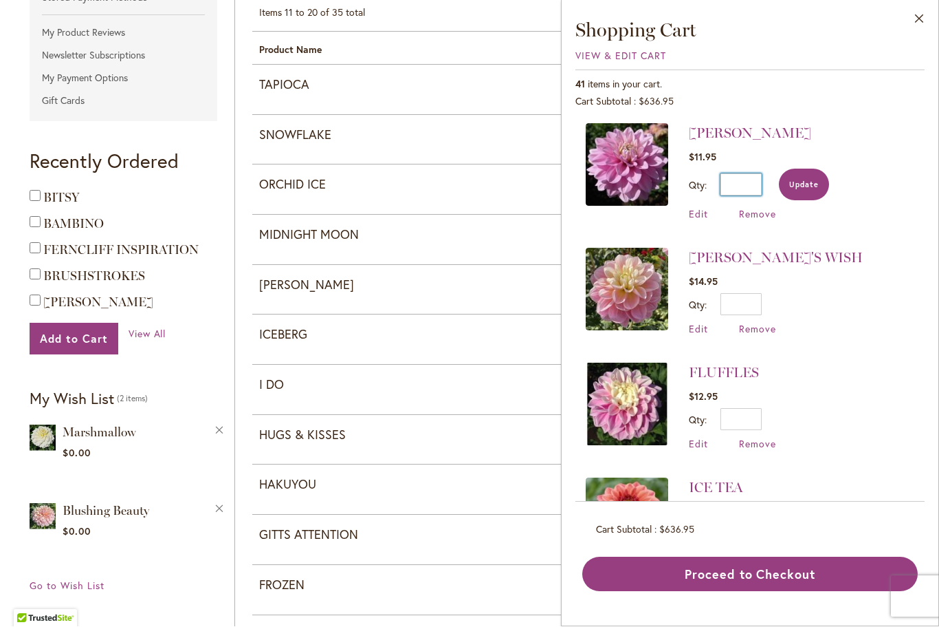
type input "*"
click at [802, 182] on span "Update" at bounding box center [805, 185] width 30 height 10
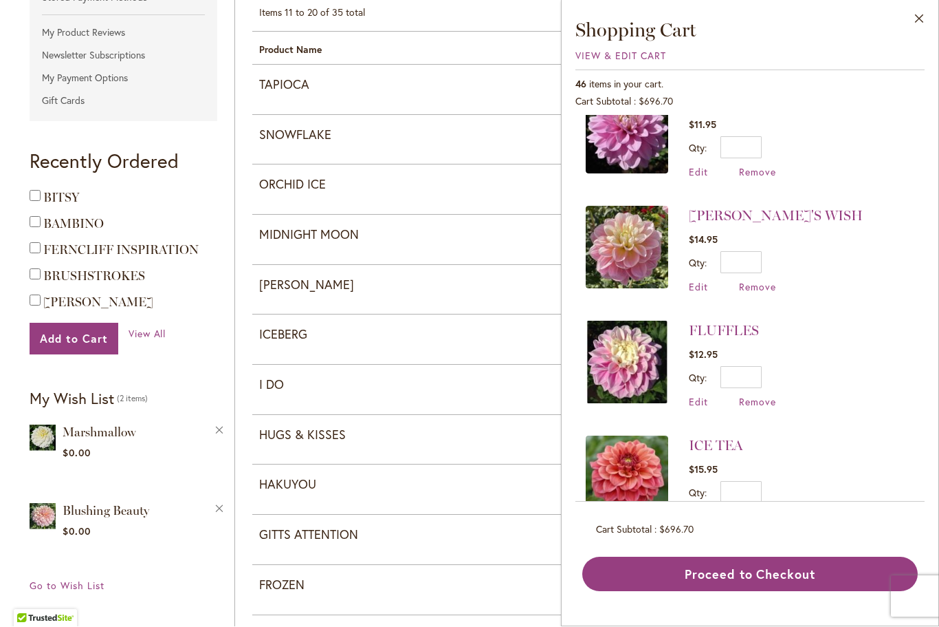
scroll to position [646, 0]
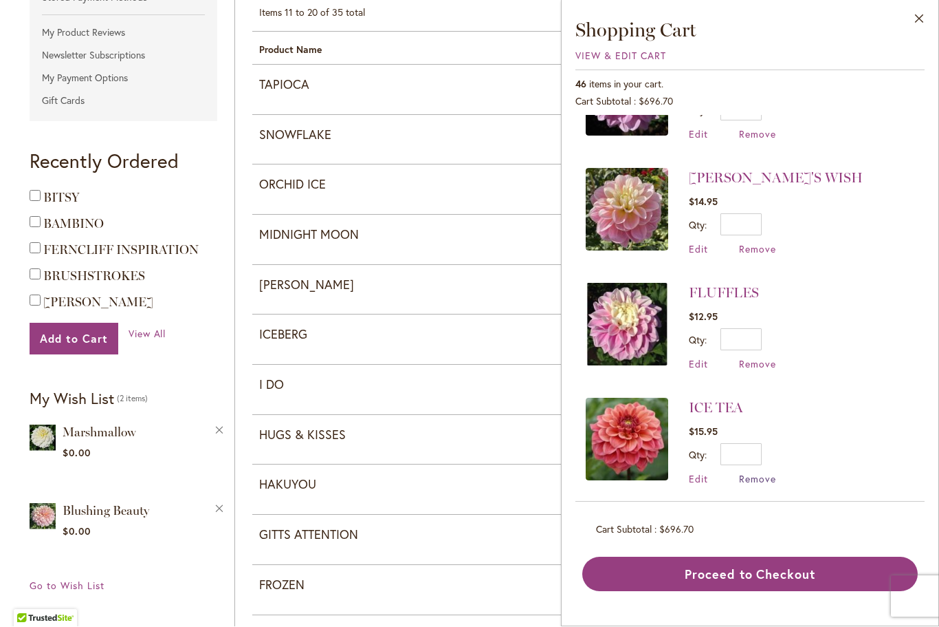
click at [759, 472] on span "Remove" at bounding box center [757, 478] width 37 height 13
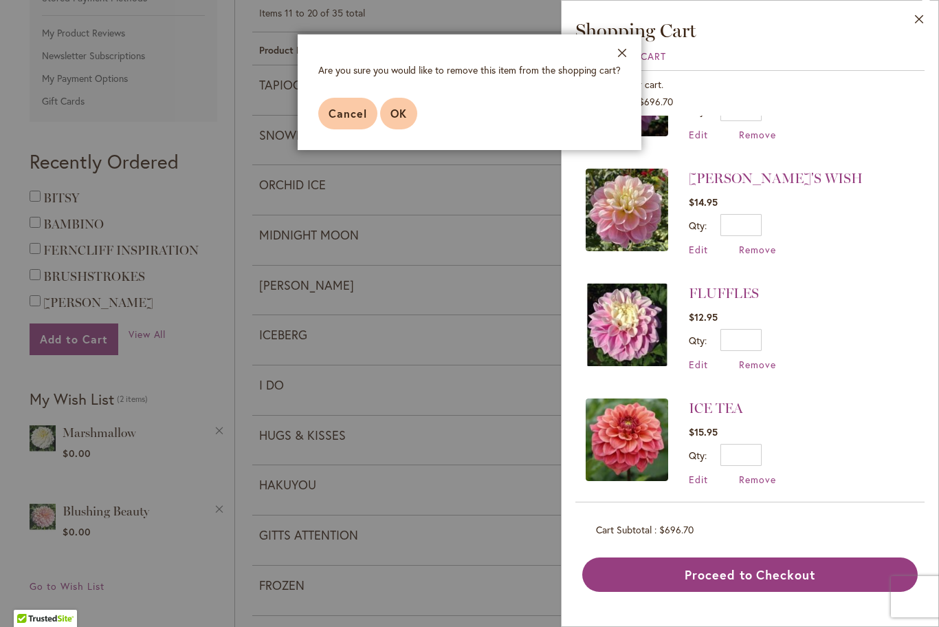
click at [400, 116] on span "OK" at bounding box center [399, 113] width 17 height 14
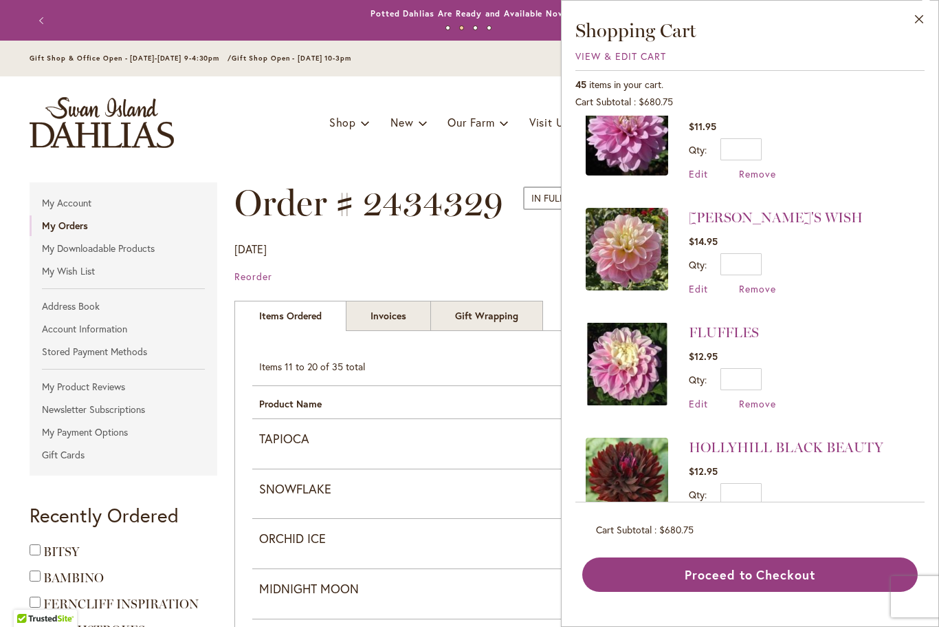
scroll to position [688, 0]
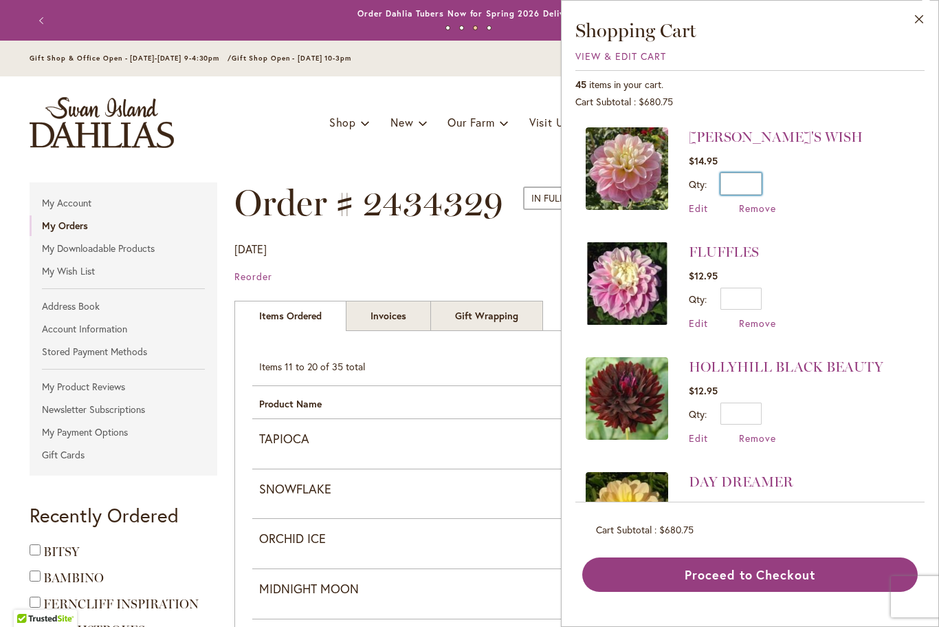
click at [759, 183] on input "*" at bounding box center [741, 184] width 41 height 22
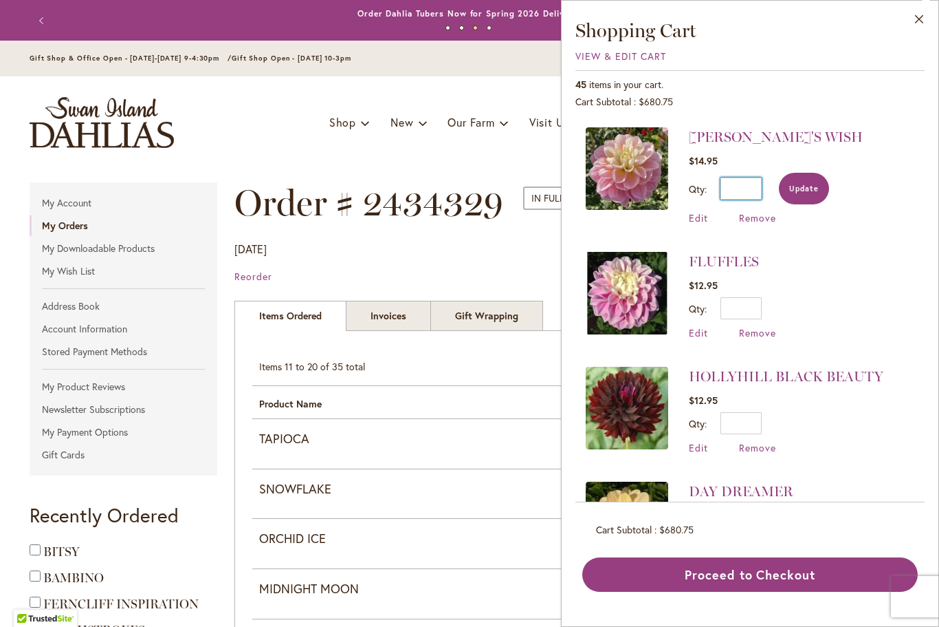
type input "*"
click at [805, 188] on span "Update" at bounding box center [805, 189] width 30 height 10
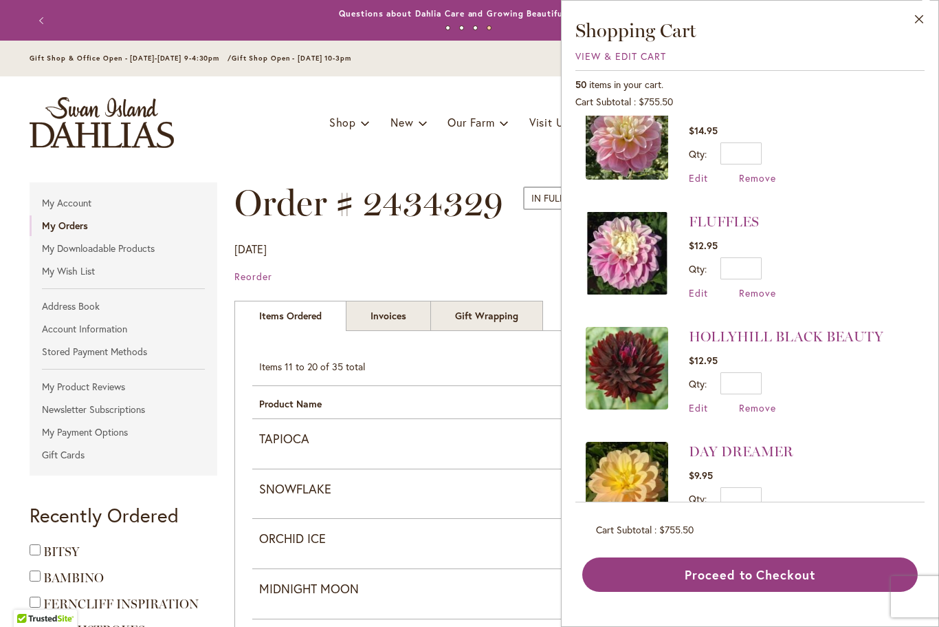
scroll to position [717, 0]
click at [761, 263] on input "*" at bounding box center [741, 269] width 41 height 22
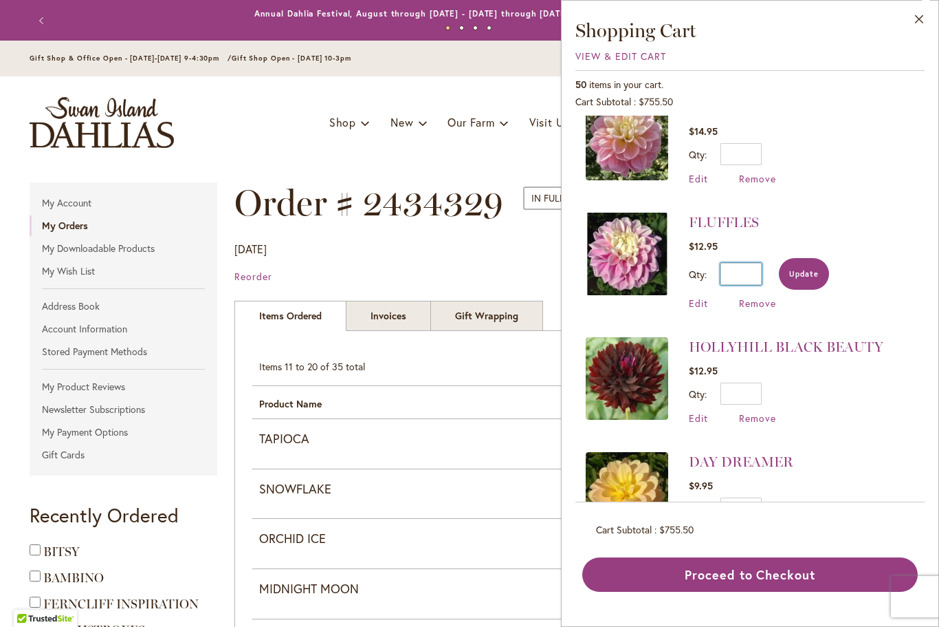
type input "*"
click at [809, 270] on span "Update" at bounding box center [805, 274] width 30 height 10
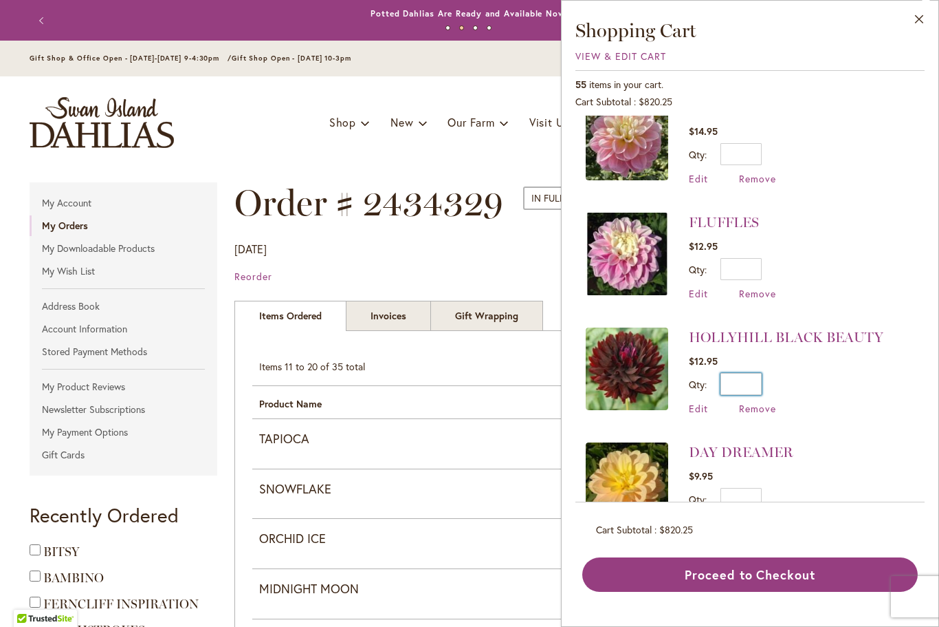
click at [762, 381] on input "*" at bounding box center [741, 384] width 41 height 22
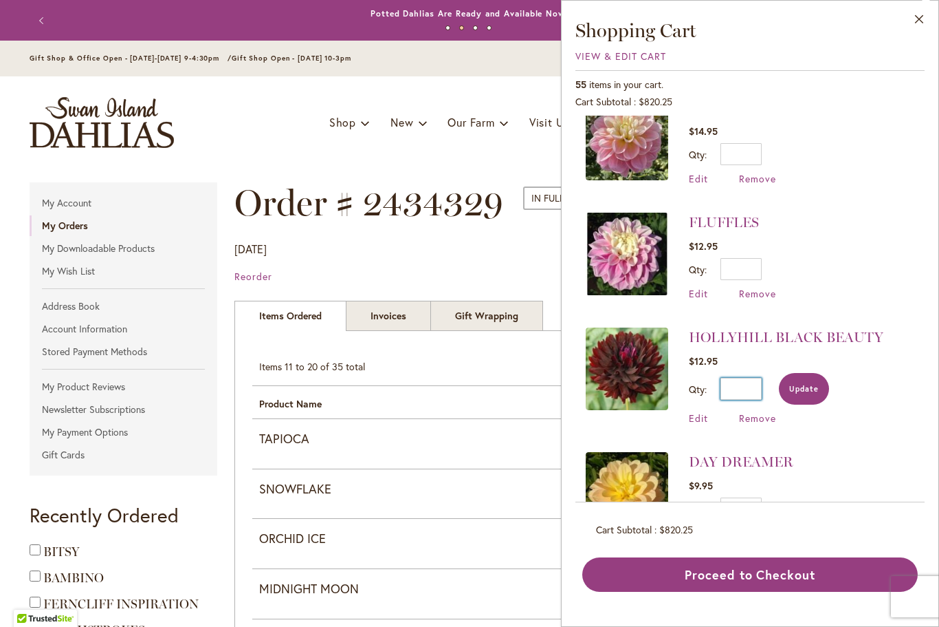
type input "*"
click at [810, 384] on span "Update" at bounding box center [805, 389] width 30 height 10
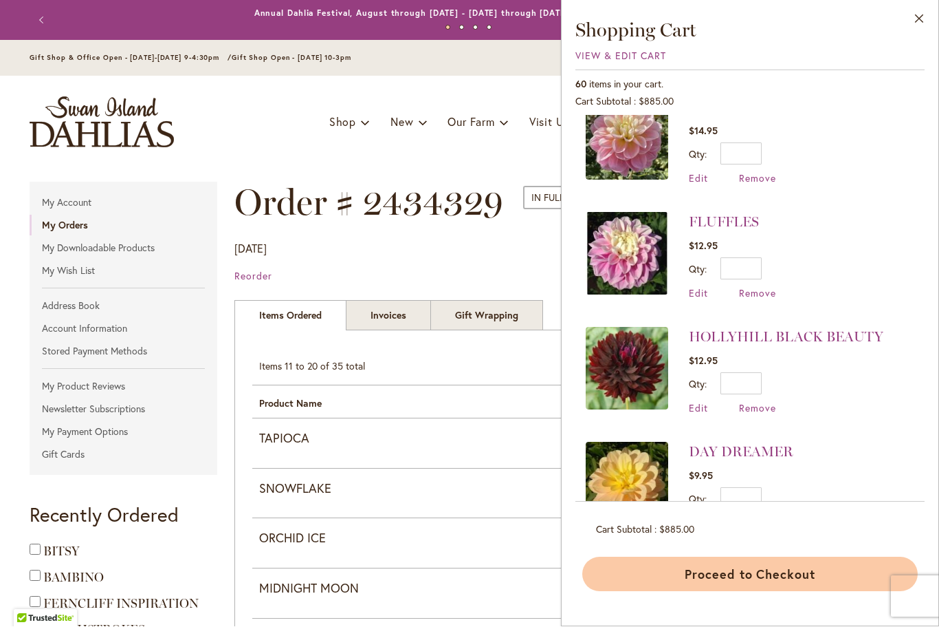
click at [753, 591] on button "Proceed to Checkout" at bounding box center [751, 574] width 336 height 34
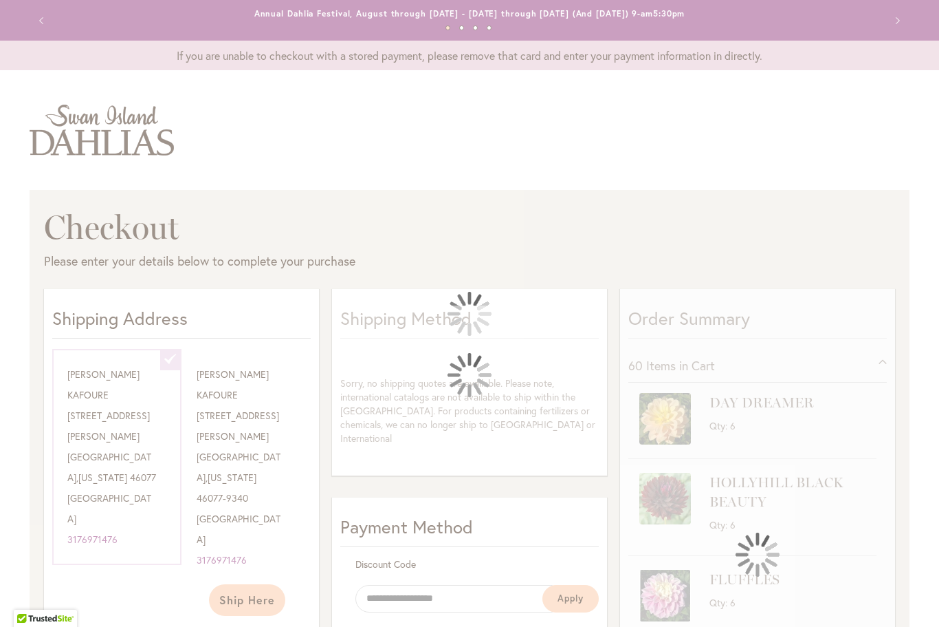
select select "**********"
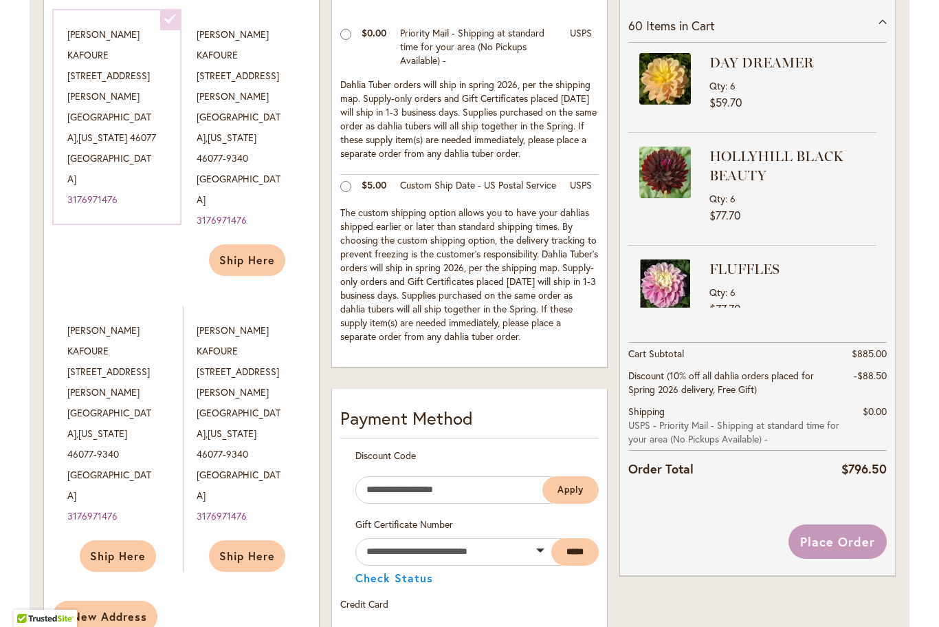
scroll to position [340, 0]
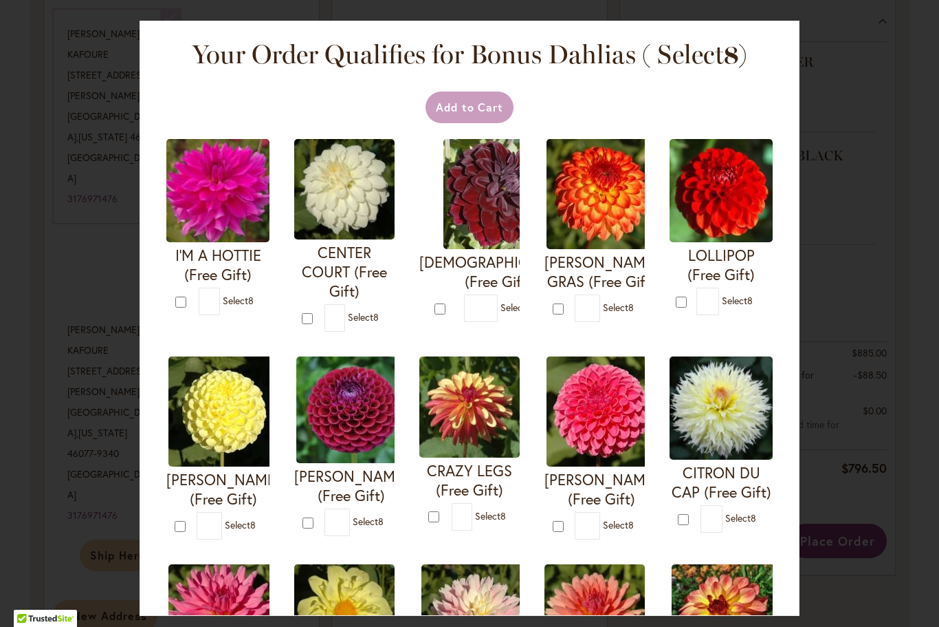
click at [932, 462] on div "Your Order Qualifies for Bonus Dahlias ( Select 8 ) Add to Cart I'M A HOTTIE (F…" at bounding box center [469, 313] width 939 height 627
click at [933, 442] on div "Your Order Qualifies for Bonus Dahlias ( Select 8 ) Add to Cart I'M A HOTTIE (F…" at bounding box center [469, 313] width 939 height 627
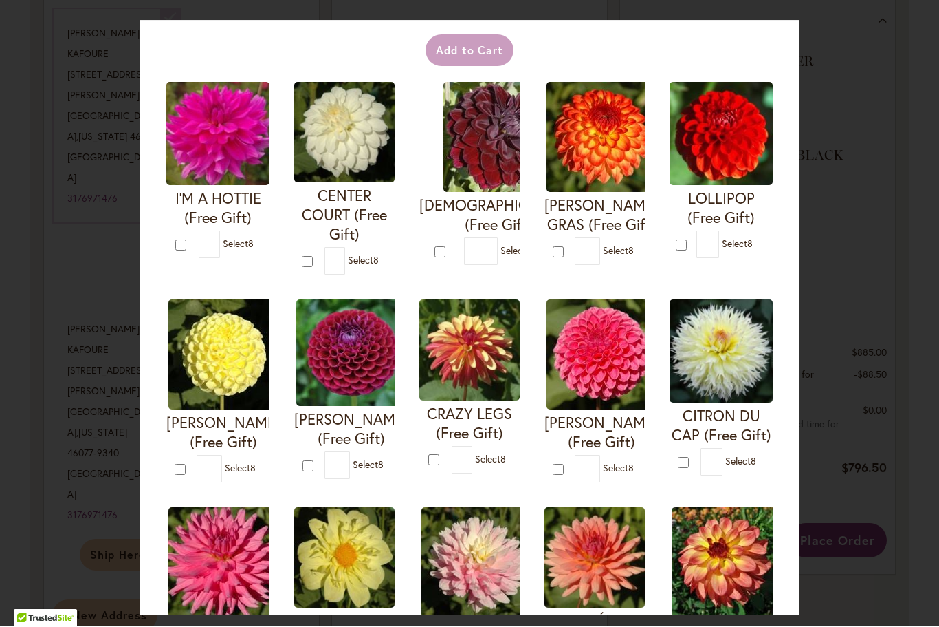
scroll to position [55, 0]
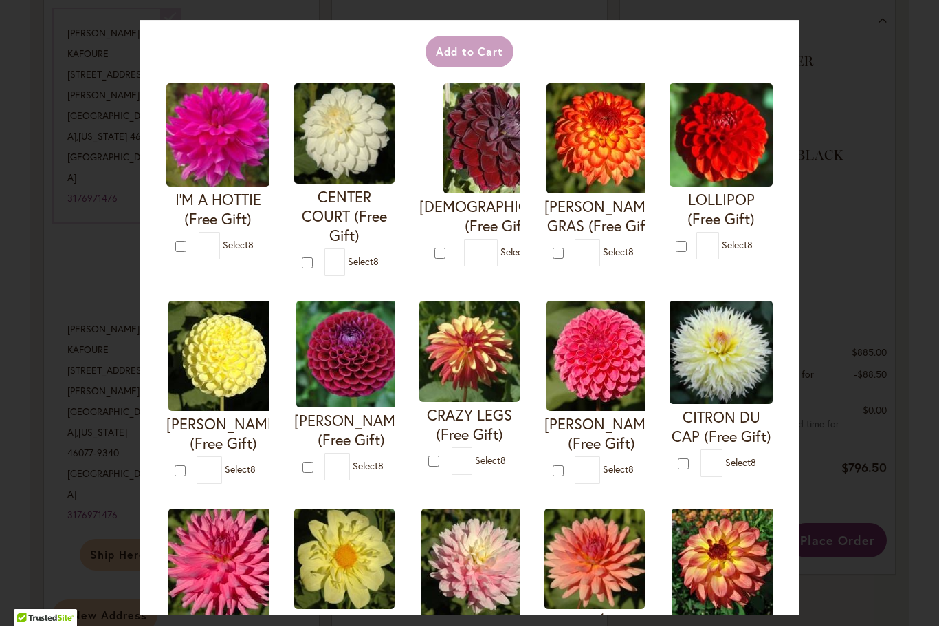
type input "*"
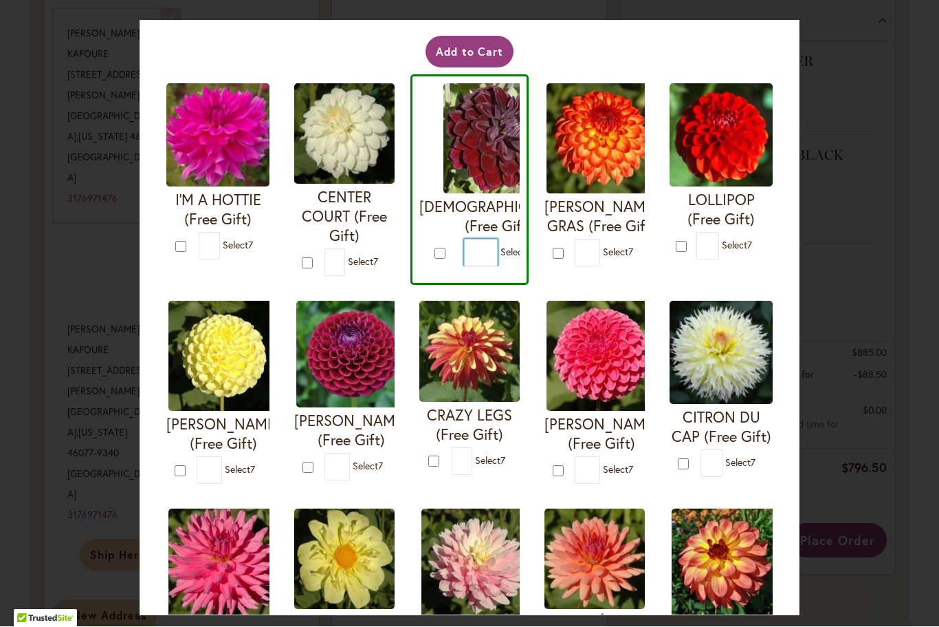
click at [464, 248] on input "*" at bounding box center [481, 253] width 34 height 28
type input "*"
click at [480, 53] on button "Add to Cart" at bounding box center [470, 52] width 89 height 32
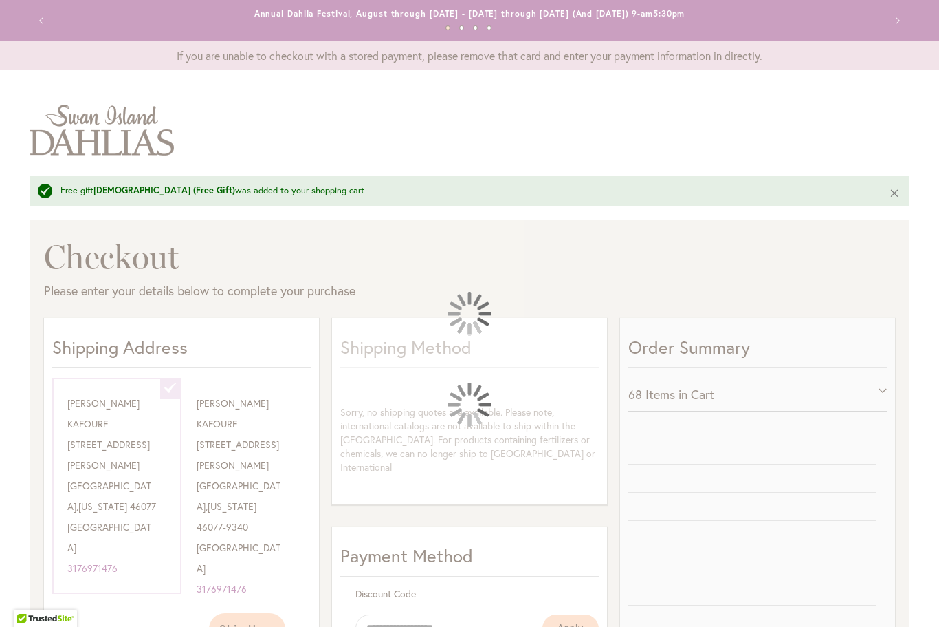
select select "**********"
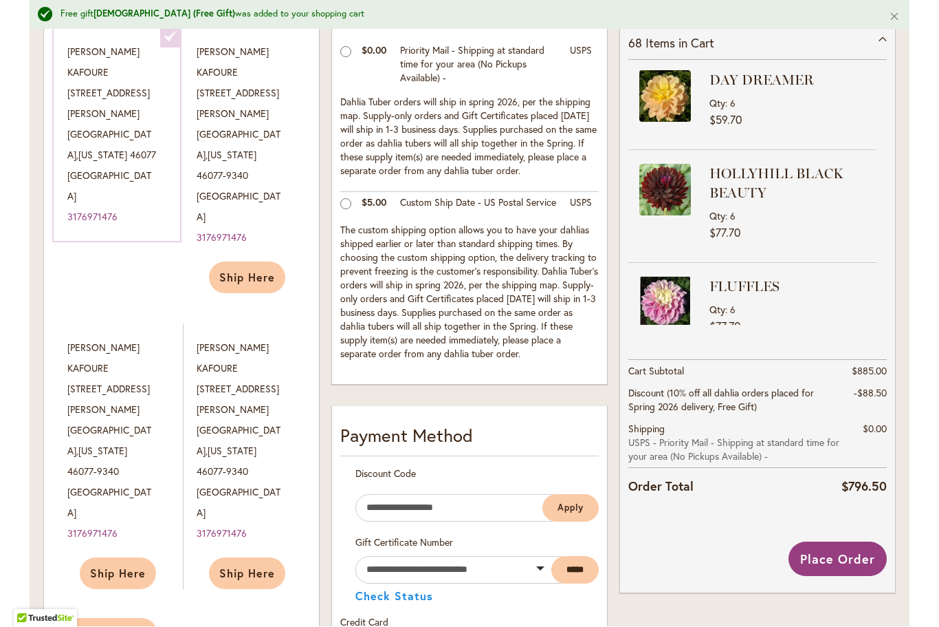
scroll to position [320, 0]
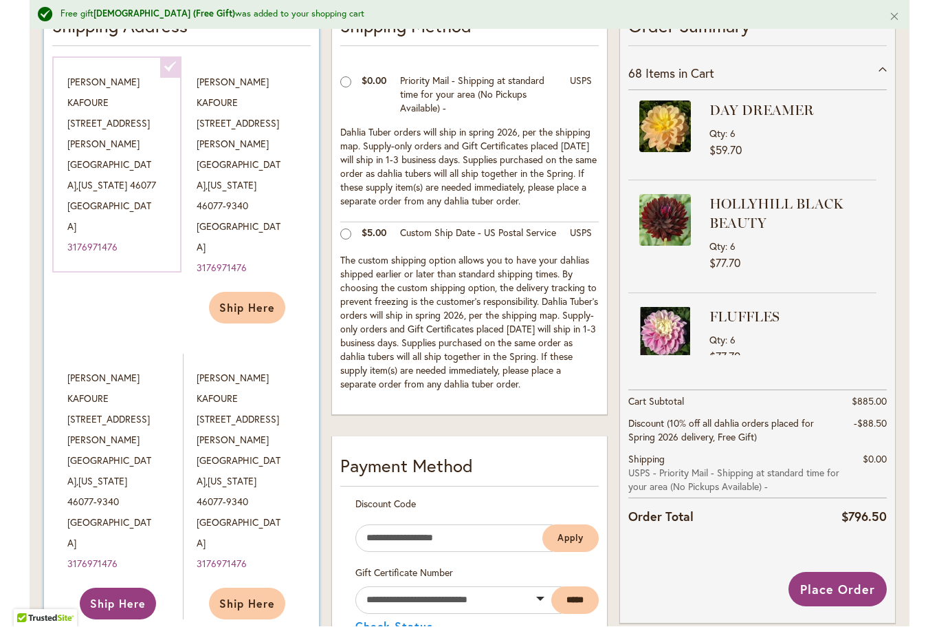
click at [130, 596] on span "Ship Here" at bounding box center [118, 603] width 56 height 14
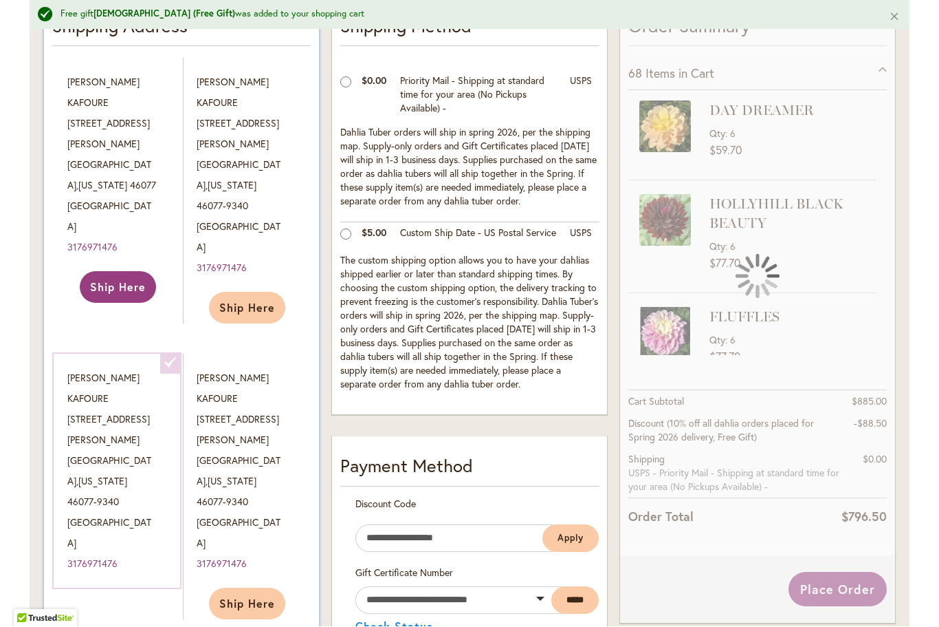
click at [119, 280] on span "Ship Here" at bounding box center [118, 287] width 56 height 14
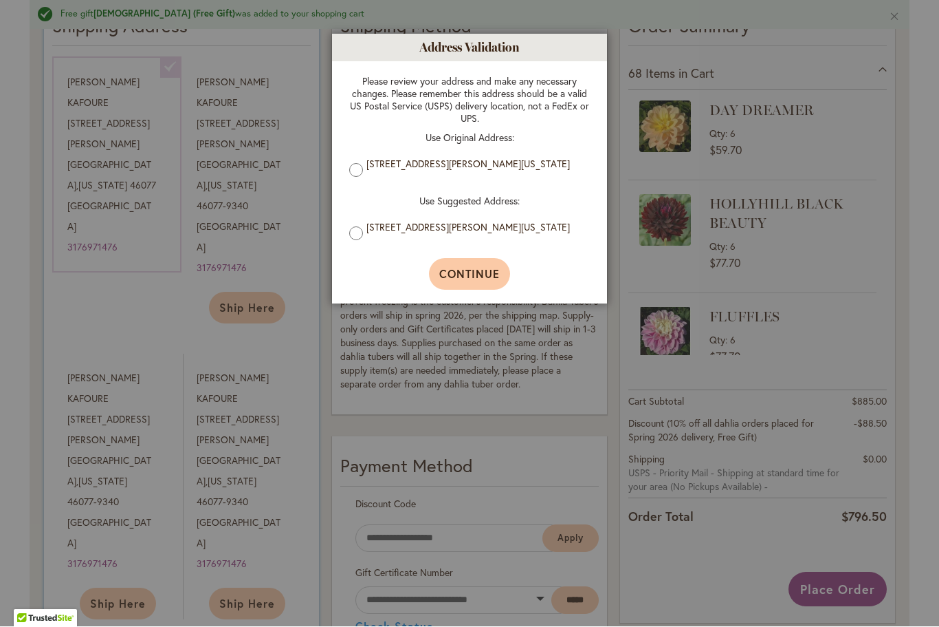
click at [482, 279] on span "Continue" at bounding box center [469, 274] width 61 height 14
type input "**********"
select select "**"
type input "**********"
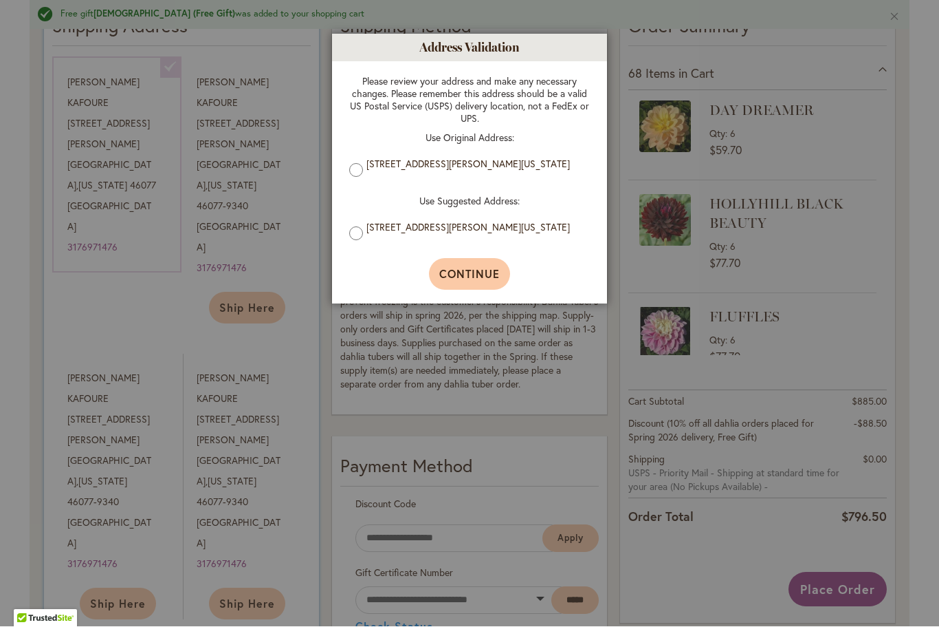
type input "**********"
select select "**"
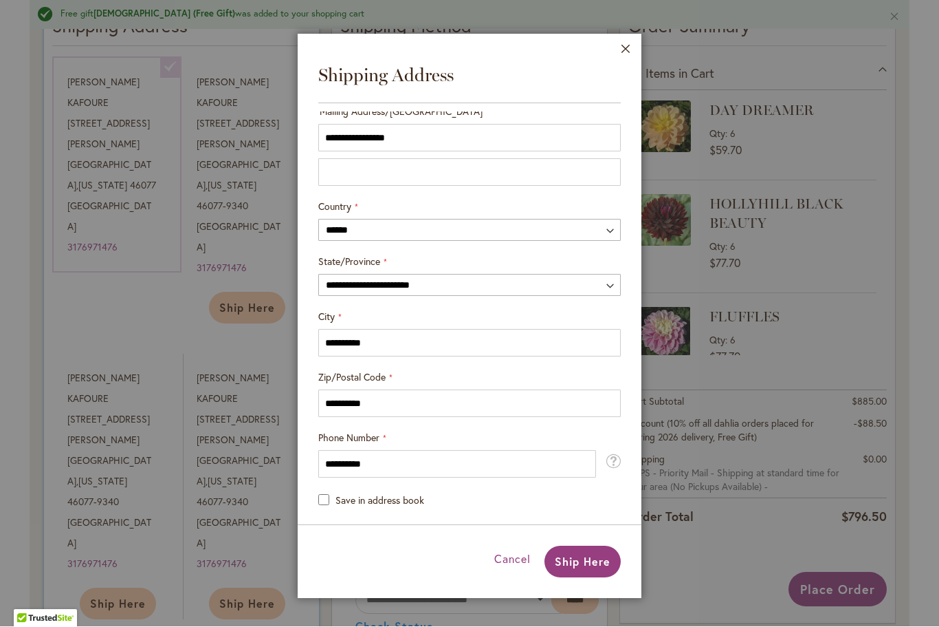
scroll to position [241, 0]
click at [587, 567] on span "Ship Here" at bounding box center [583, 561] width 56 height 14
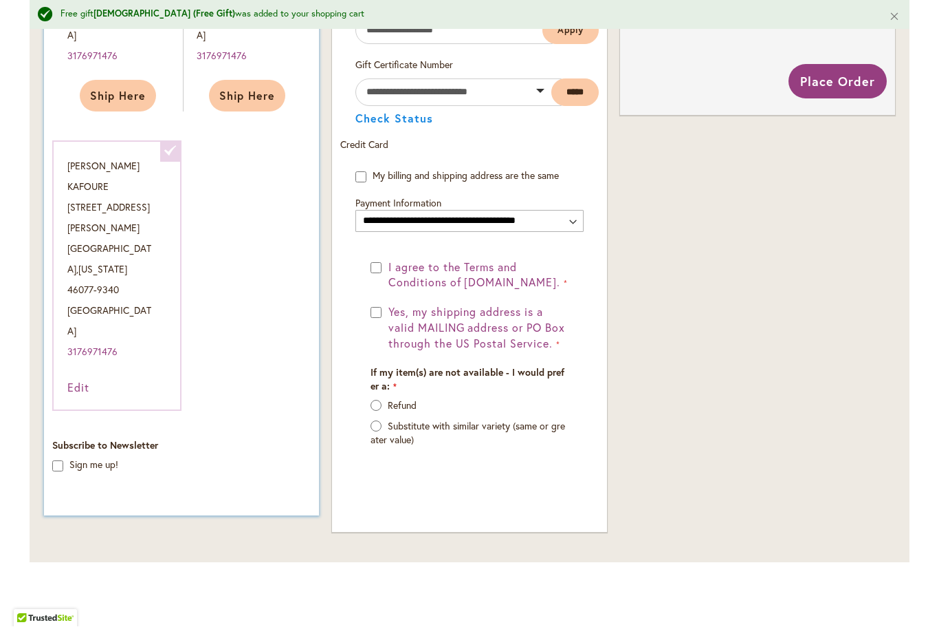
scroll to position [839, 0]
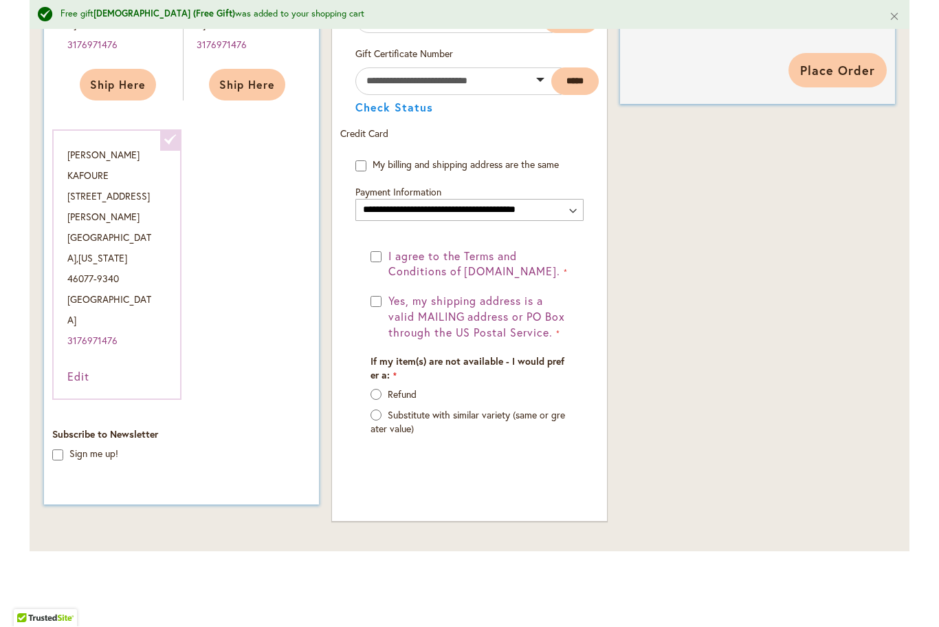
click at [854, 71] on span "Place Order" at bounding box center [838, 71] width 75 height 17
